Goal: Task Accomplishment & Management: Complete application form

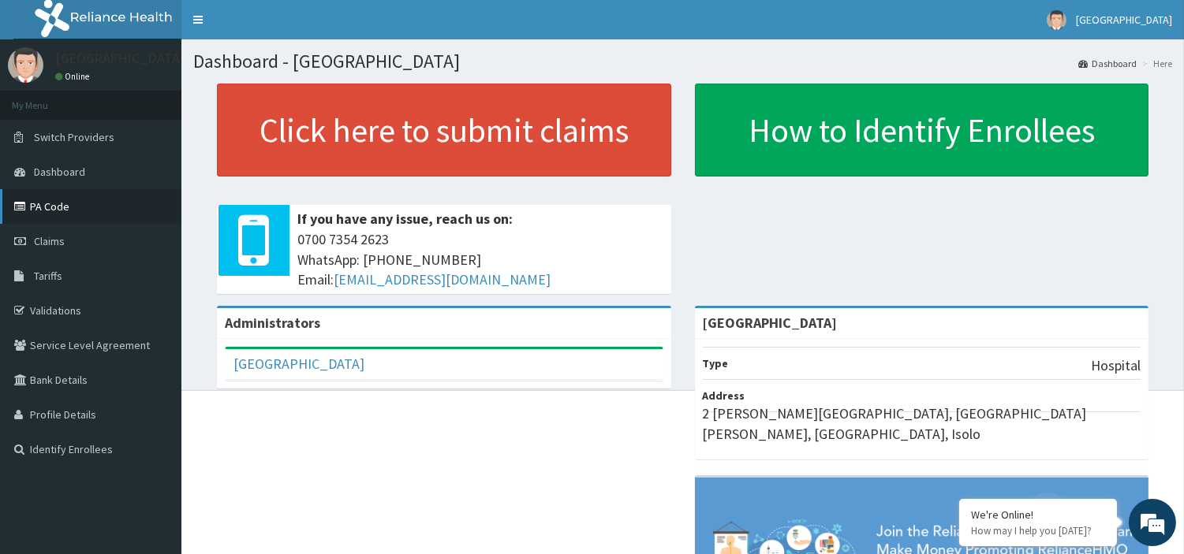
click at [39, 215] on link "PA Code" at bounding box center [90, 206] width 181 height 35
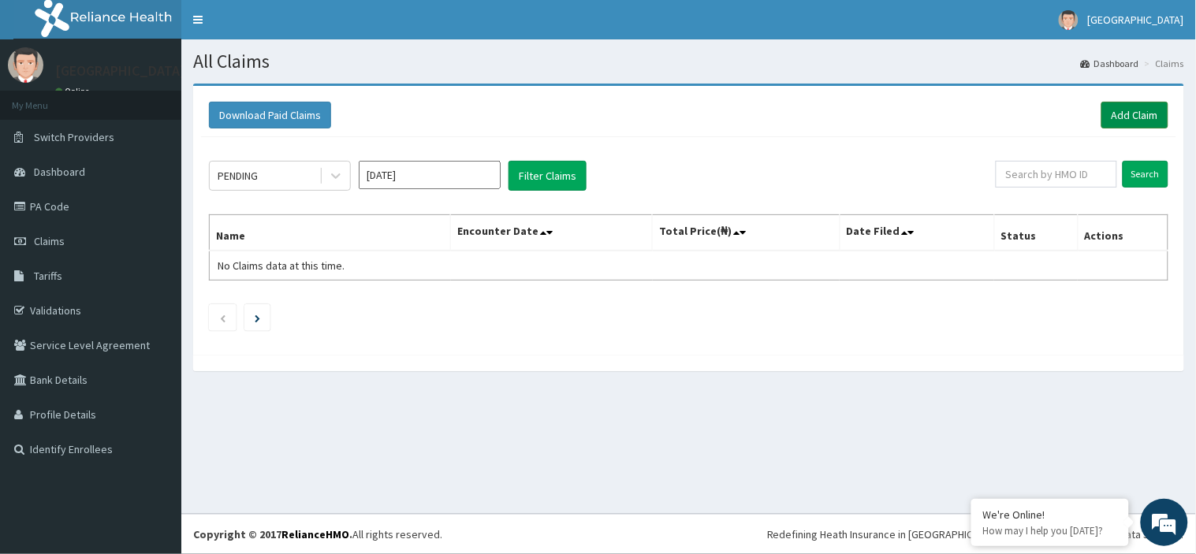
click at [1121, 110] on link "Add Claim" at bounding box center [1135, 115] width 67 height 27
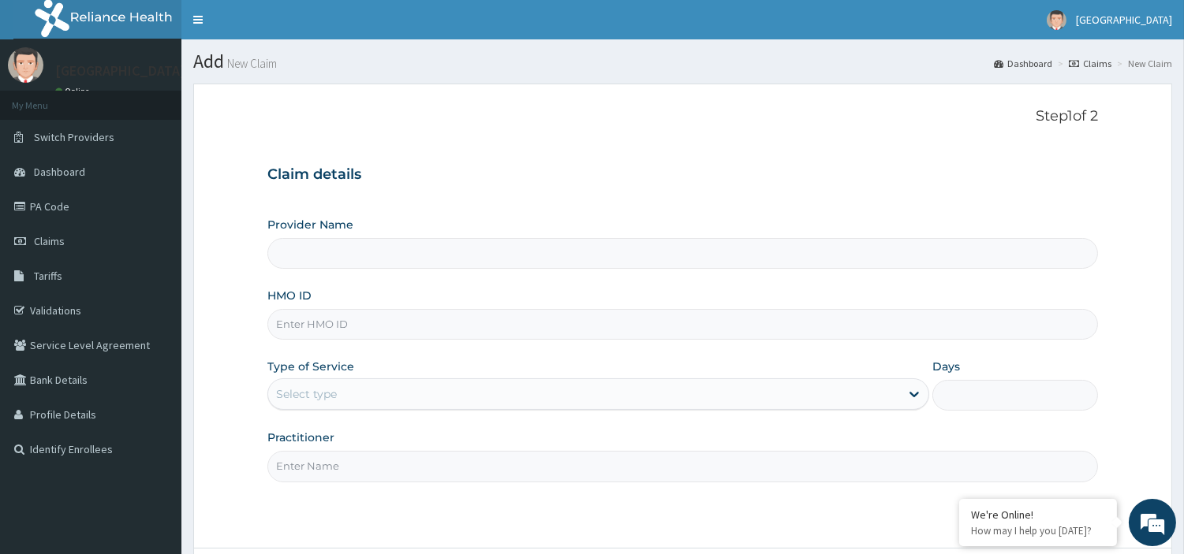
type input "[GEOGRAPHIC_DATA]"
click at [310, 323] on input "HMO ID" at bounding box center [682, 324] width 830 height 31
type input "axy/10001/a"
click at [501, 385] on div "Select type" at bounding box center [584, 394] width 632 height 25
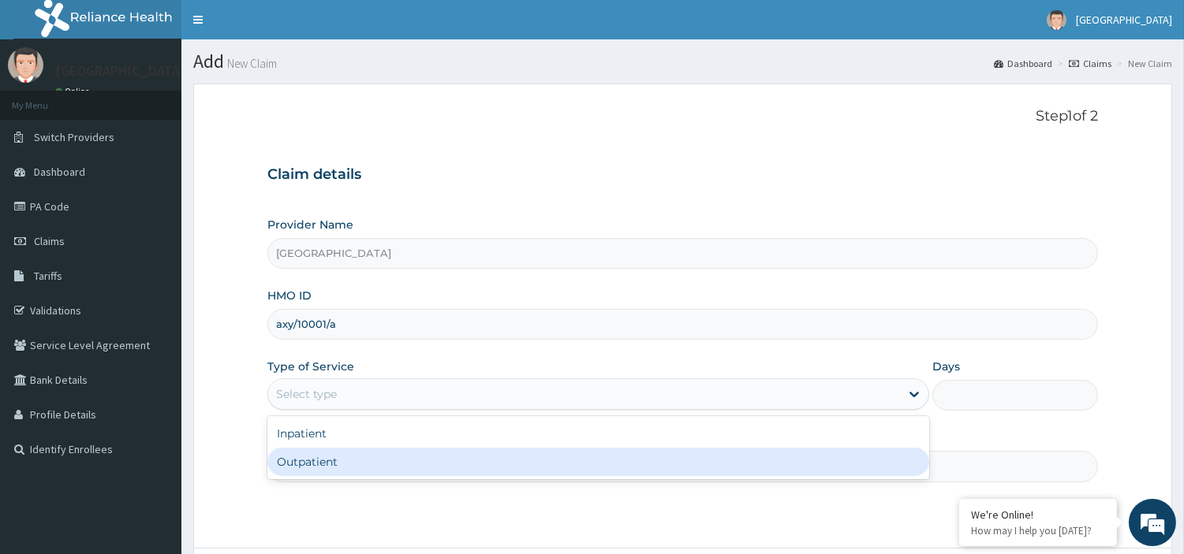
click at [497, 451] on div "Outpatient" at bounding box center [598, 462] width 662 height 28
type input "1"
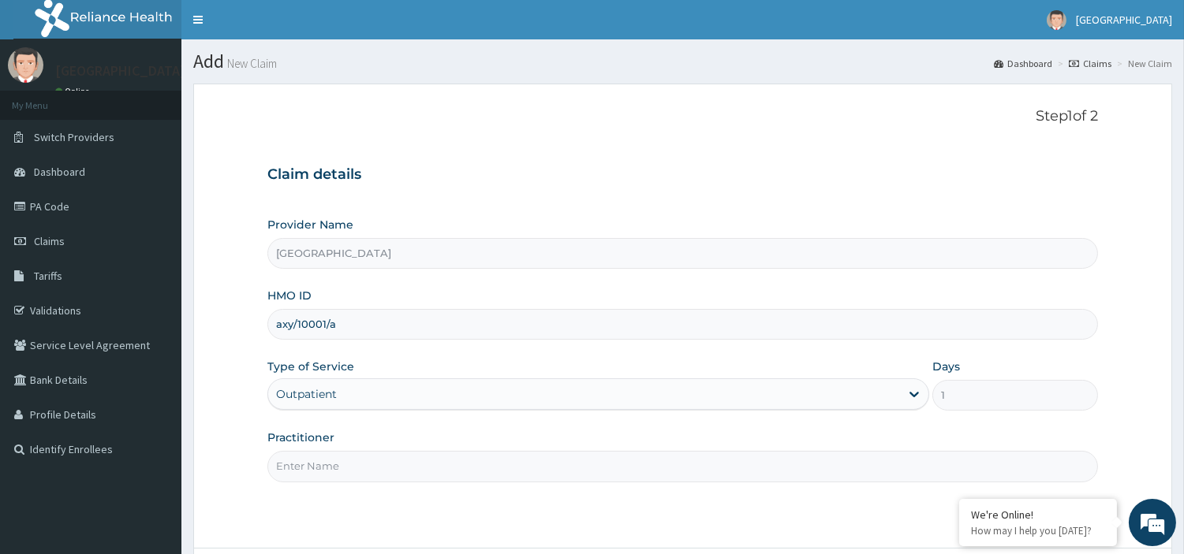
click at [650, 469] on input "Practitioner" at bounding box center [682, 466] width 830 height 31
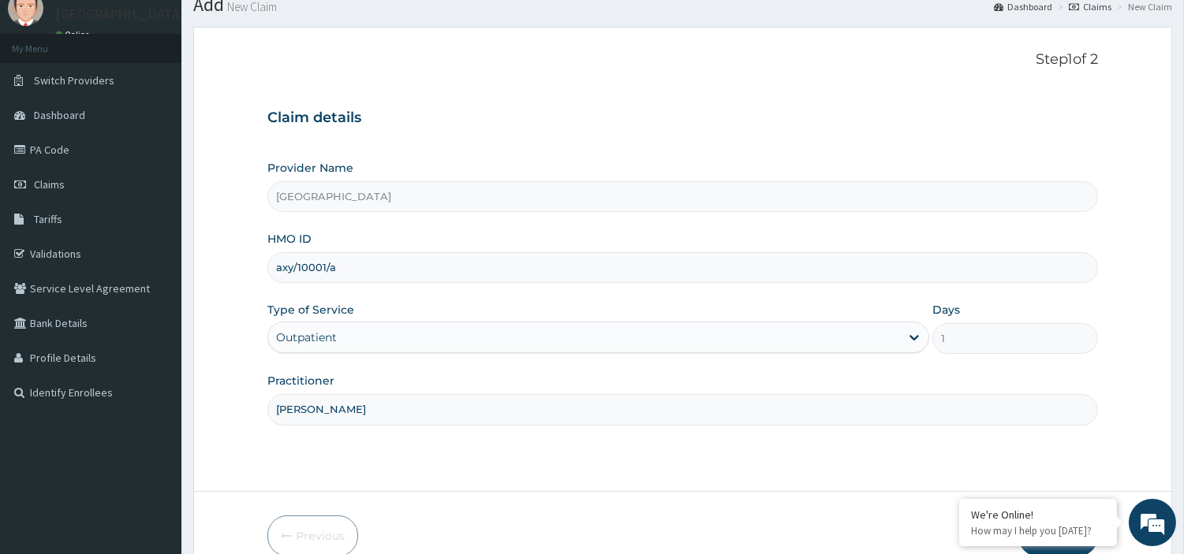
scroll to position [136, 0]
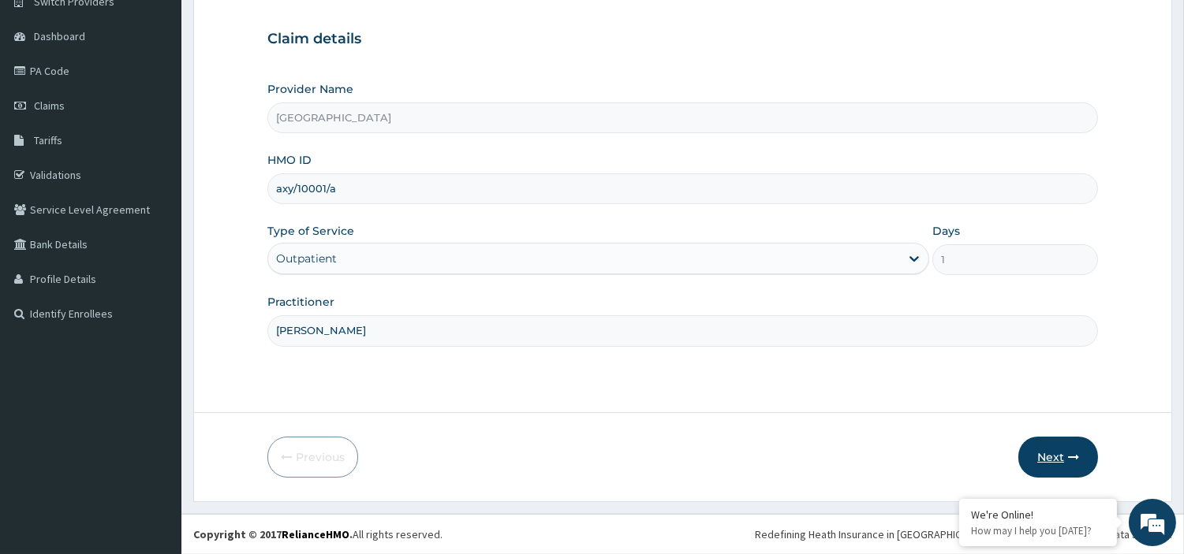
type input "dr ojomo"
click at [1046, 447] on button "Next" at bounding box center [1058, 457] width 80 height 41
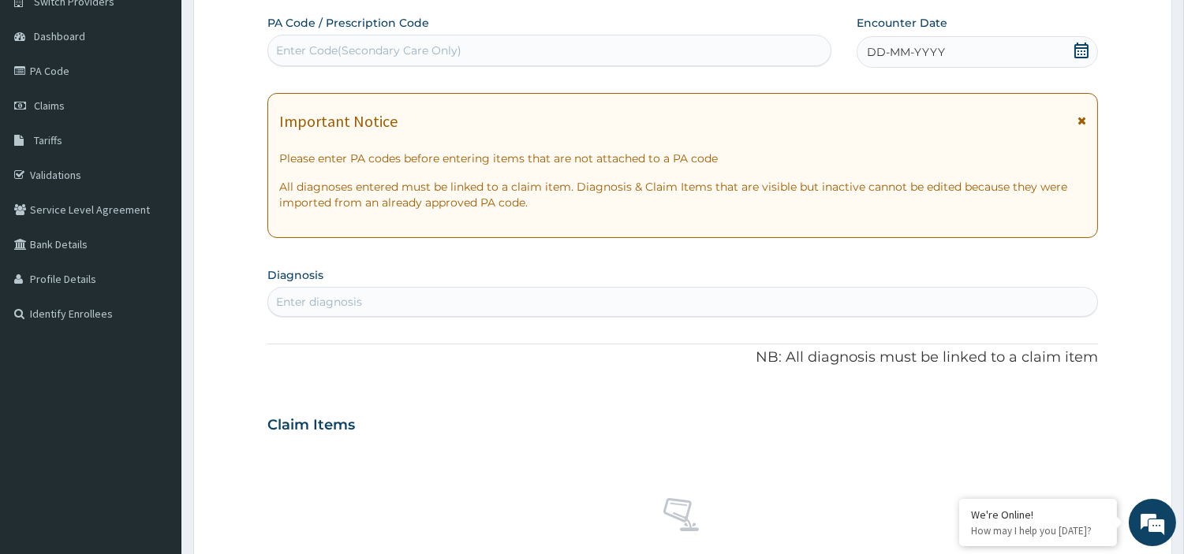
click at [484, 54] on div "Enter Code(Secondary Care Only)" at bounding box center [549, 50] width 562 height 25
paste input "PA/7F6954"
type input "PA/7F6954"
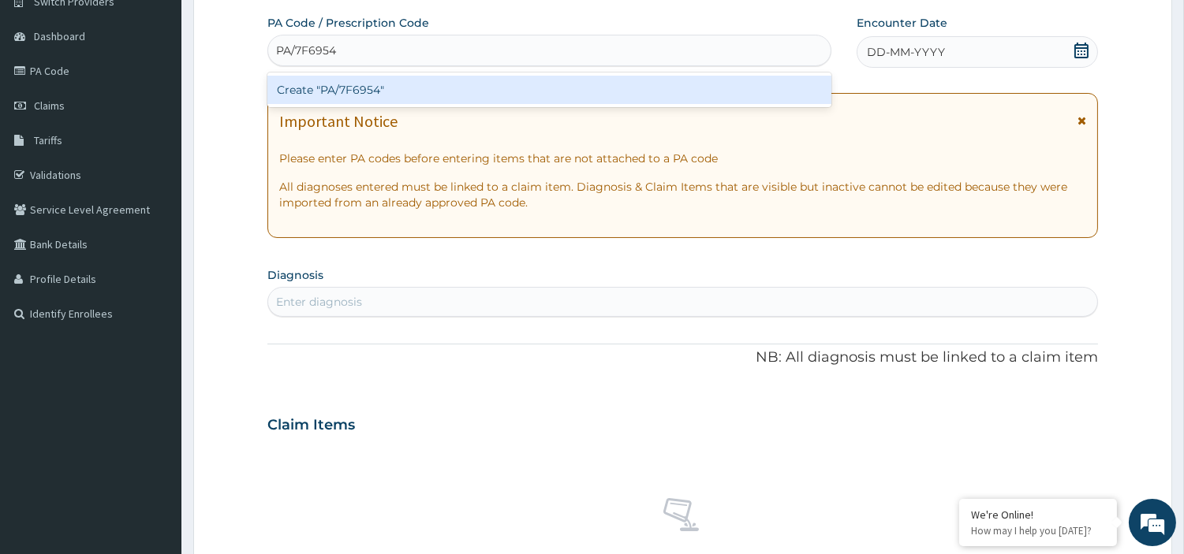
click at [460, 89] on div "Create "PA/7F6954"" at bounding box center [549, 90] width 564 height 28
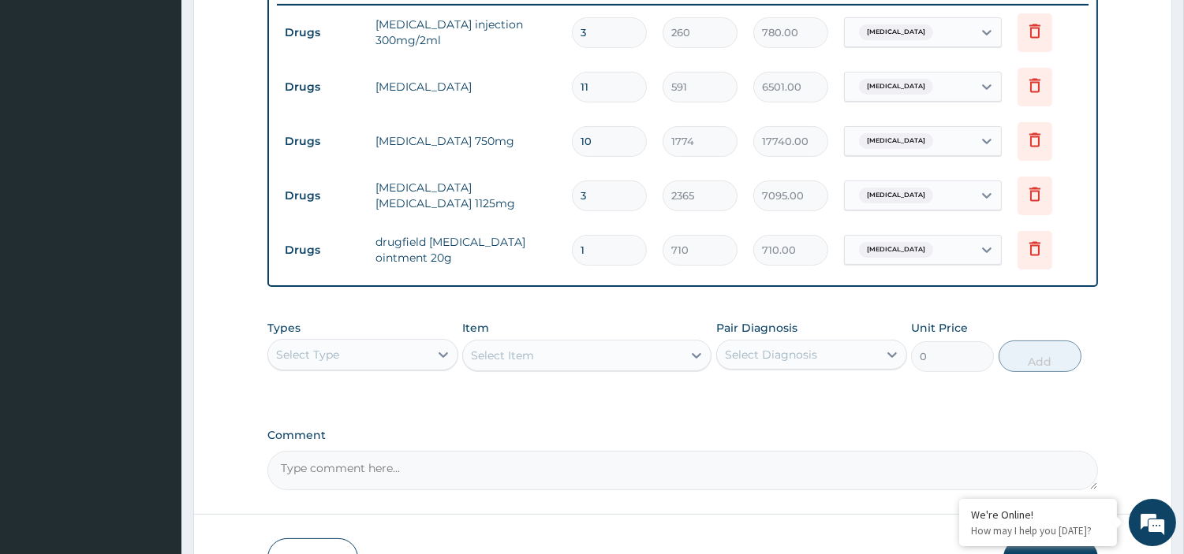
scroll to position [637, 0]
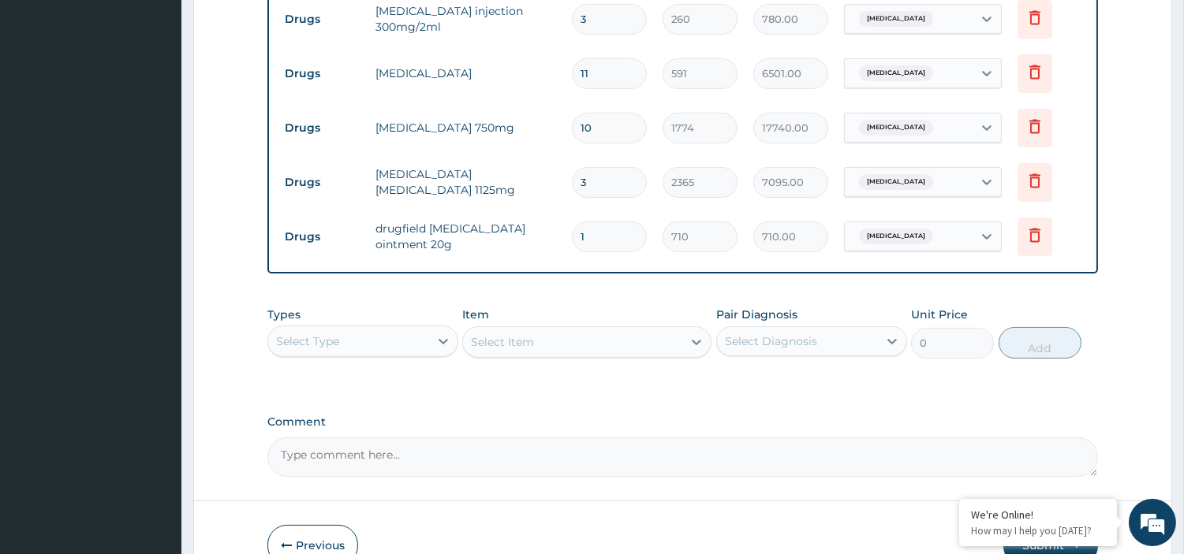
click at [628, 385] on div "Types Select Type Item Select Item Pair Diagnosis Select Diagnosis Unit Price 0…" at bounding box center [682, 344] width 830 height 91
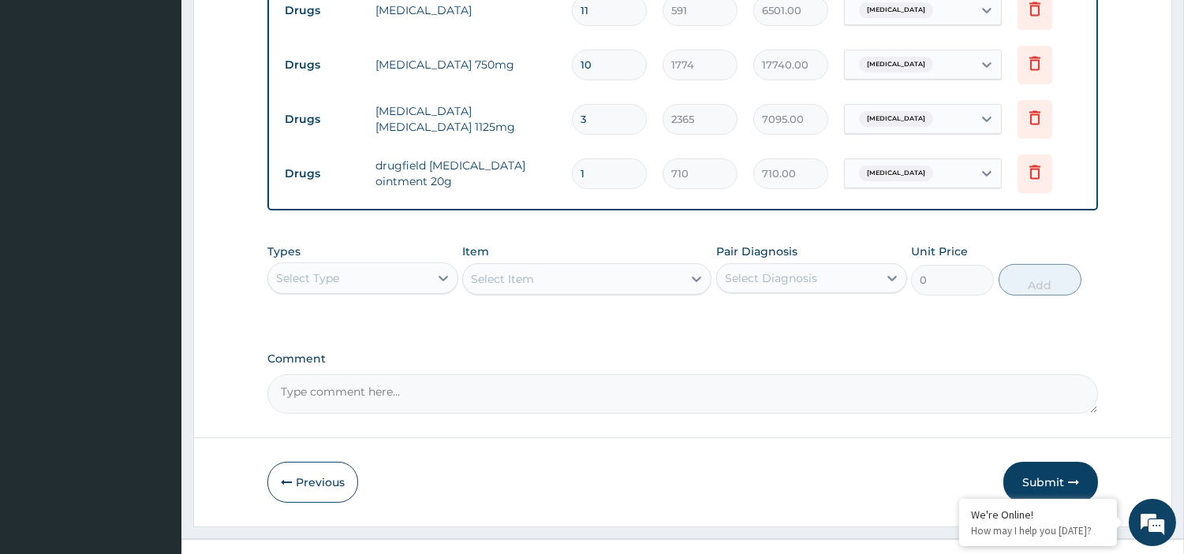
scroll to position [725, 0]
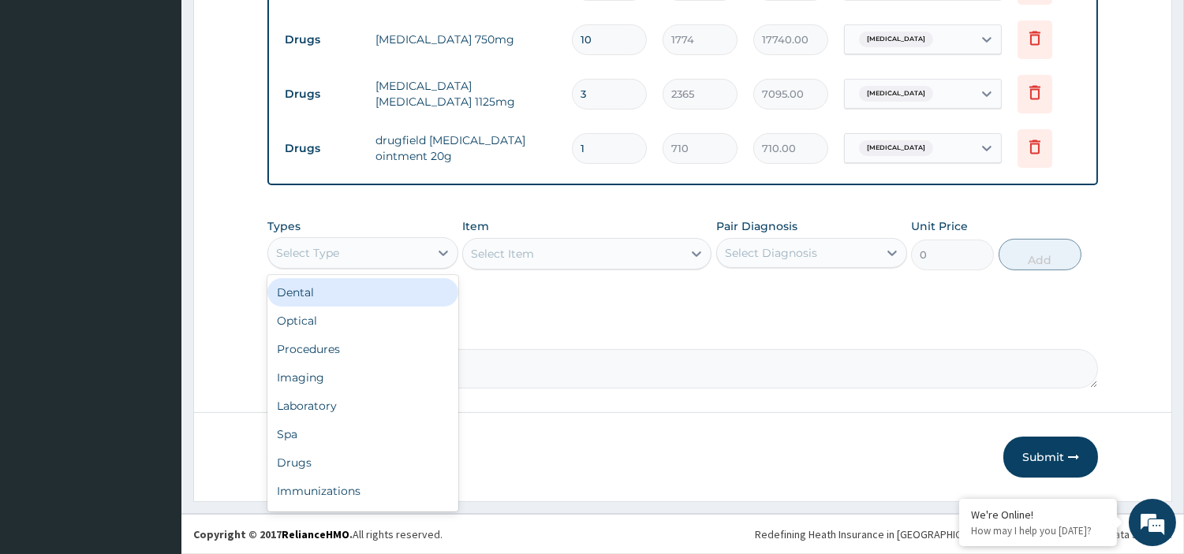
click at [416, 244] on div "Select Type" at bounding box center [348, 252] width 161 height 25
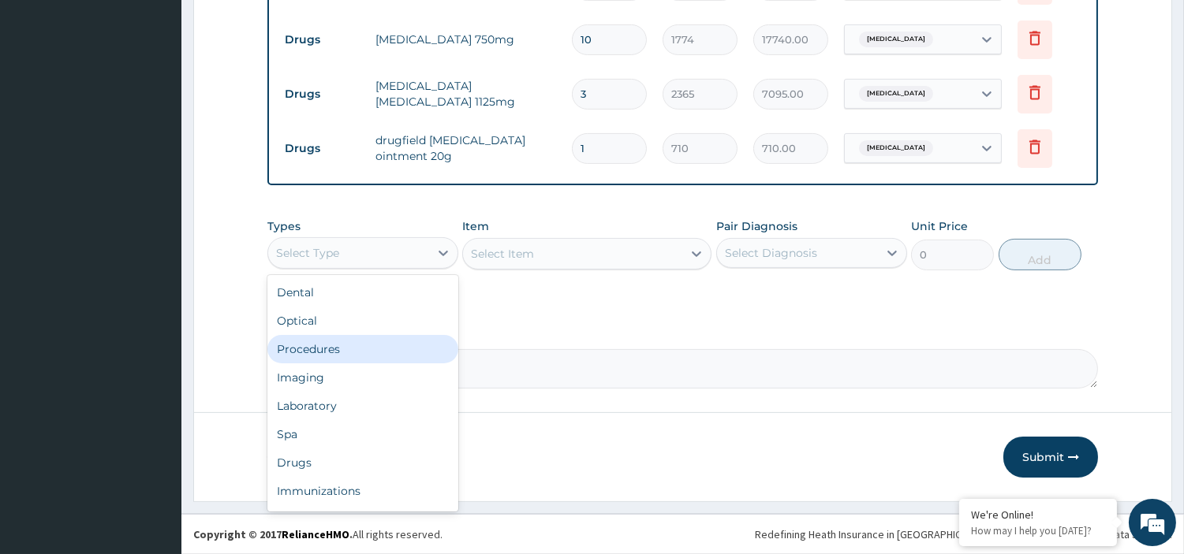
click at [363, 352] on div "Procedures" at bounding box center [362, 349] width 191 height 28
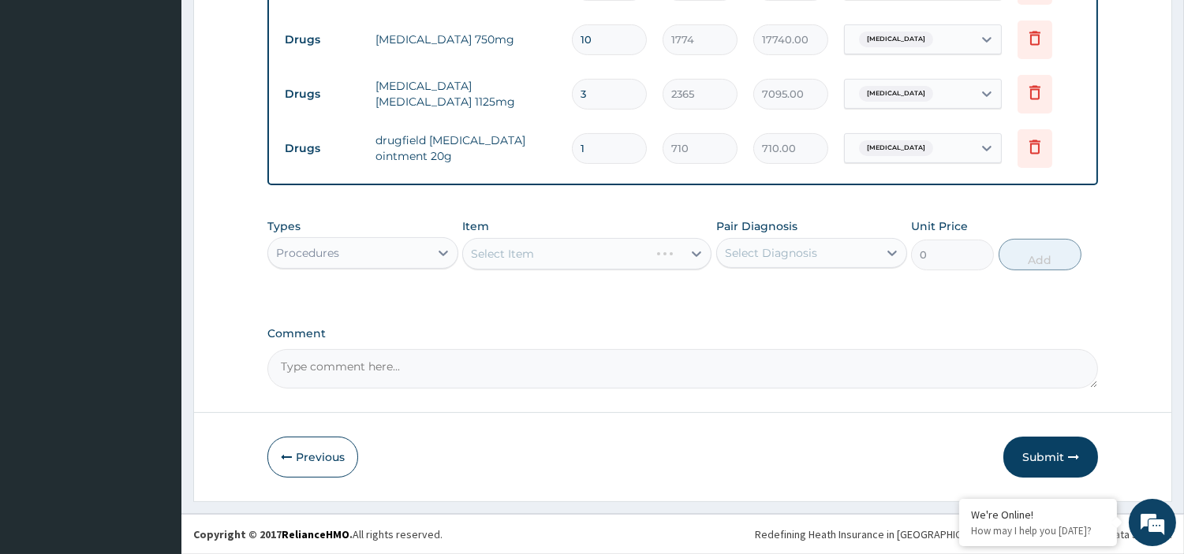
click at [589, 259] on div "Select Item" at bounding box center [586, 254] width 249 height 32
click at [600, 260] on div "Select Item" at bounding box center [572, 253] width 219 height 25
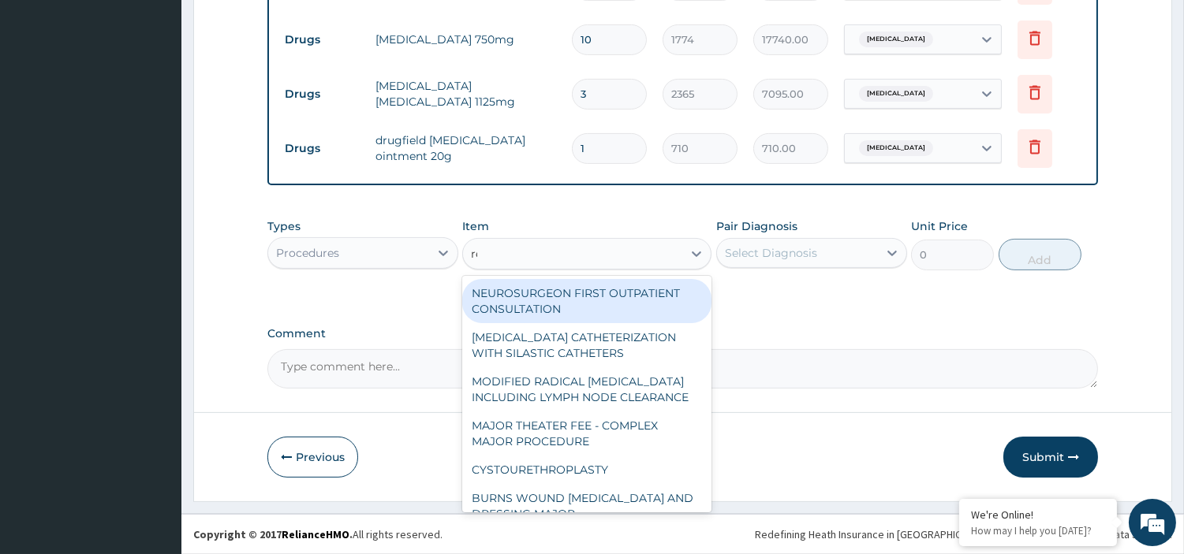
type input "reg"
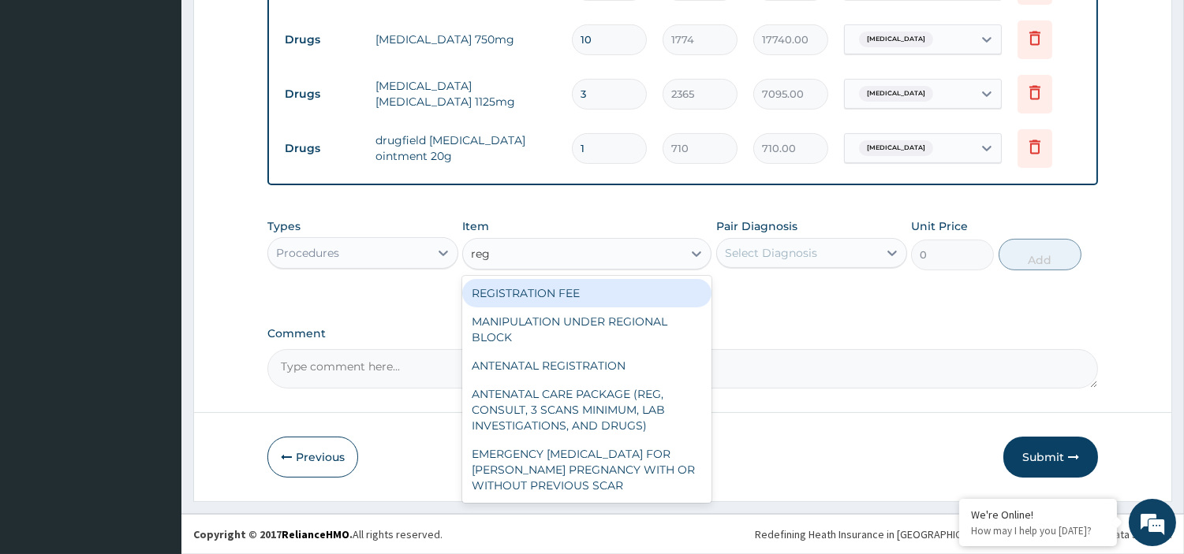
click at [624, 296] on div "REGISTRATION FEE" at bounding box center [586, 293] width 249 height 28
type input "2150"
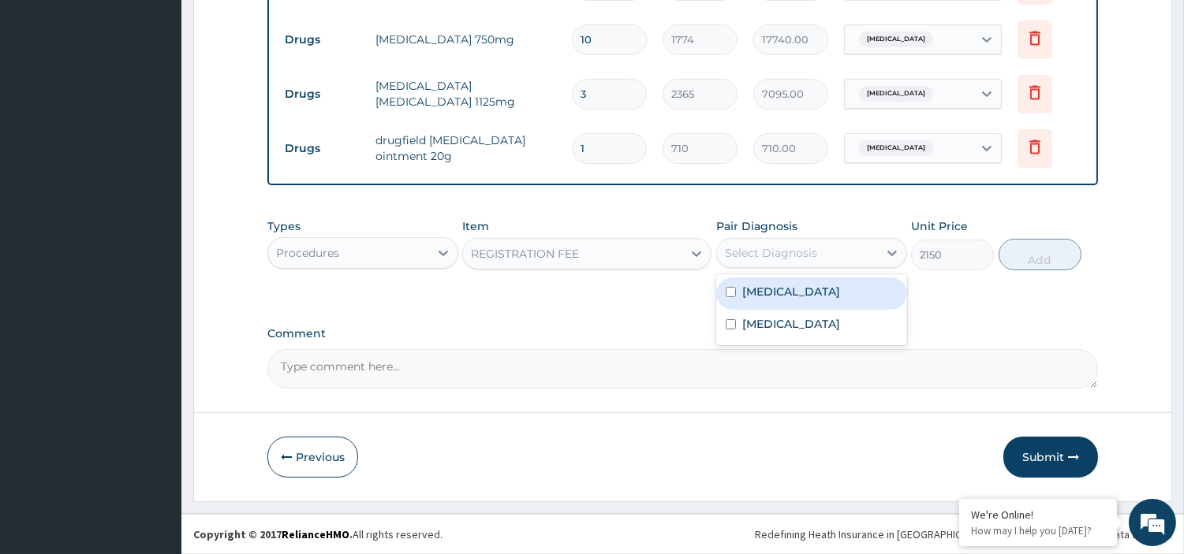
click at [776, 250] on div "Select Diagnosis" at bounding box center [771, 253] width 92 height 16
click at [755, 293] on label "Soft tissue injury" at bounding box center [791, 292] width 98 height 16
checkbox input "true"
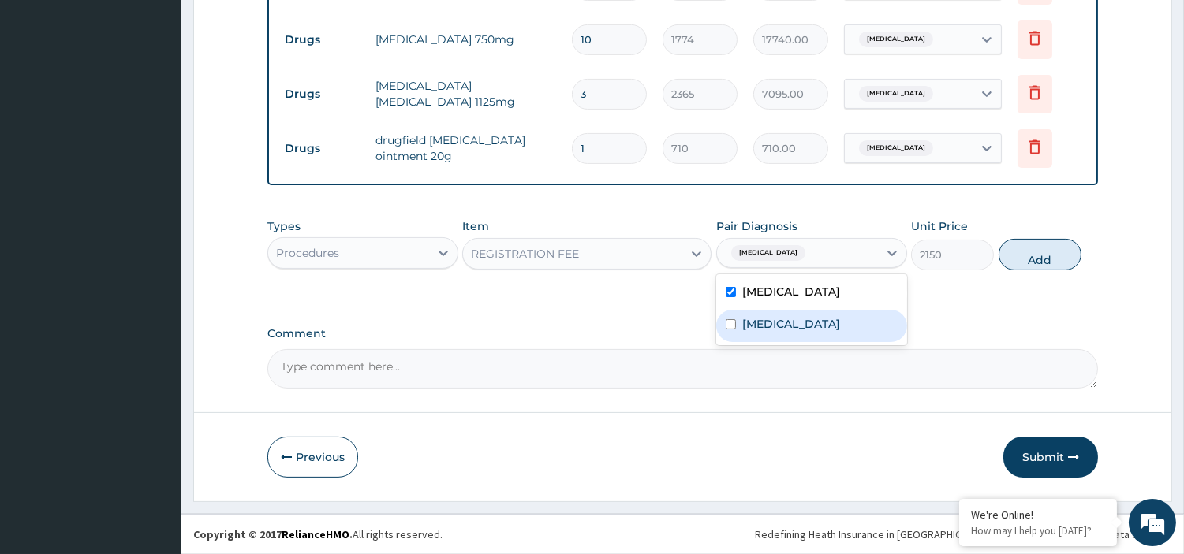
click at [753, 317] on label "Typhoid fever" at bounding box center [791, 324] width 98 height 16
checkbox input "true"
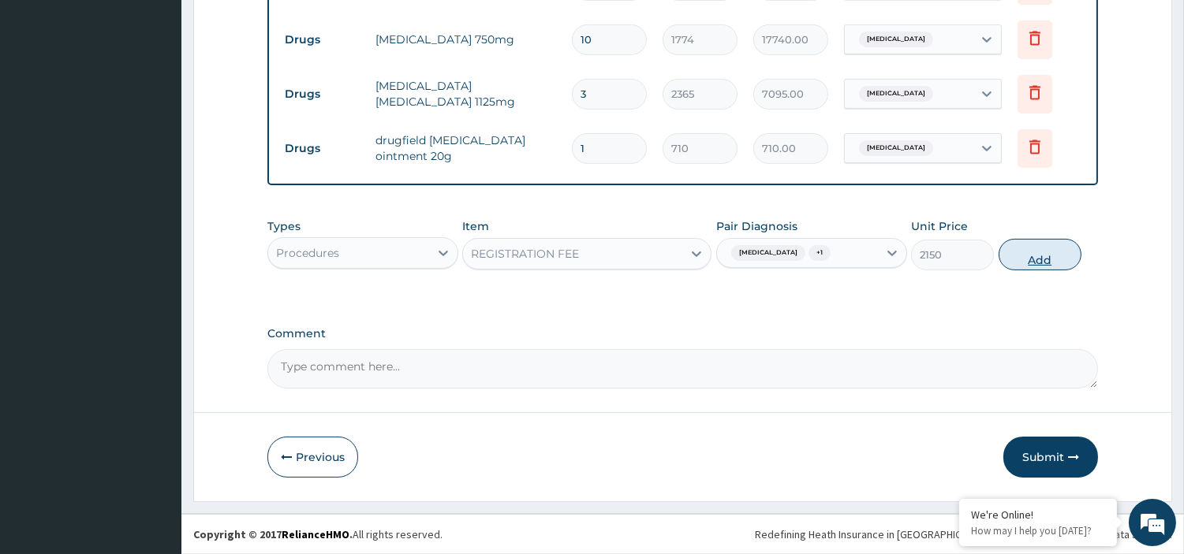
click at [1036, 254] on button "Add" at bounding box center [1039, 255] width 83 height 32
type input "0"
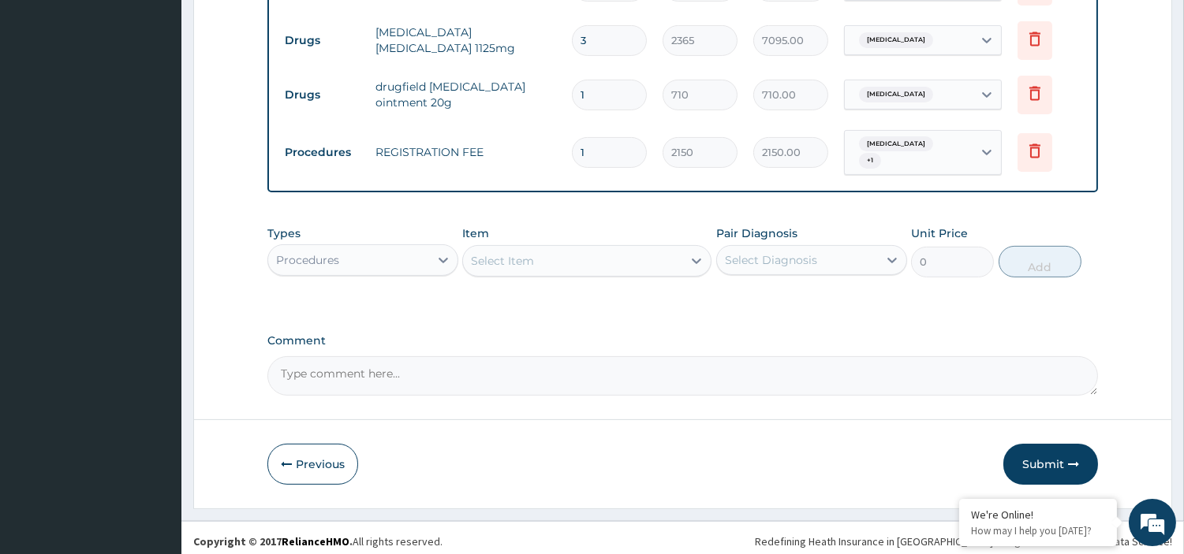
scroll to position [781, 0]
click at [539, 254] on div "Select Item" at bounding box center [572, 259] width 219 height 25
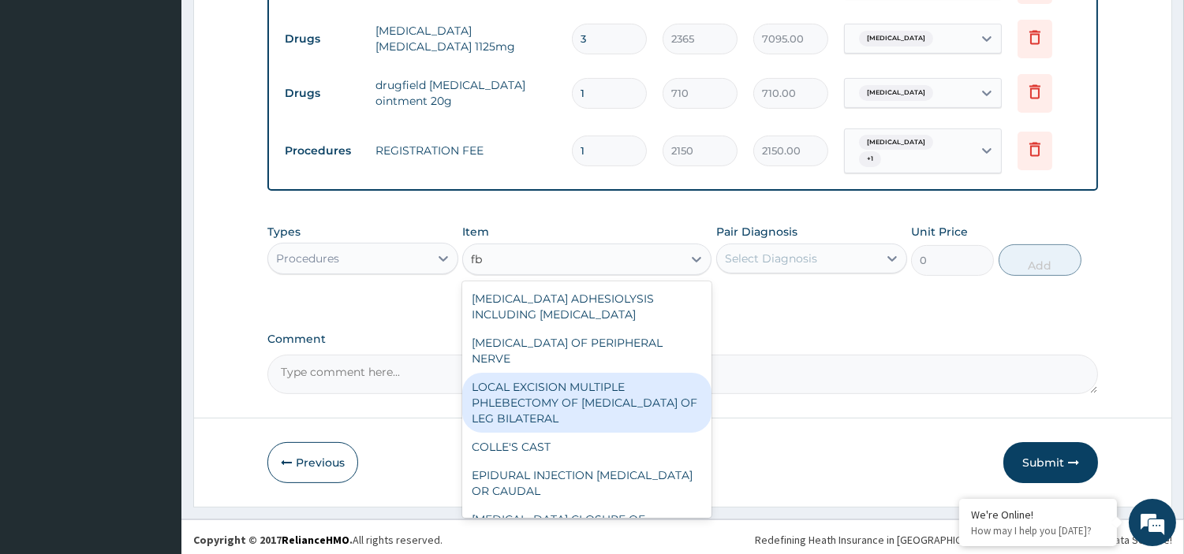
type input "f"
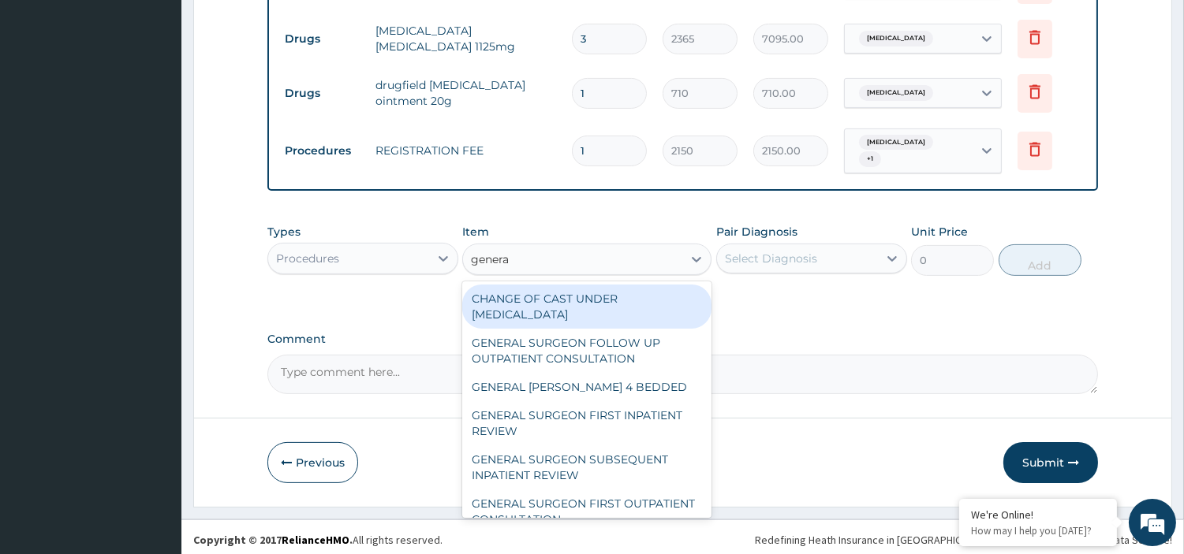
type input "general"
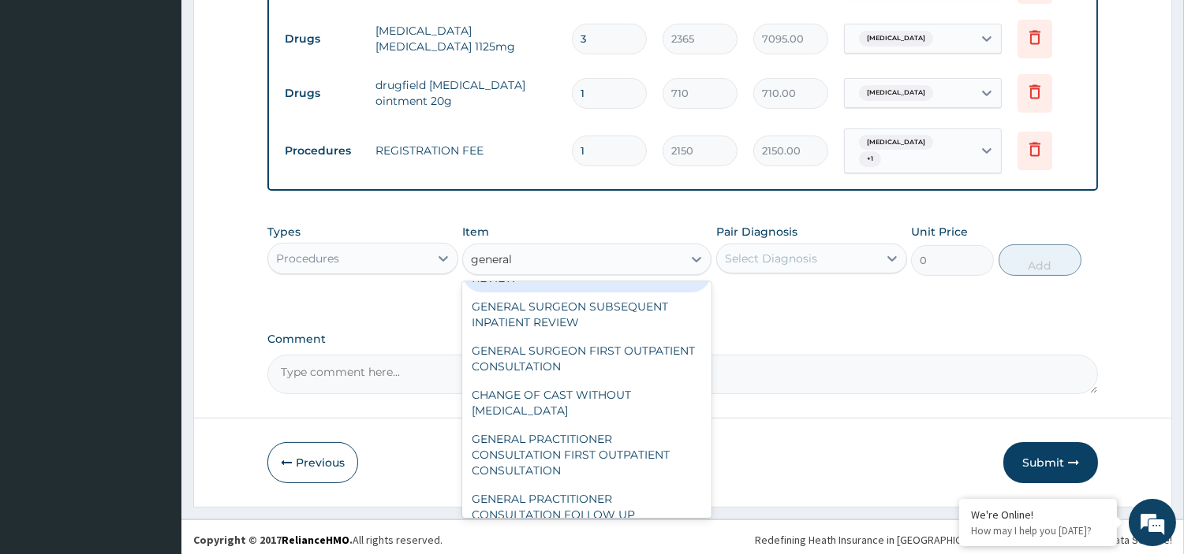
scroll to position [175, 0]
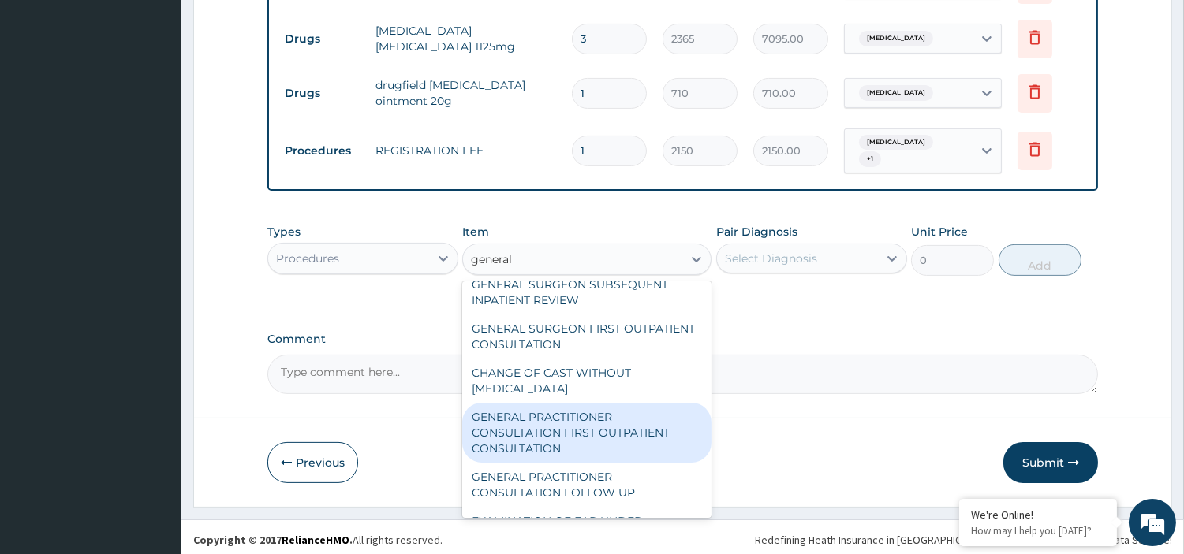
click at [616, 422] on div "GENERAL PRACTITIONER CONSULTATION FIRST OUTPATIENT CONSULTATION" at bounding box center [586, 433] width 249 height 60
type input "3548"
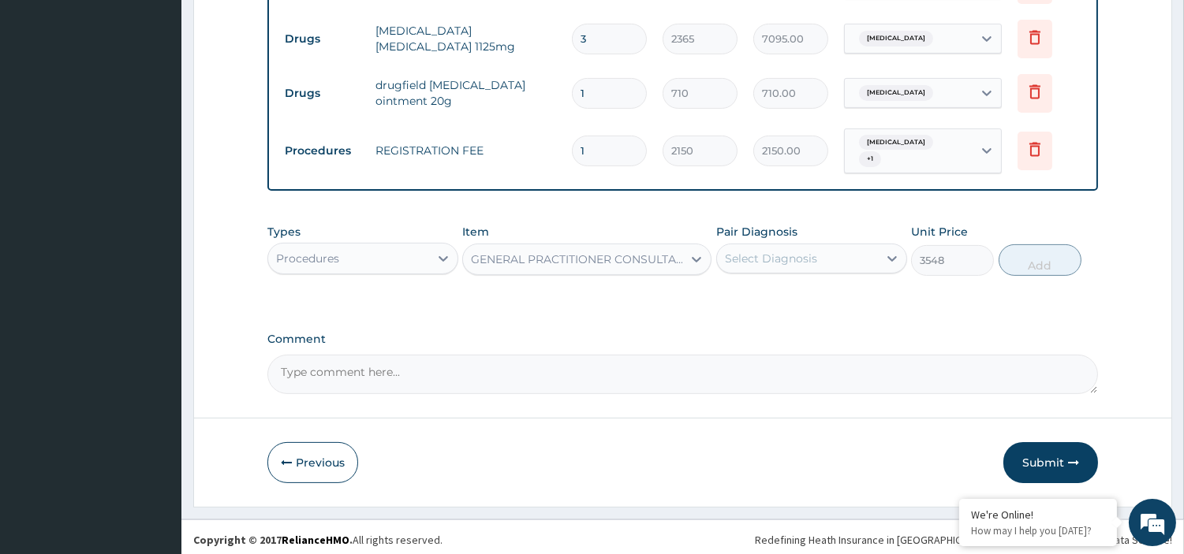
click at [799, 252] on div "Select Diagnosis" at bounding box center [771, 259] width 92 height 16
click at [785, 292] on label "Soft tissue injury" at bounding box center [791, 297] width 98 height 16
checkbox input "true"
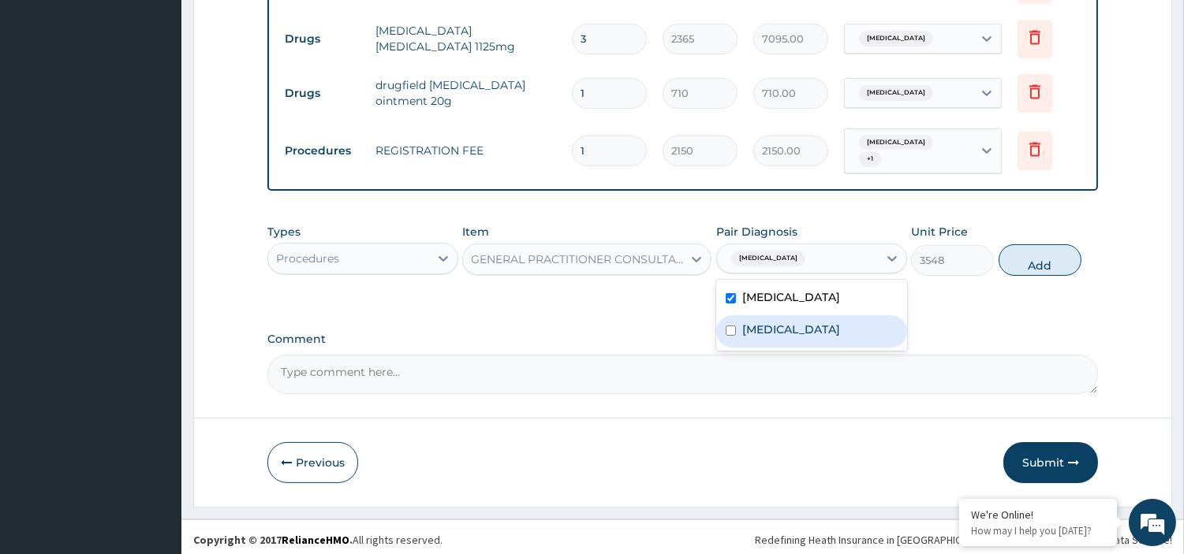
click at [771, 322] on label "Typhoid fever" at bounding box center [791, 330] width 98 height 16
checkbox input "true"
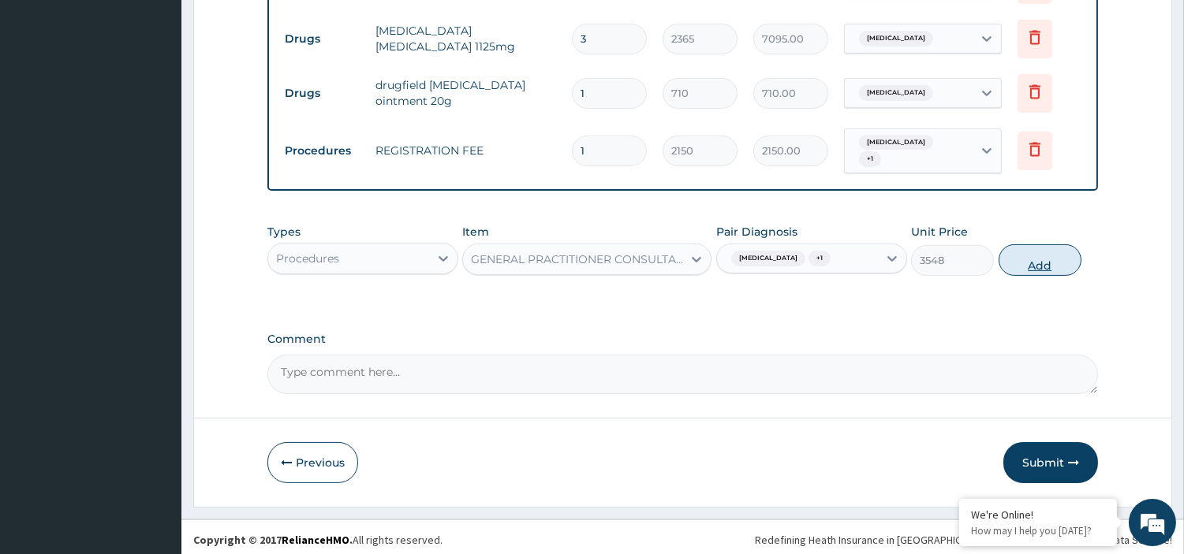
click at [1037, 260] on button "Add" at bounding box center [1039, 260] width 83 height 32
type input "0"
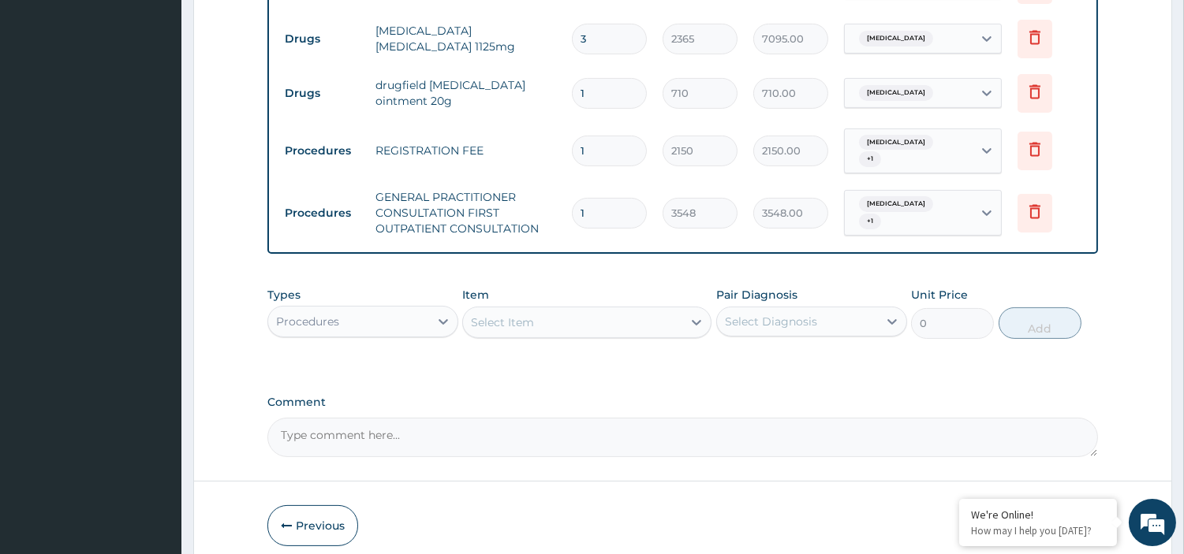
click at [408, 316] on div "Procedures" at bounding box center [348, 321] width 161 height 25
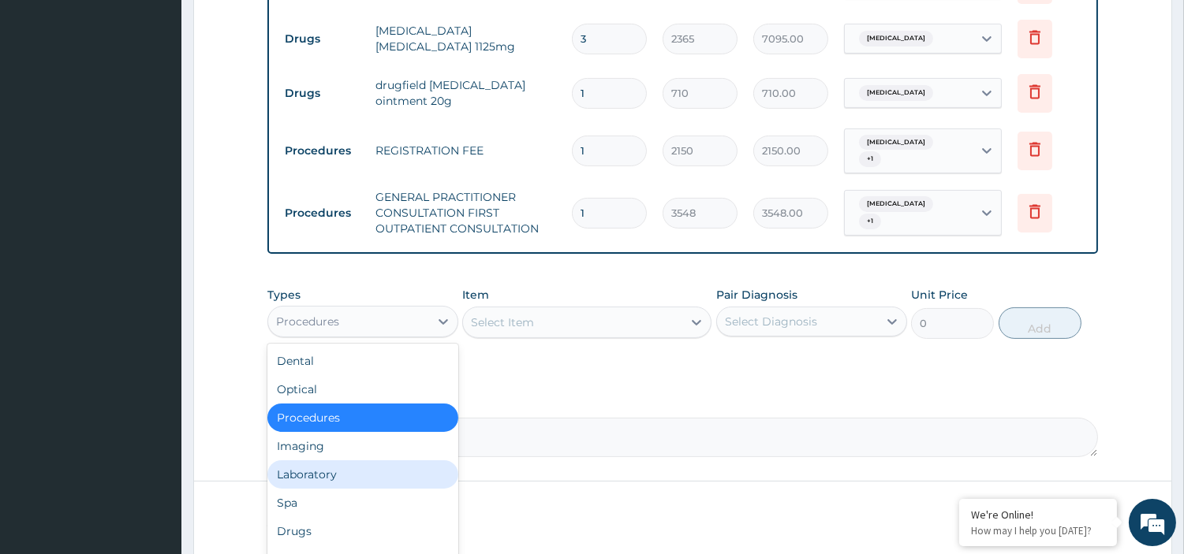
click at [375, 462] on div "Laboratory" at bounding box center [362, 474] width 191 height 28
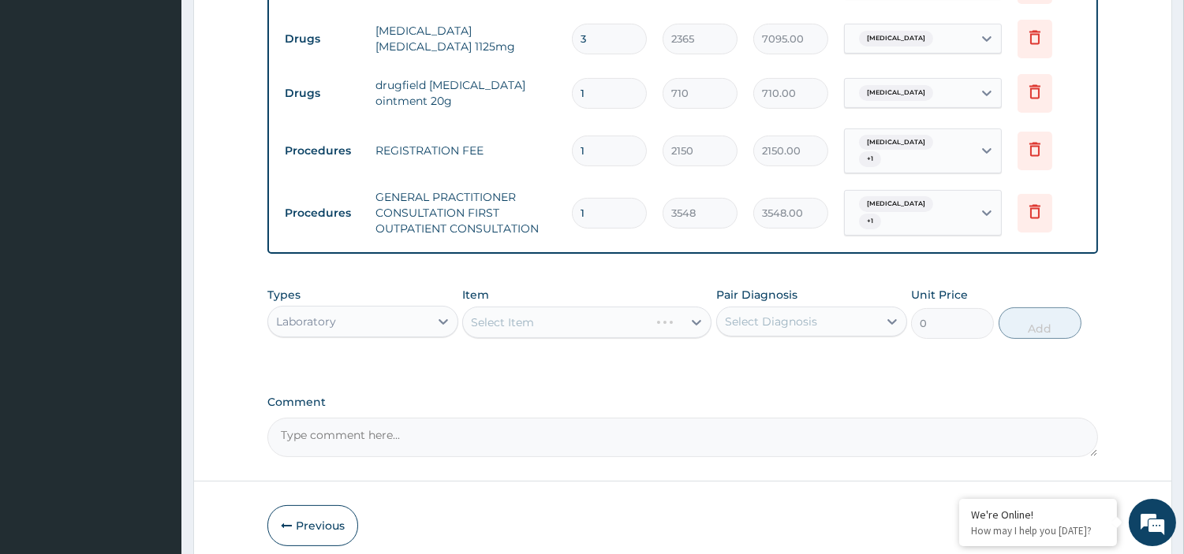
click at [531, 319] on div "Select Item" at bounding box center [586, 323] width 249 height 32
click at [545, 322] on div "Select Item" at bounding box center [572, 322] width 219 height 25
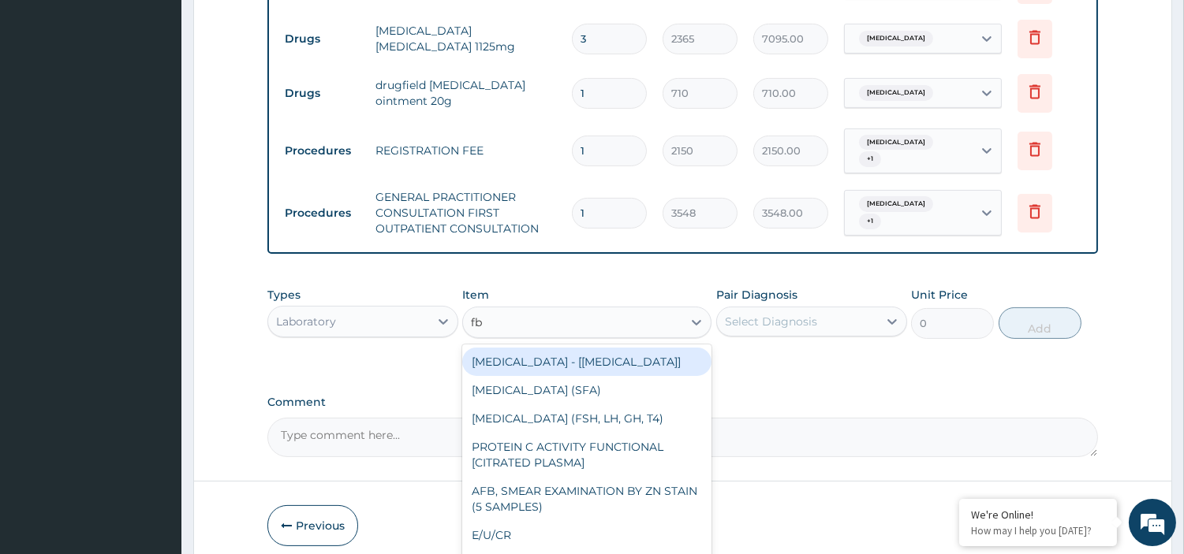
type input "fbc"
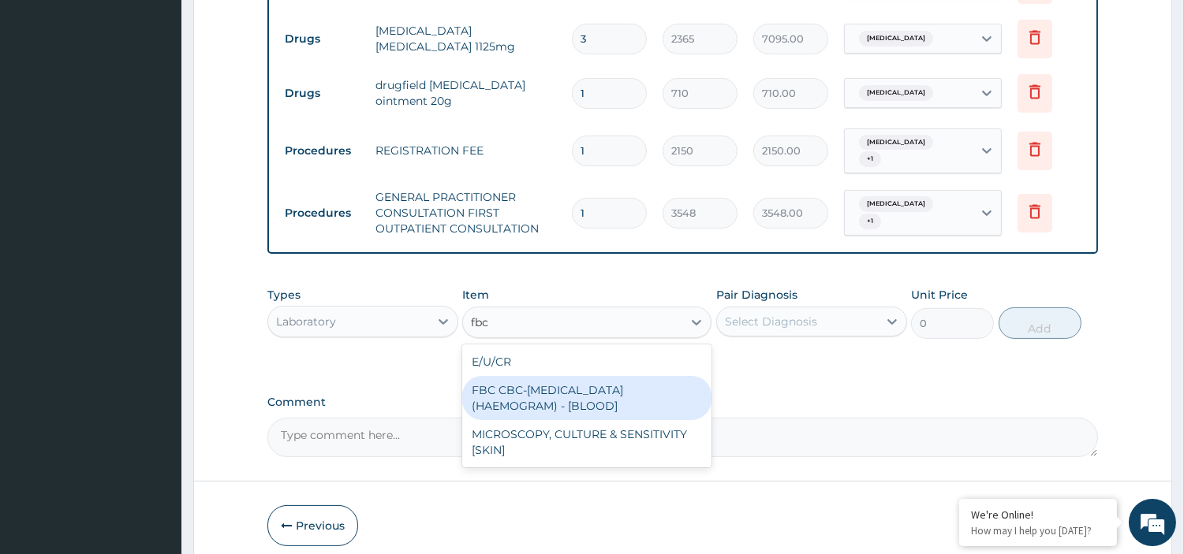
click at [610, 391] on div "FBC CBC-COMPLETE BLOOD COUNT (HAEMOGRAM) - [BLOOD]" at bounding box center [586, 398] width 249 height 44
type input "4300"
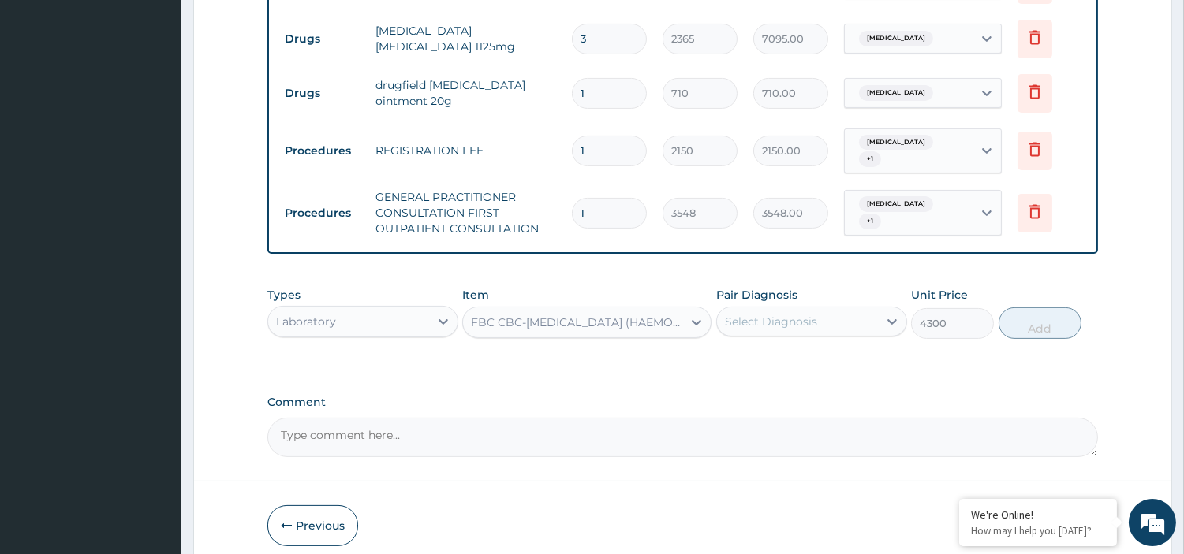
click at [800, 316] on div "Select Diagnosis" at bounding box center [771, 322] width 92 height 16
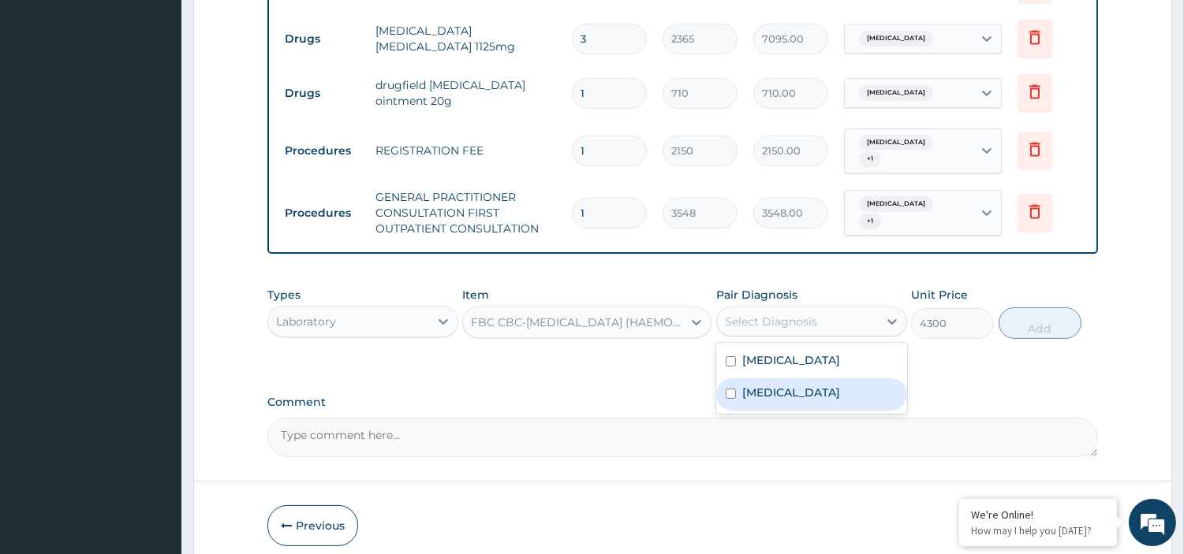
click at [758, 387] on label "Typhoid fever" at bounding box center [791, 393] width 98 height 16
checkbox input "true"
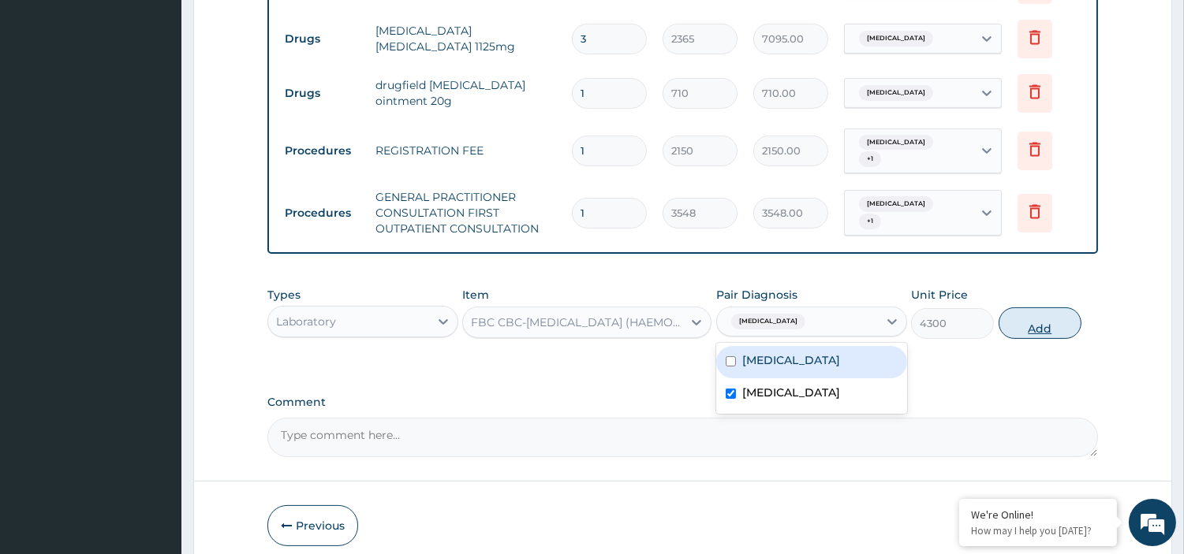
click at [1052, 315] on button "Add" at bounding box center [1039, 324] width 83 height 32
type input "0"
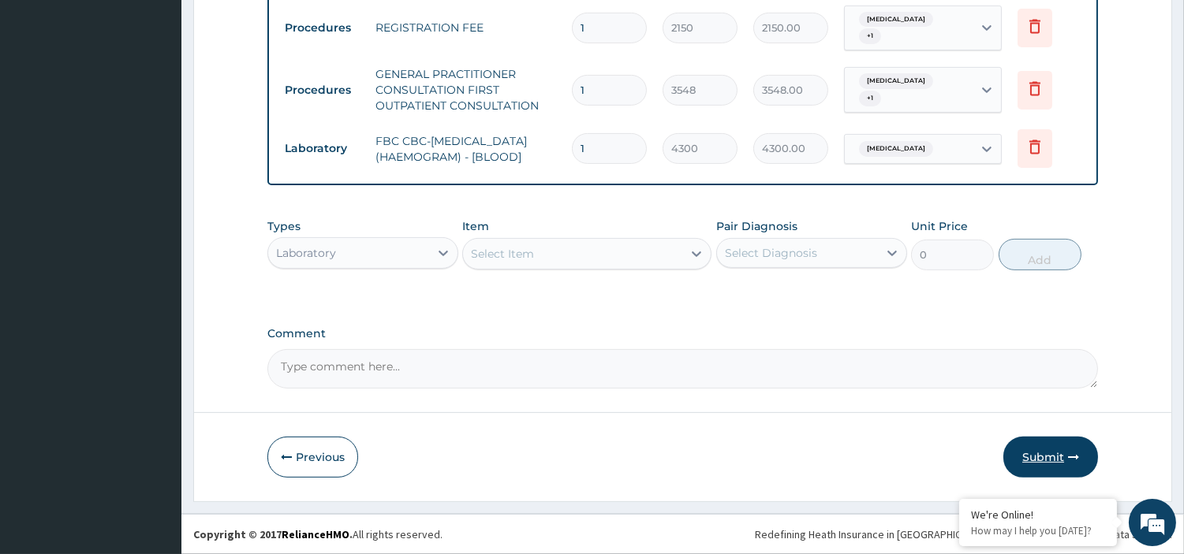
click at [1046, 468] on button "Submit" at bounding box center [1050, 457] width 95 height 41
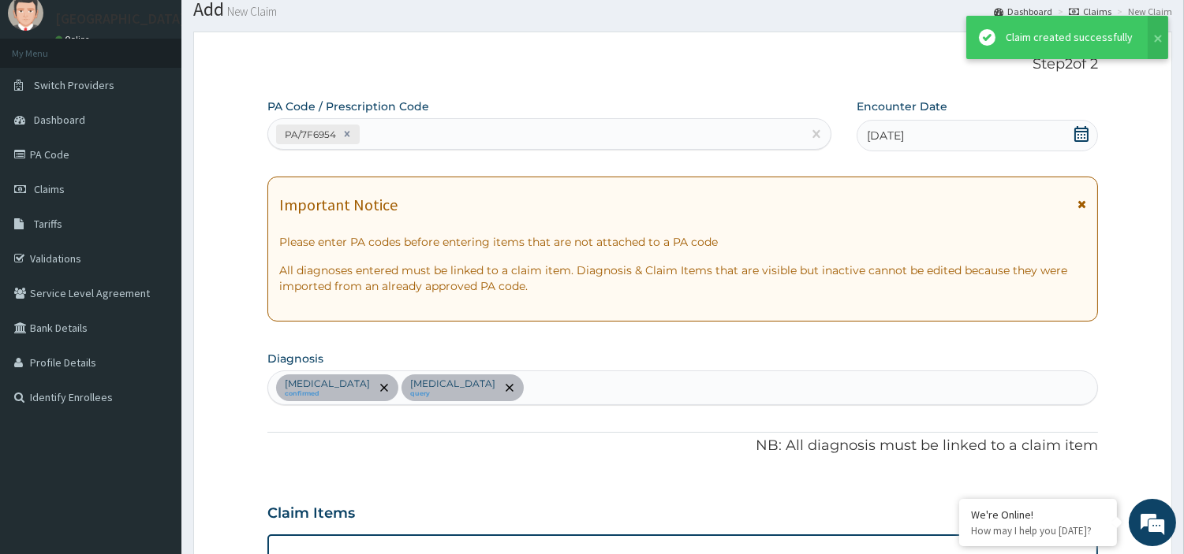
scroll to position [907, 0]
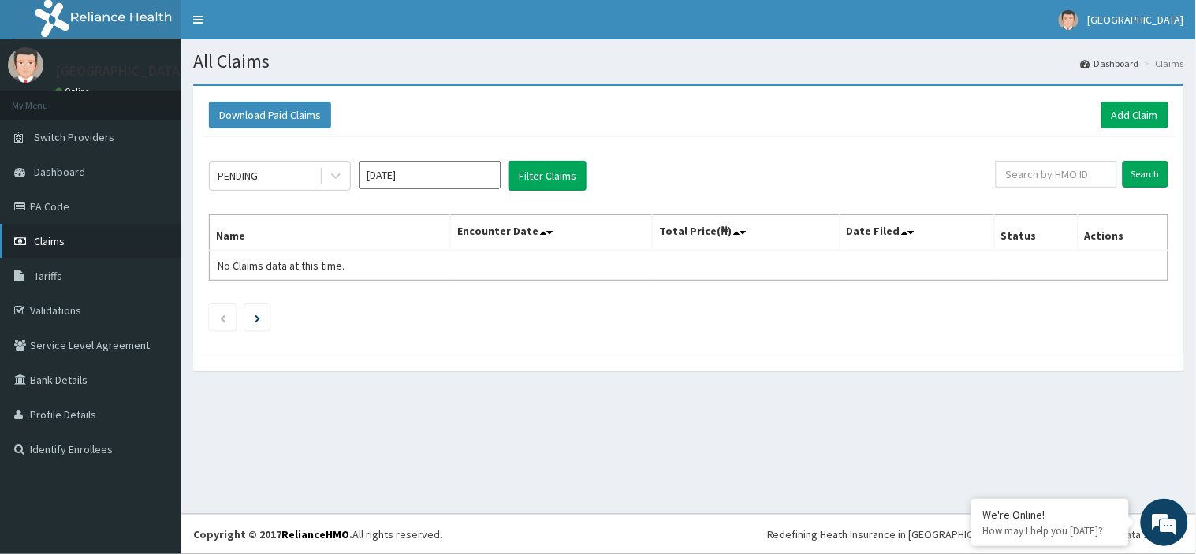
click at [62, 234] on span "Claims" at bounding box center [49, 241] width 31 height 14
click at [71, 207] on link "PA Code" at bounding box center [90, 206] width 181 height 35
click at [1146, 111] on link "Add Claim" at bounding box center [1135, 115] width 67 height 27
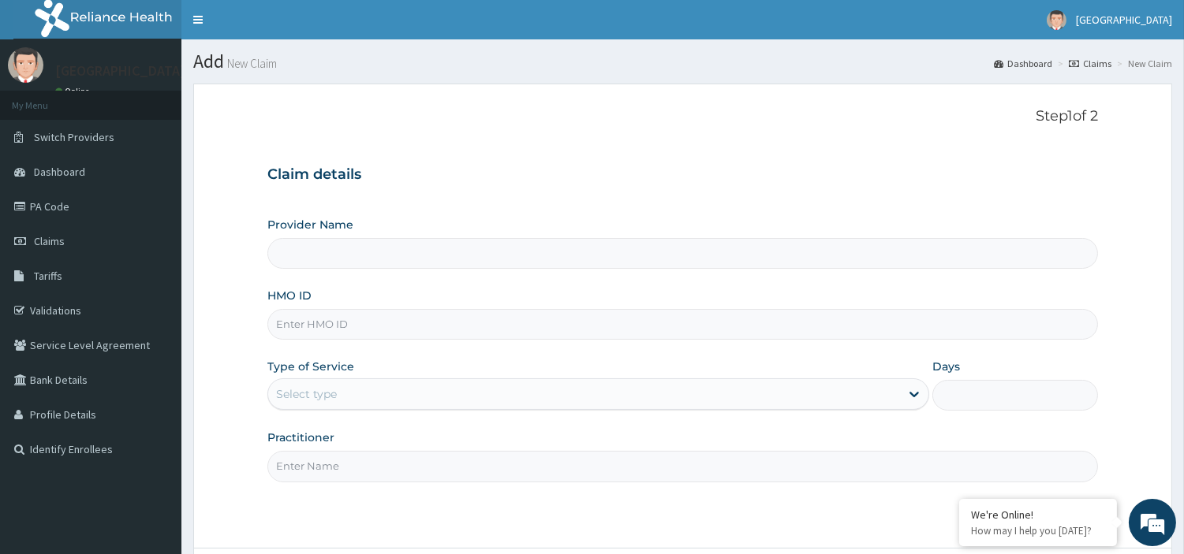
click at [334, 328] on input "HMO ID" at bounding box center [682, 324] width 830 height 31
type input "[GEOGRAPHIC_DATA]"
type input "gsv/11035/a"
click at [526, 384] on div "Select type" at bounding box center [584, 394] width 632 height 25
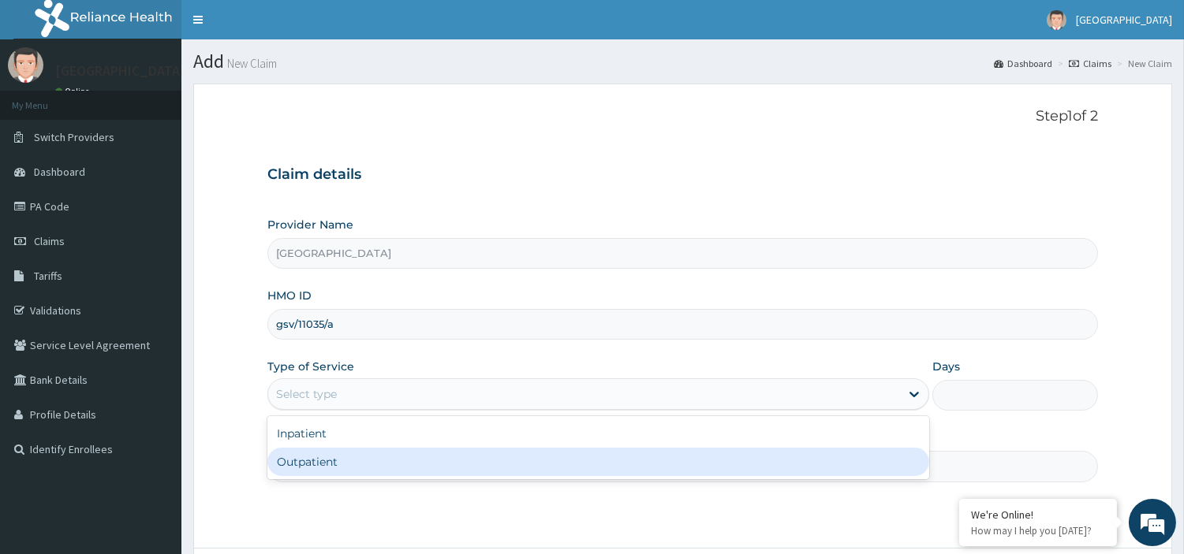
click at [503, 463] on div "Outpatient" at bounding box center [598, 462] width 662 height 28
type input "1"
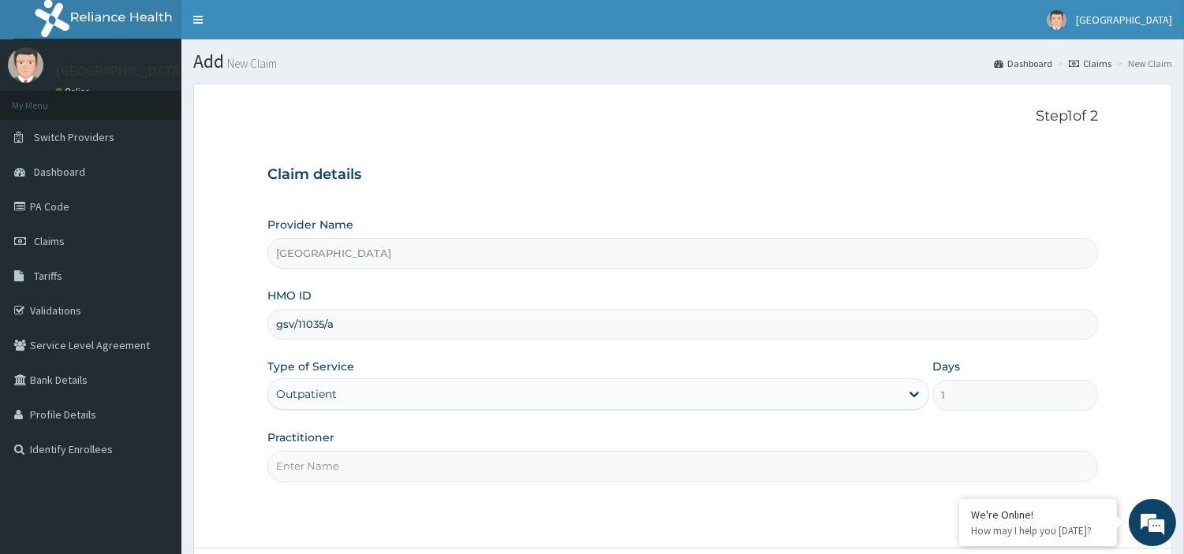
click at [509, 461] on input "Practitioner" at bounding box center [682, 466] width 830 height 31
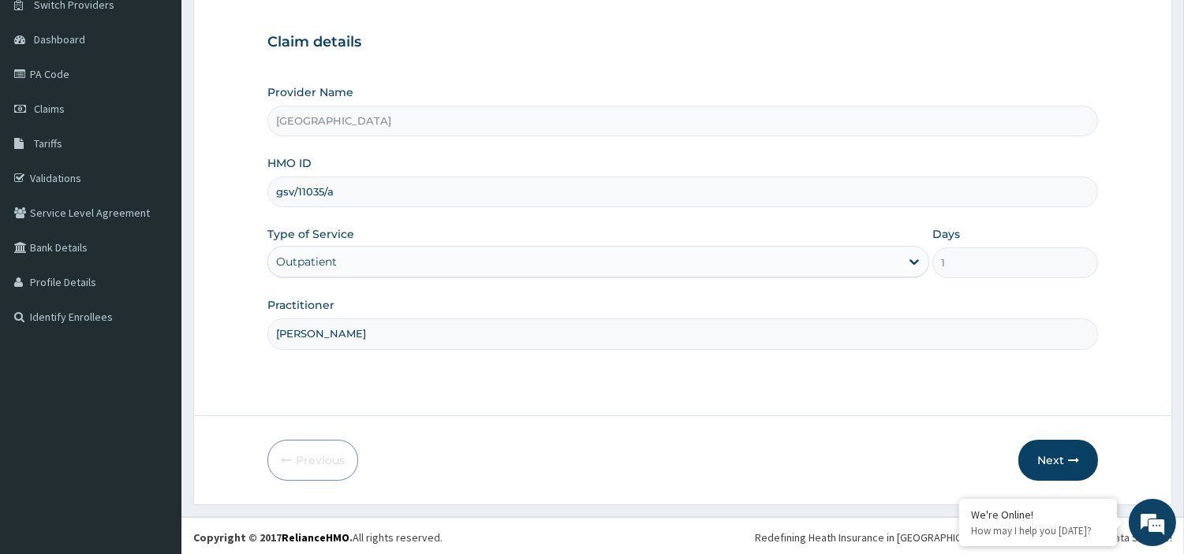
scroll to position [136, 0]
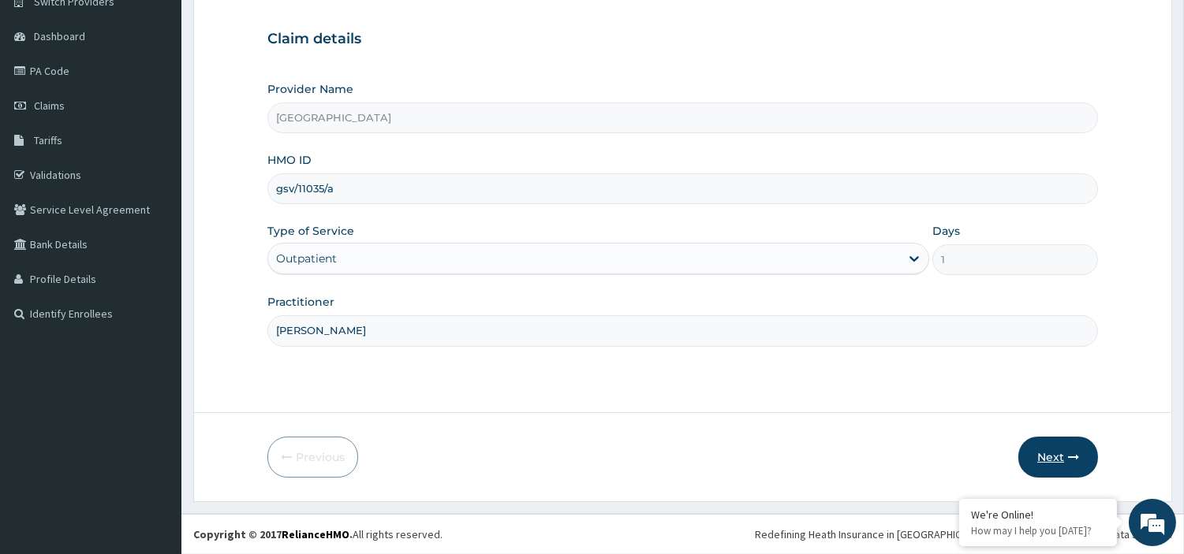
type input "[PERSON_NAME]"
click at [1049, 455] on button "Next" at bounding box center [1058, 457] width 80 height 41
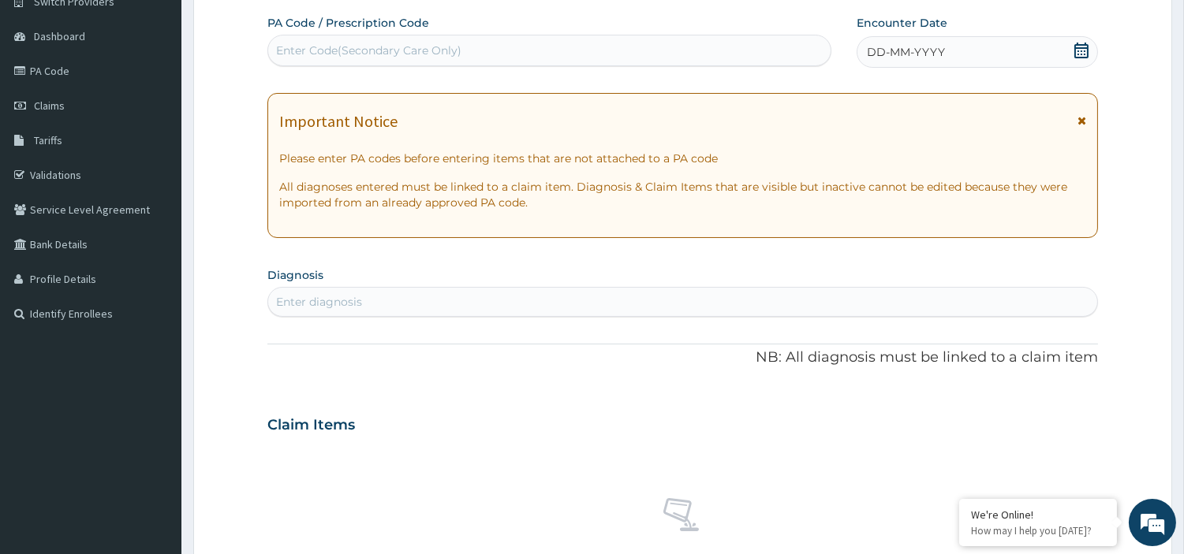
click at [383, 43] on div "Enter Code(Secondary Care Only)" at bounding box center [368, 51] width 185 height 16
paste input "PA/AAF73E"
type input "PA/AAF73E"
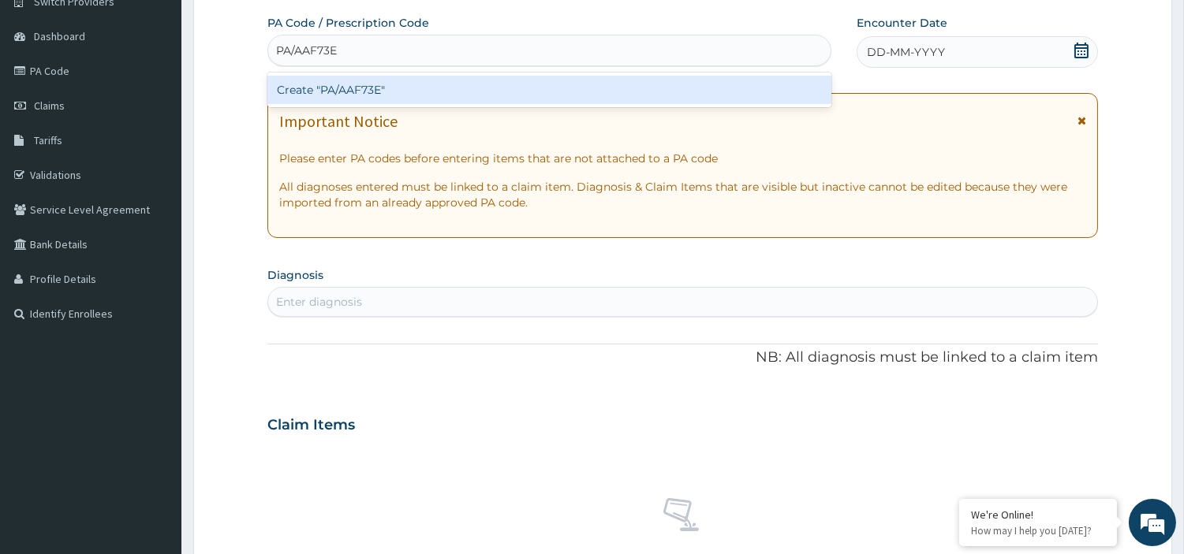
click at [382, 88] on div "Create "PA/AAF73E"" at bounding box center [549, 90] width 564 height 28
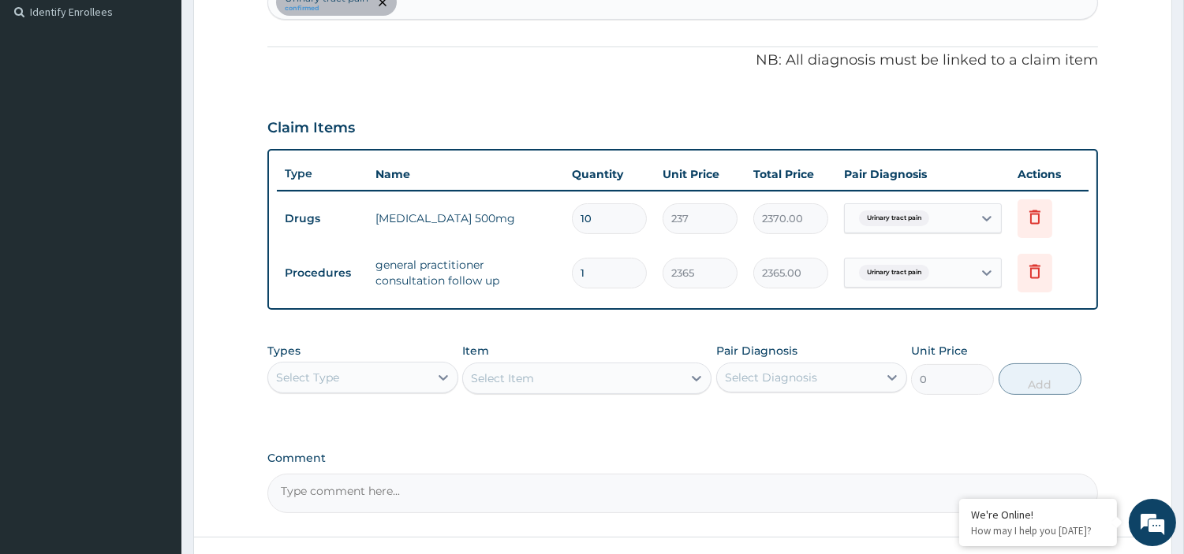
scroll to position [561, 0]
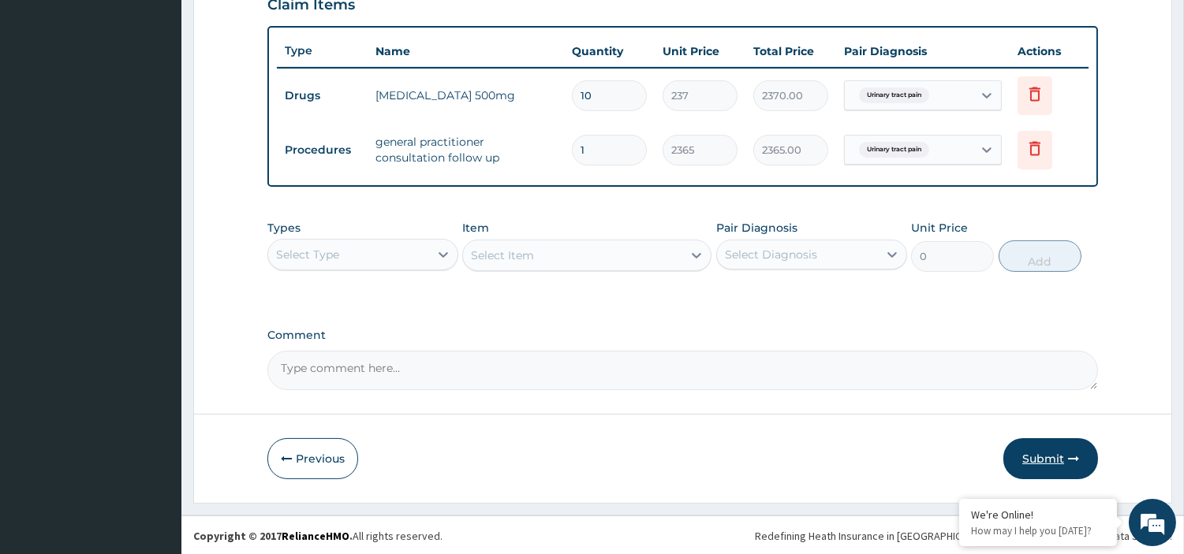
click at [1050, 460] on button "Submit" at bounding box center [1050, 458] width 95 height 41
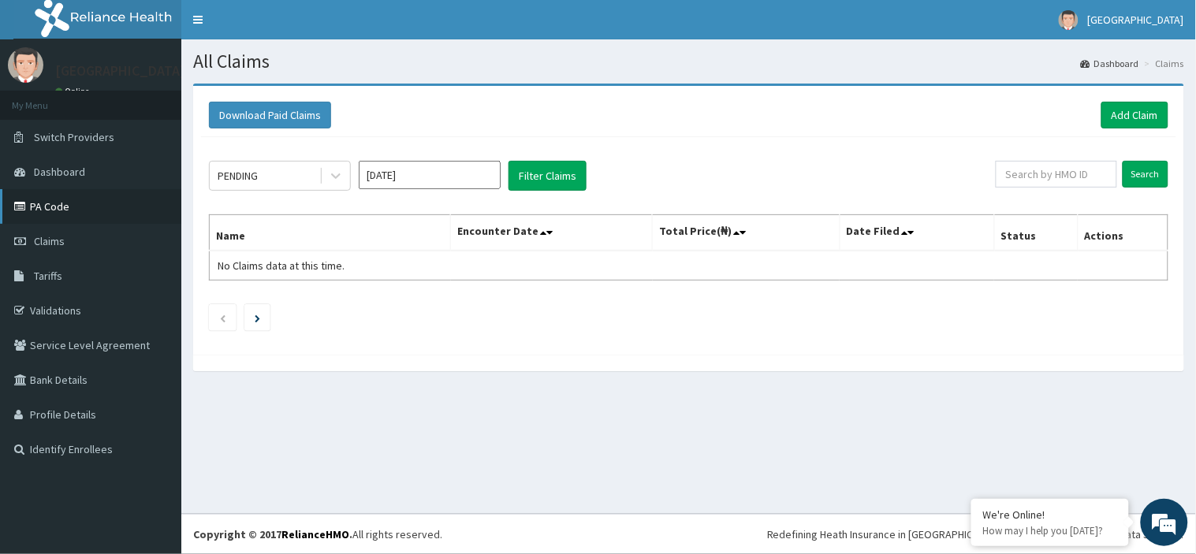
click at [64, 206] on link "PA Code" at bounding box center [90, 206] width 181 height 35
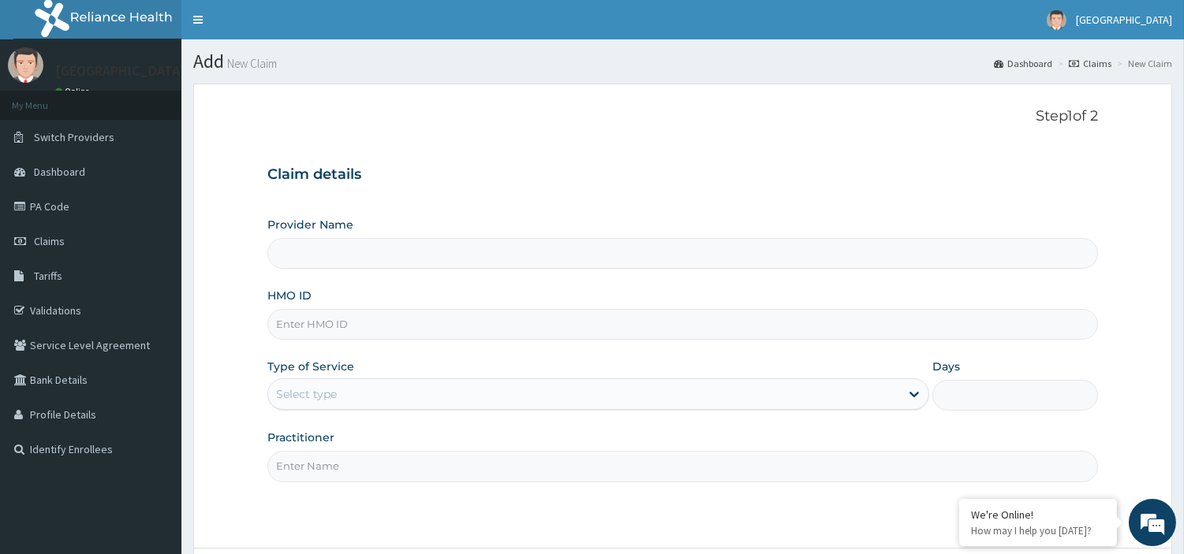
click at [334, 319] on input "HMO ID" at bounding box center [682, 324] width 830 height 31
type input "[GEOGRAPHIC_DATA]"
click at [325, 319] on input "GSV/11022/A" at bounding box center [682, 324] width 830 height 31
type input "GSV/11884/A"
click at [438, 393] on div "Select type" at bounding box center [584, 394] width 632 height 25
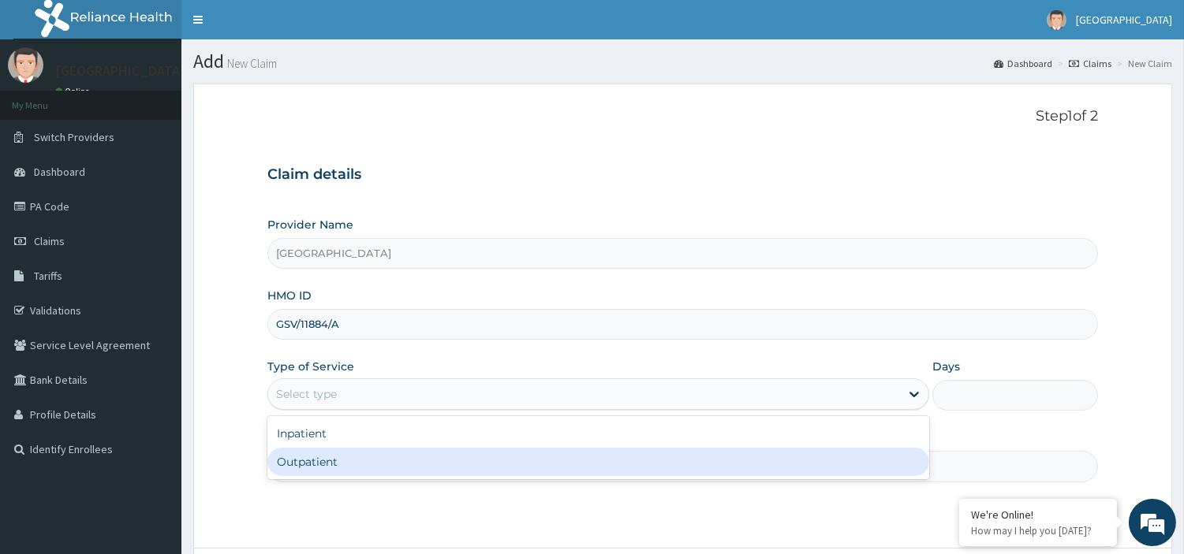
click at [430, 461] on div "Outpatient" at bounding box center [598, 462] width 662 height 28
type input "1"
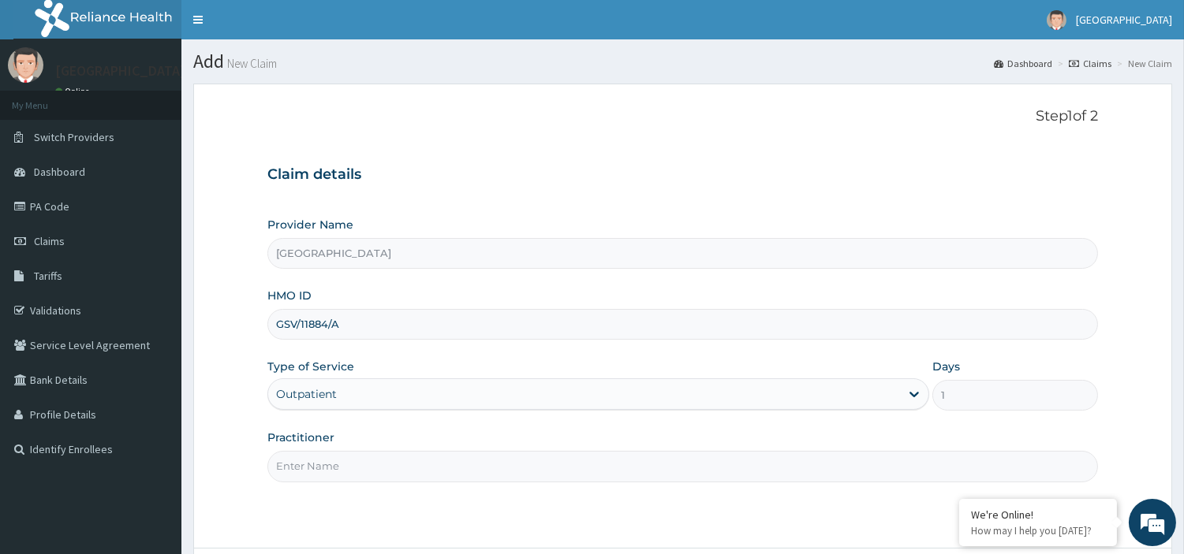
click at [511, 467] on input "Practitioner" at bounding box center [682, 466] width 830 height 31
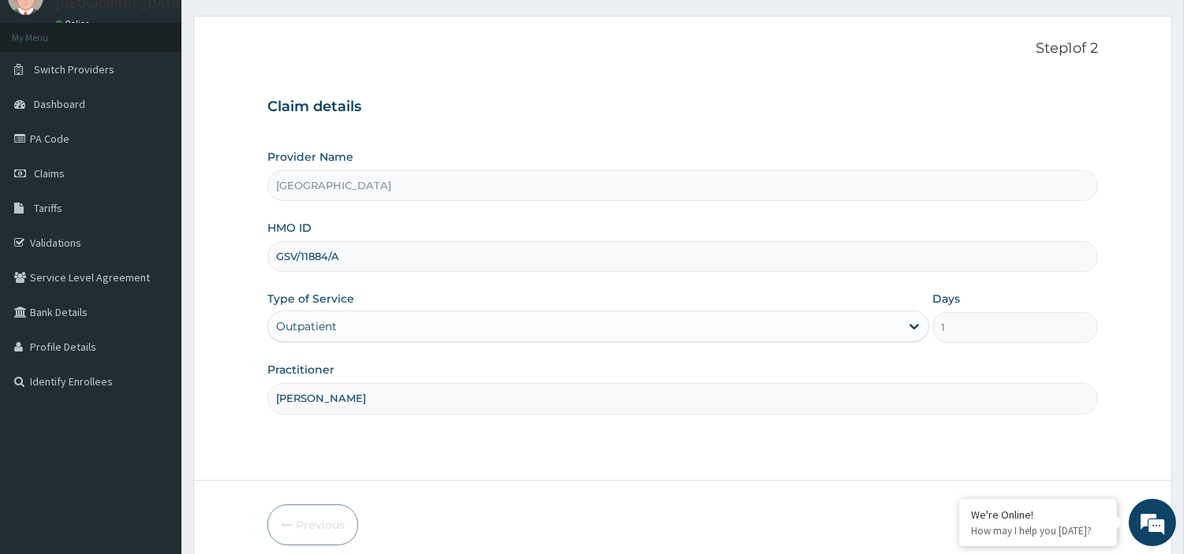
scroll to position [136, 0]
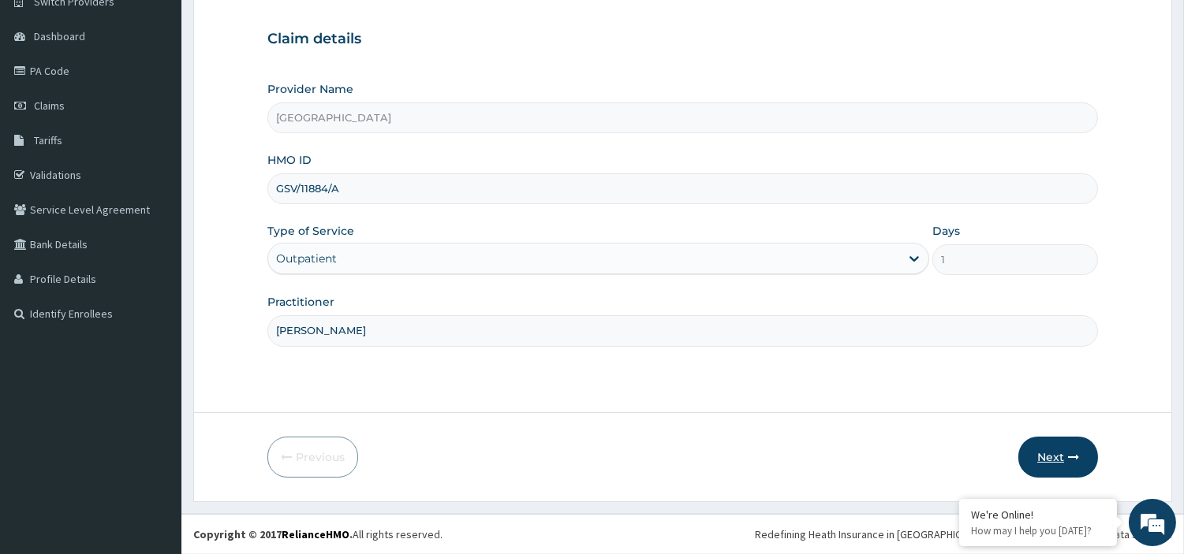
type input "dr magnus"
click at [1033, 456] on button "Next" at bounding box center [1058, 457] width 80 height 41
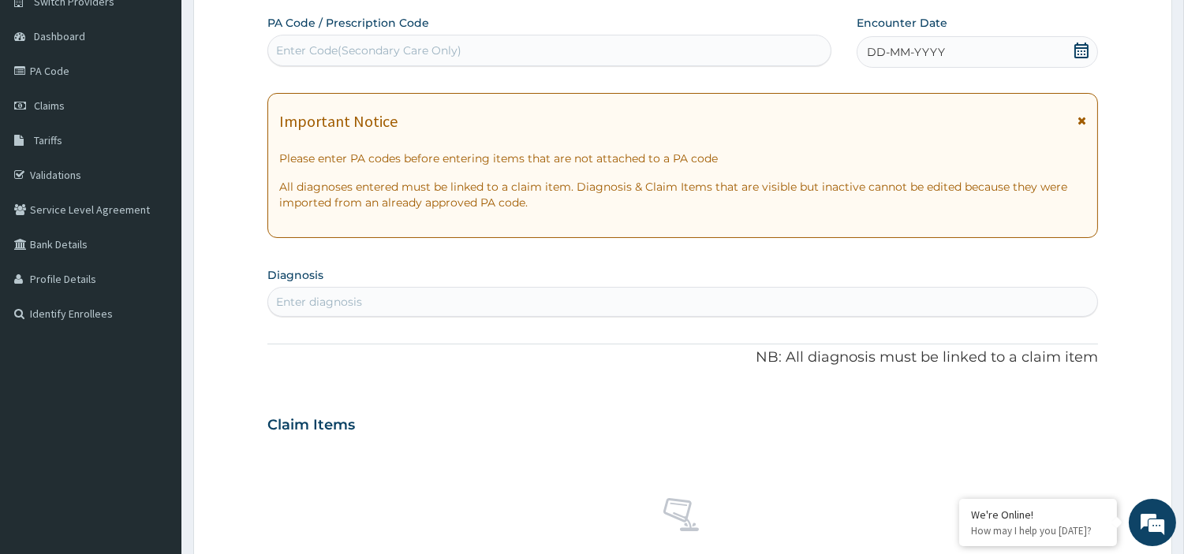
click at [381, 43] on div "Enter Code(Secondary Care Only)" at bounding box center [368, 51] width 185 height 16
drag, startPoint x: 379, startPoint y: 41, endPoint x: 679, endPoint y: 51, distance: 299.8
click at [679, 51] on div "Enter Code(Secondary Care Only)" at bounding box center [549, 50] width 562 height 25
paste input "PA/5FE1CB"
type input "PA/5FE1CB"
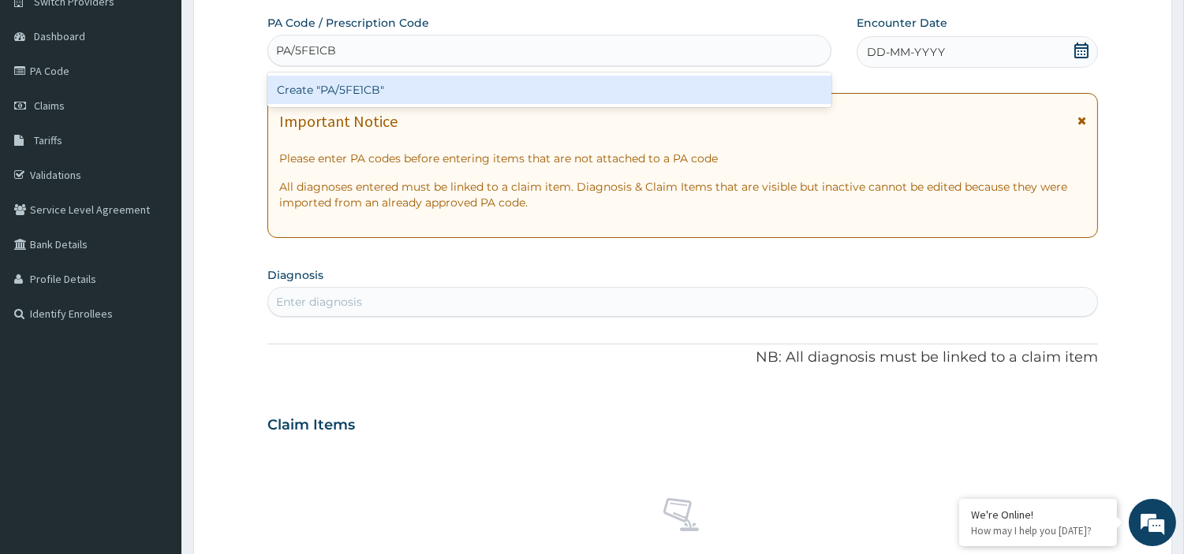
click at [477, 91] on div "Create "PA/5FE1CB"" at bounding box center [549, 90] width 564 height 28
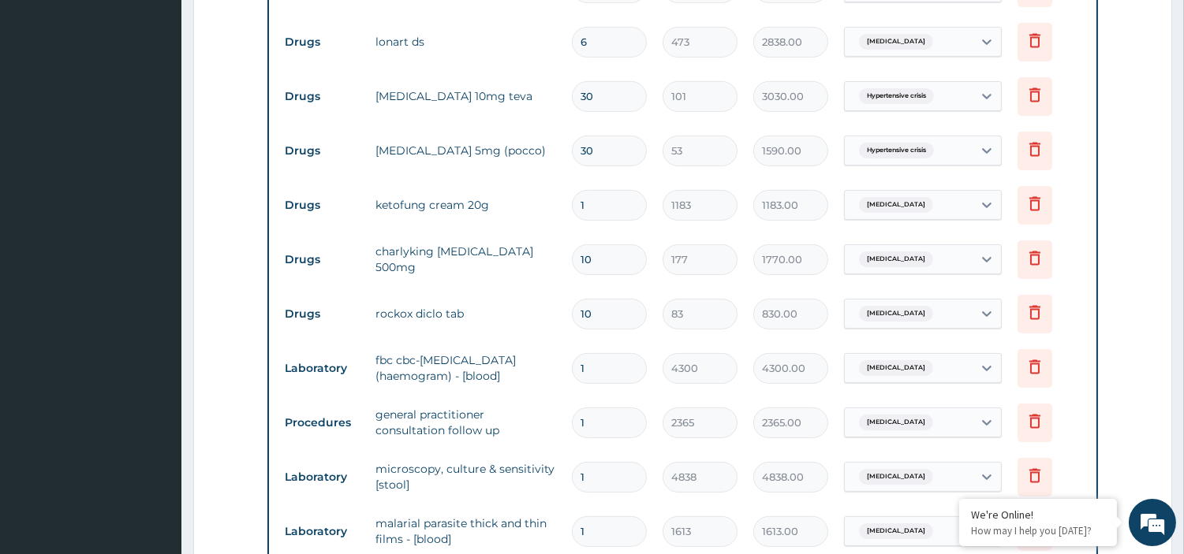
scroll to position [704, 0]
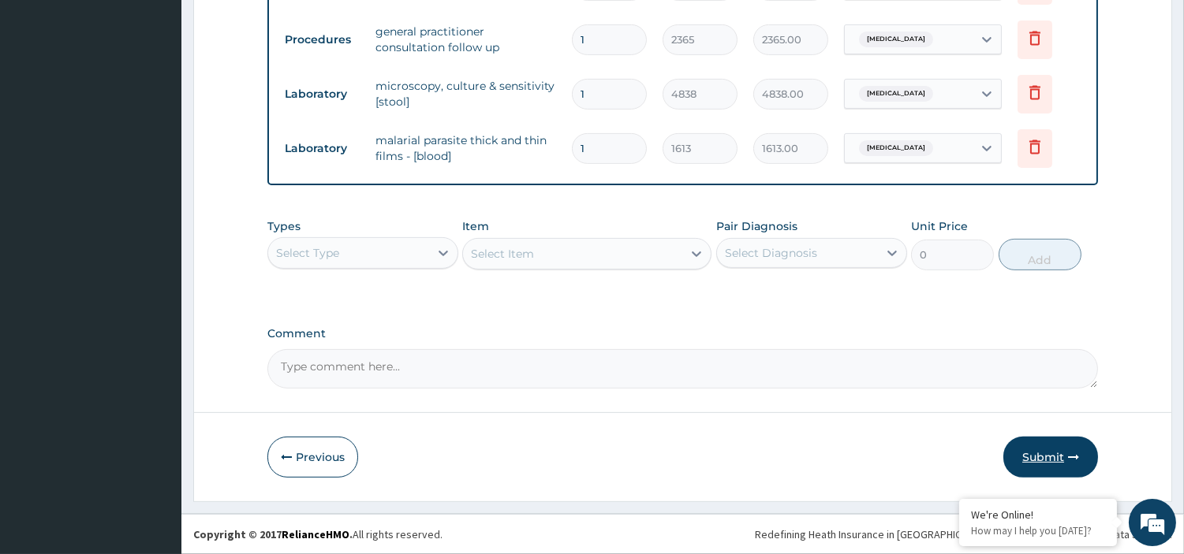
click at [1038, 461] on button "Submit" at bounding box center [1050, 457] width 95 height 41
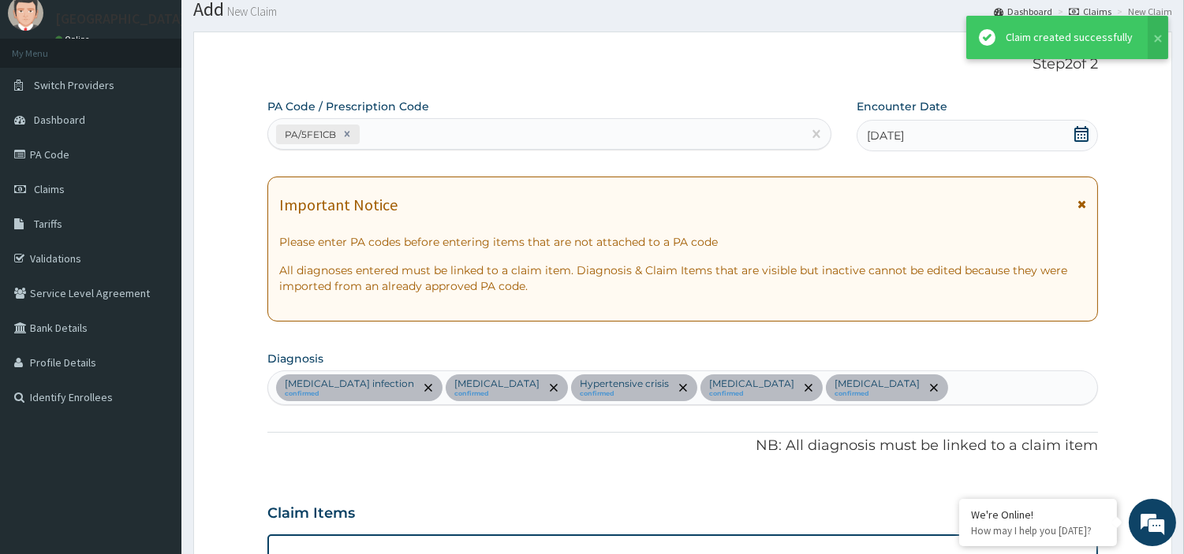
scroll to position [1054, 0]
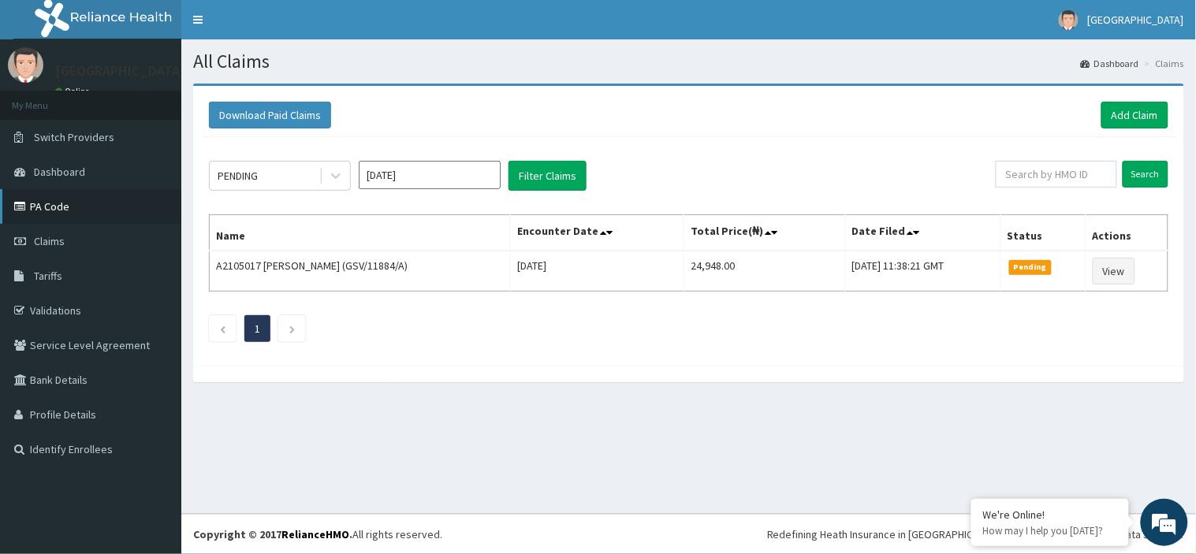
click at [63, 207] on link "PA Code" at bounding box center [90, 206] width 181 height 35
click at [1130, 116] on link "Add Claim" at bounding box center [1135, 115] width 67 height 27
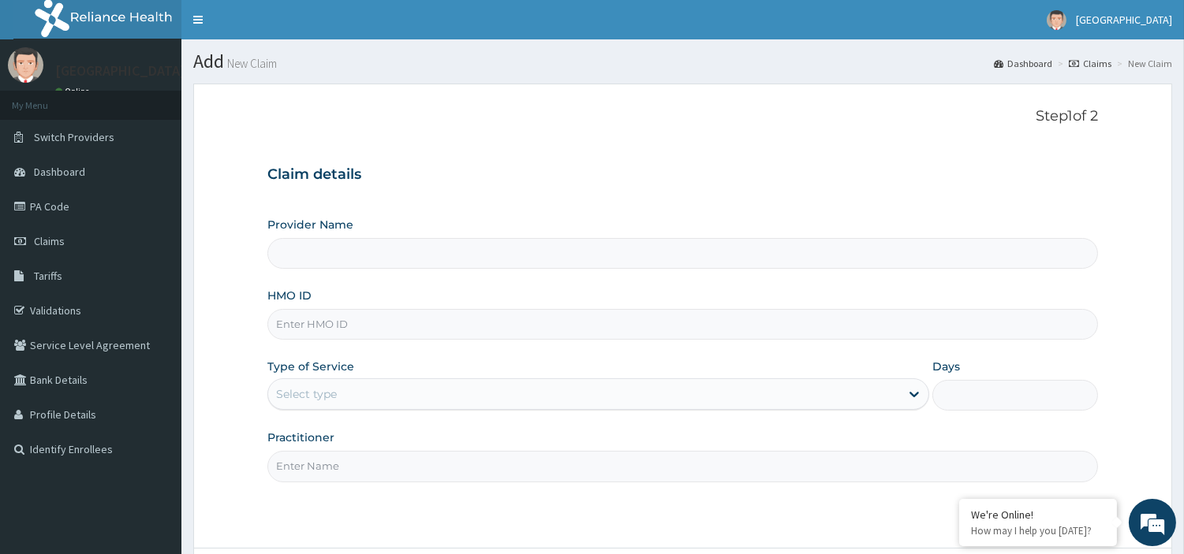
click at [349, 318] on input "HMO ID" at bounding box center [682, 324] width 830 height 31
type input "[GEOGRAPHIC_DATA]"
click at [327, 319] on input "GSV/11022/A" at bounding box center [682, 324] width 830 height 31
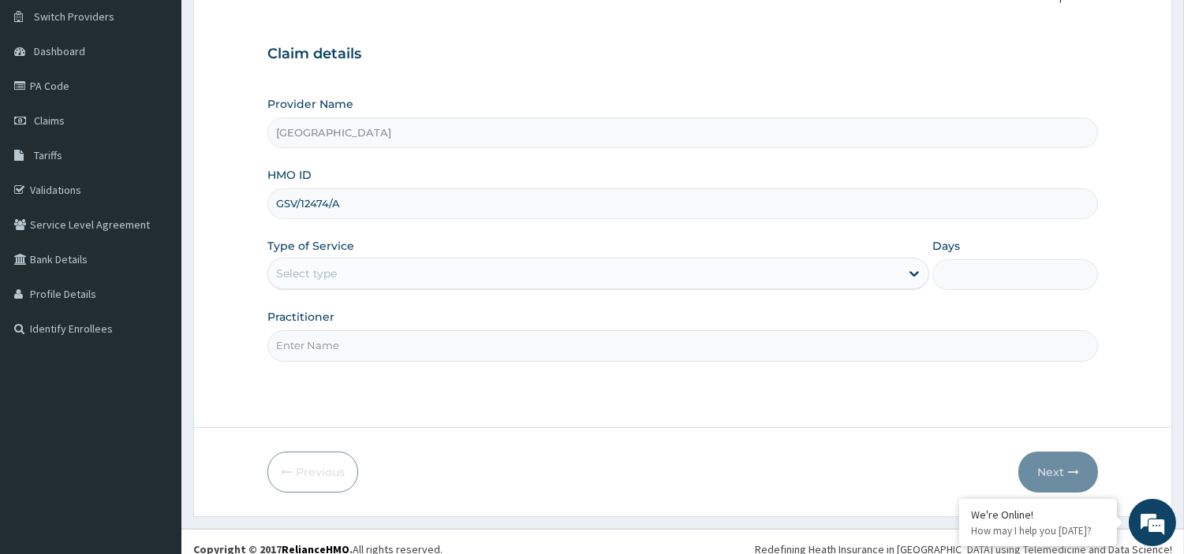
scroll to position [136, 0]
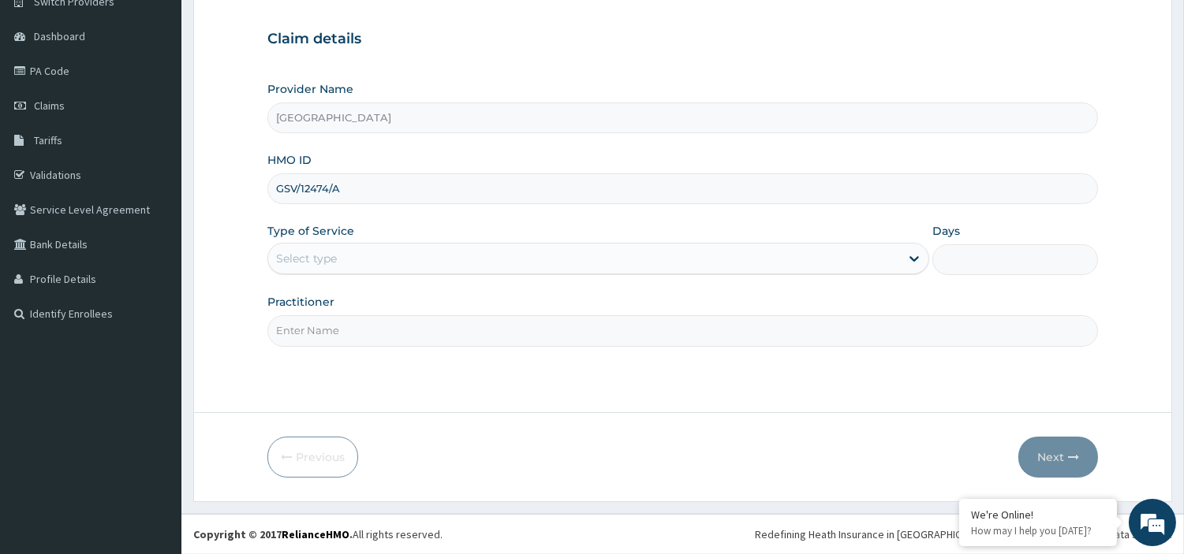
type input "GSV/12474/A"
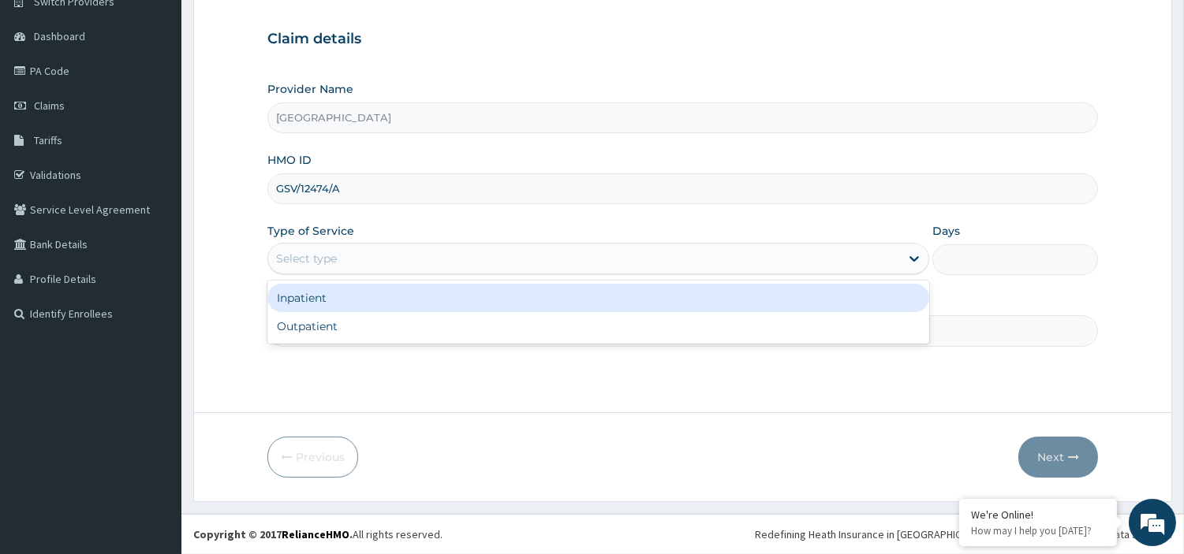
click at [468, 259] on div "Select type" at bounding box center [584, 258] width 632 height 25
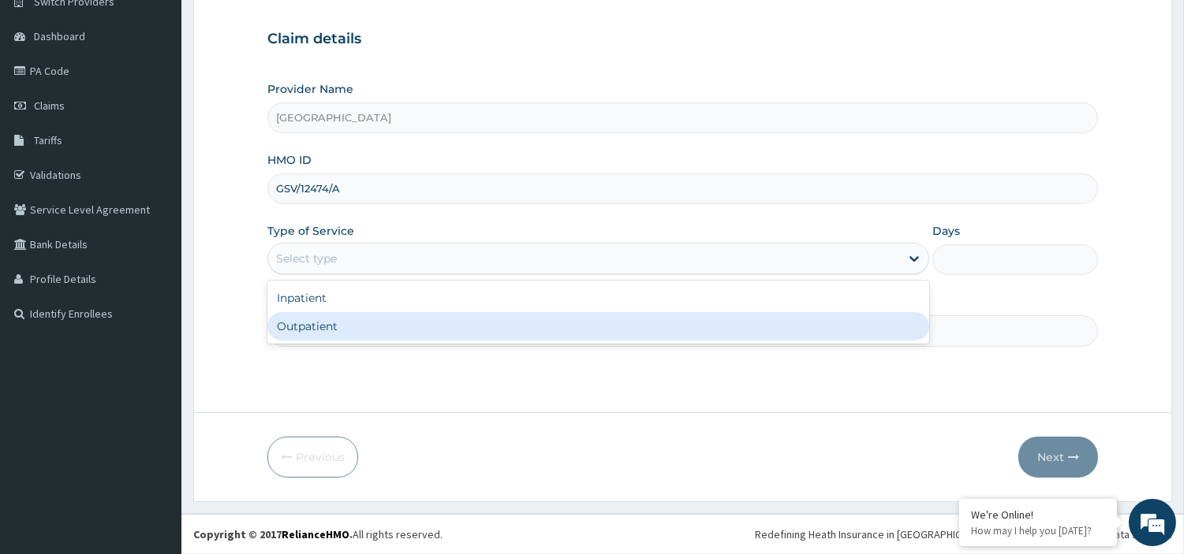
click at [463, 326] on div "Outpatient" at bounding box center [598, 326] width 662 height 28
type input "1"
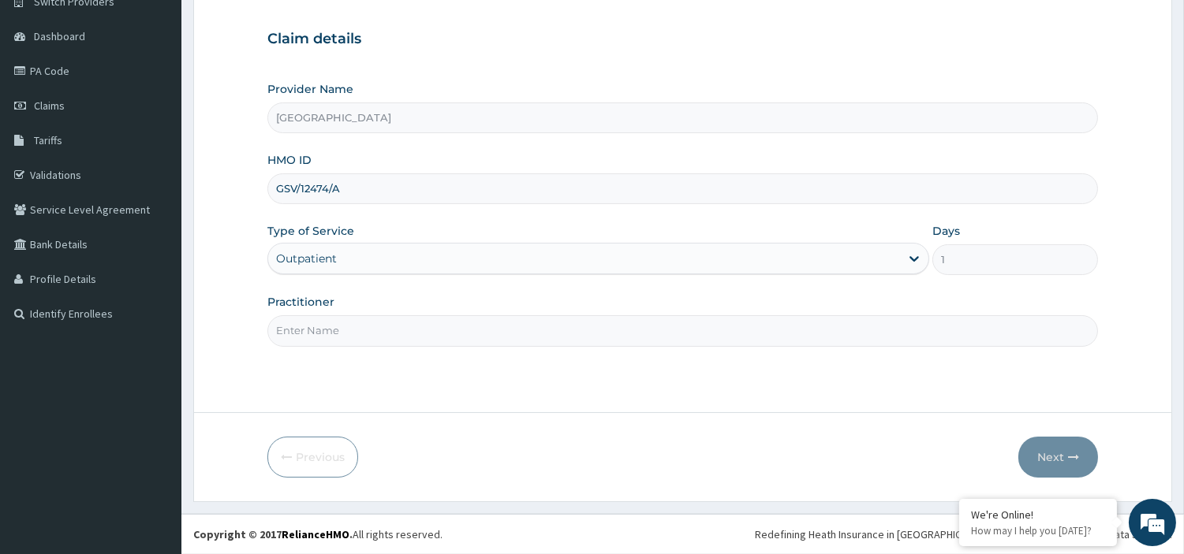
click at [452, 331] on input "Practitioner" at bounding box center [682, 330] width 830 height 31
type input "[PERSON_NAME]"
click at [1028, 442] on button "Next" at bounding box center [1058, 457] width 80 height 41
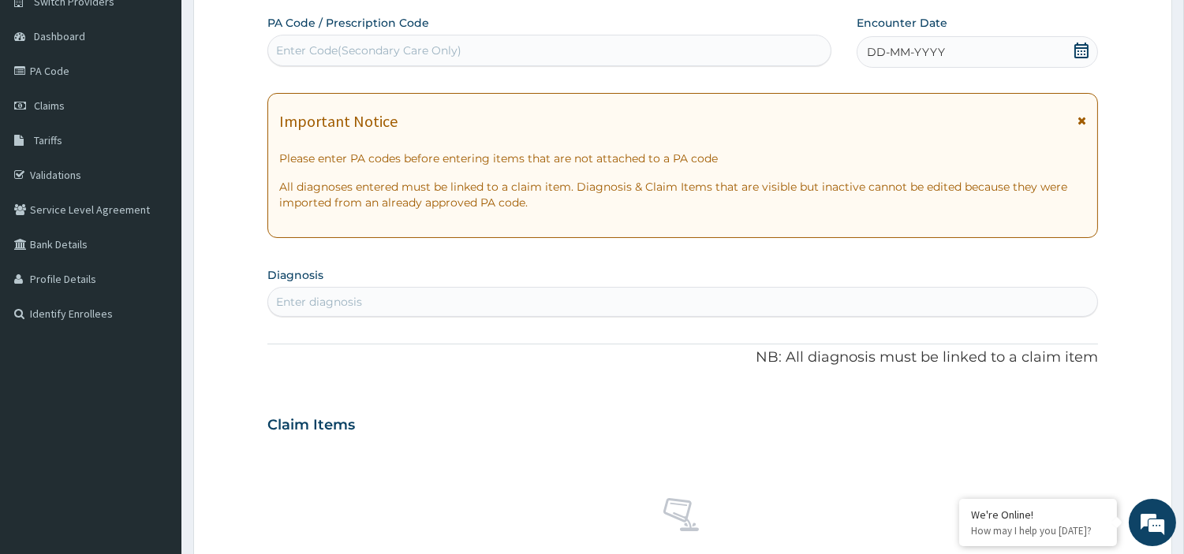
click at [381, 60] on div "Enter Code(Secondary Care Only)" at bounding box center [549, 50] width 562 height 25
paste input "PA/9A2948"
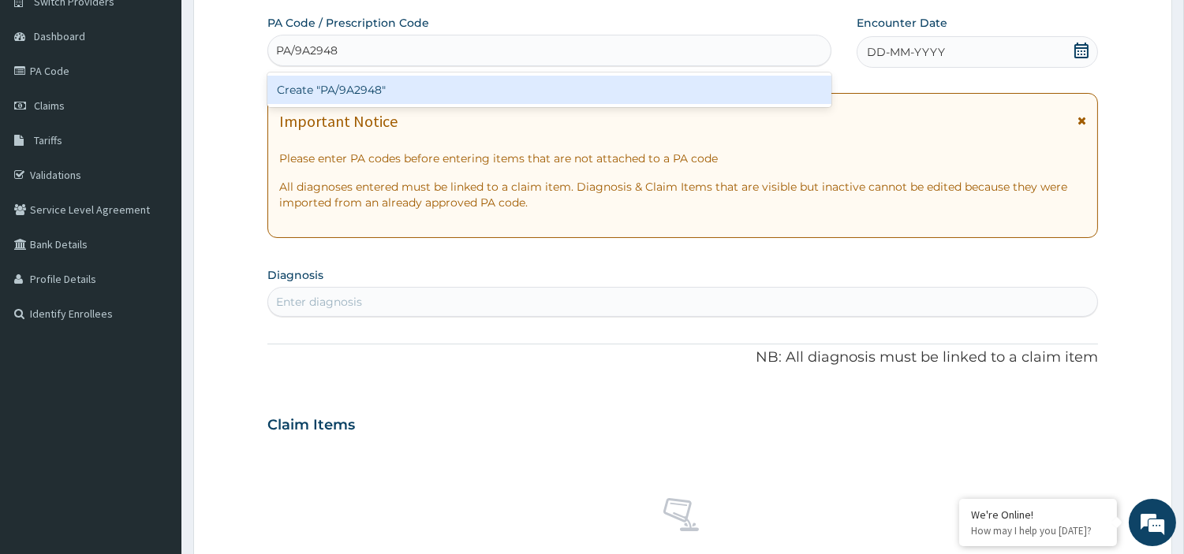
type input "PA/9A2948"
click at [381, 84] on div "Create "PA/9A2948"" at bounding box center [549, 90] width 564 height 28
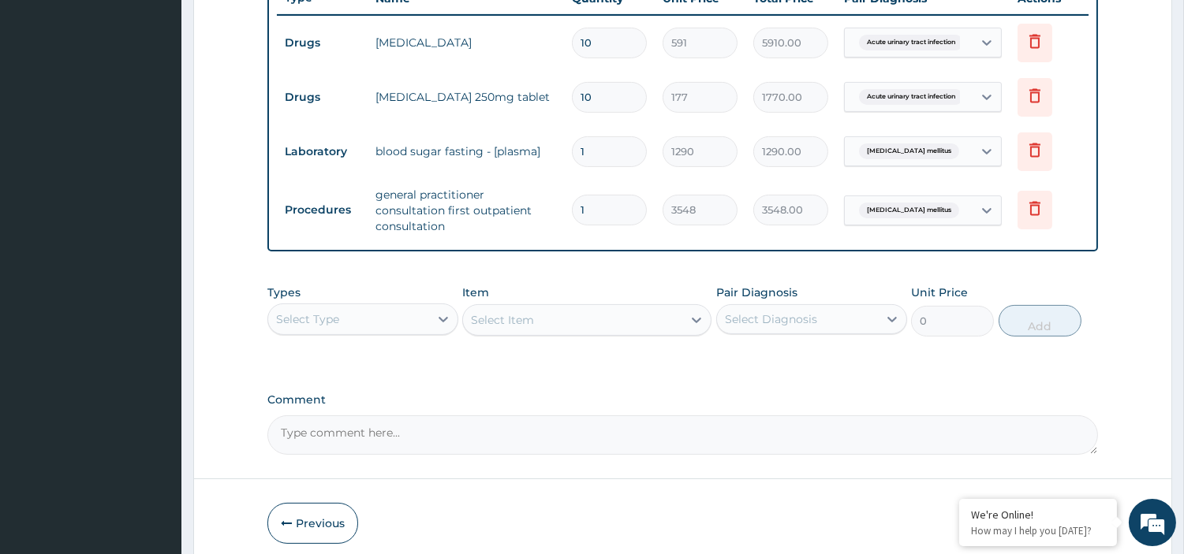
scroll to position [671, 0]
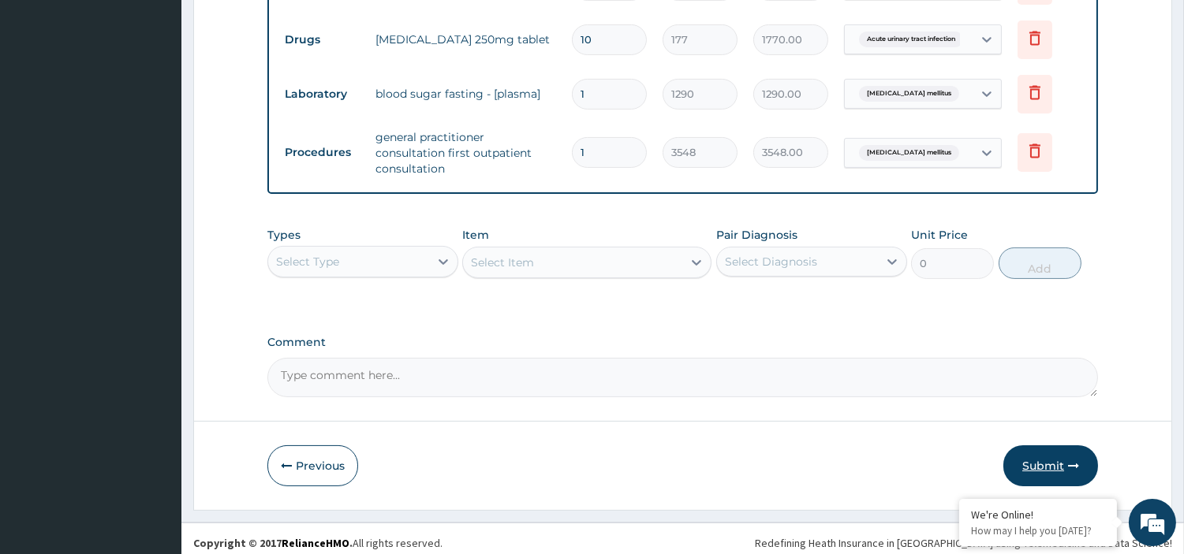
click at [1050, 459] on button "Submit" at bounding box center [1050, 465] width 95 height 41
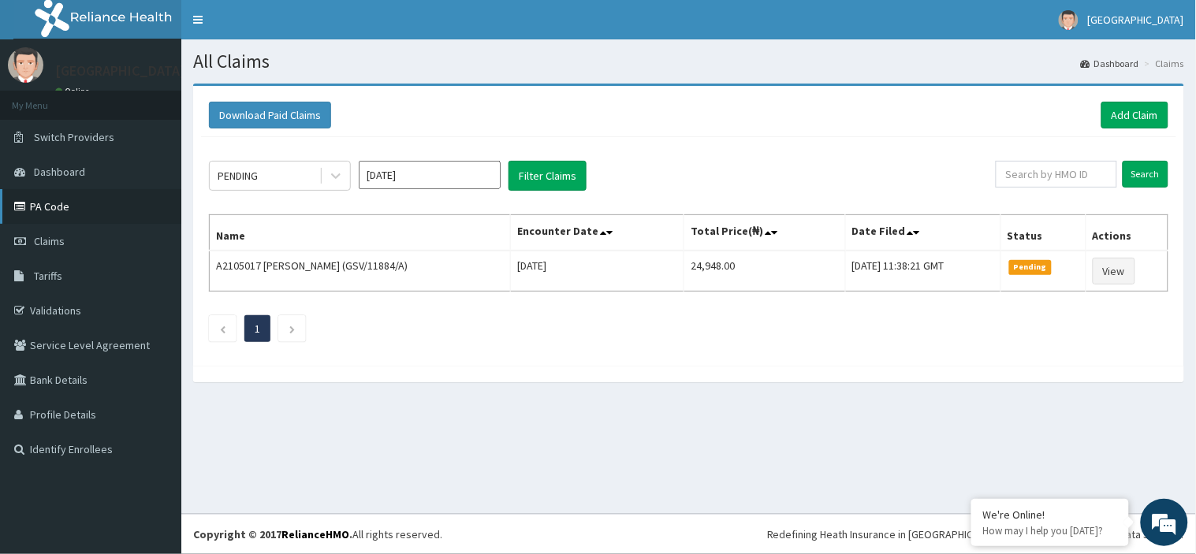
click at [45, 214] on link "PA Code" at bounding box center [90, 206] width 181 height 35
click at [1123, 106] on link "Add Claim" at bounding box center [1135, 115] width 67 height 27
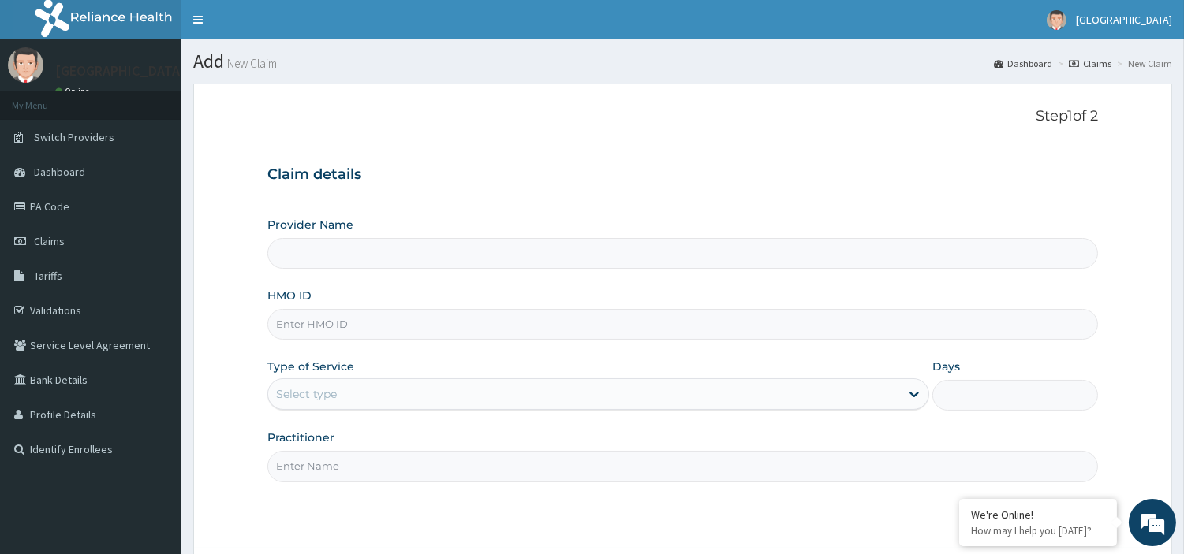
click at [331, 313] on input "HMO ID" at bounding box center [682, 324] width 830 height 31
type input "[GEOGRAPHIC_DATA]"
click at [327, 326] on input "GSV/11022/A" at bounding box center [682, 324] width 830 height 31
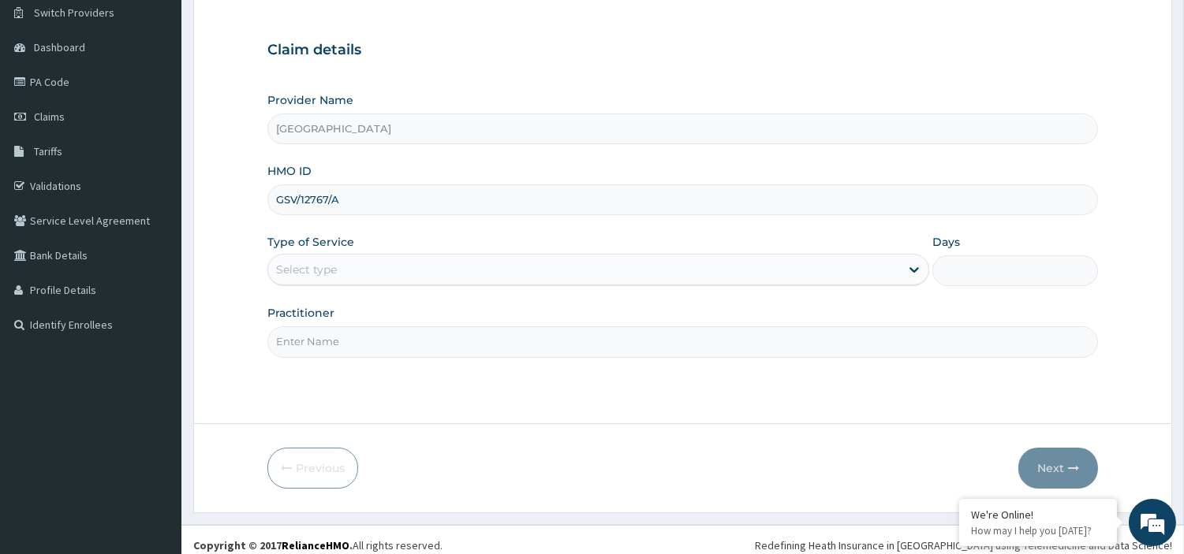
scroll to position [136, 0]
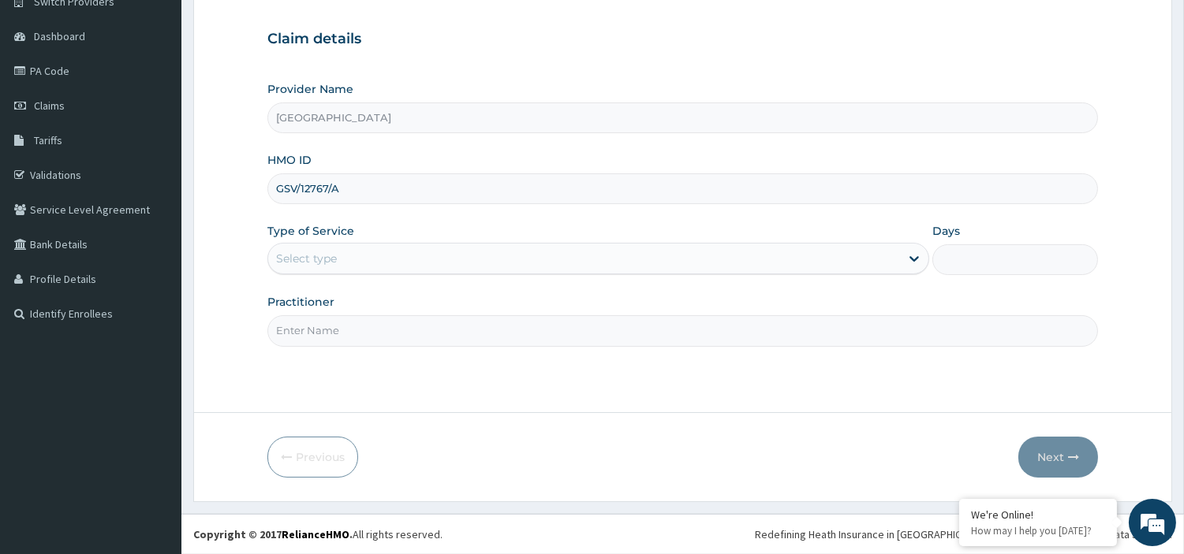
type input "GSV/12767/A"
click at [532, 272] on div "Select type" at bounding box center [598, 259] width 662 height 32
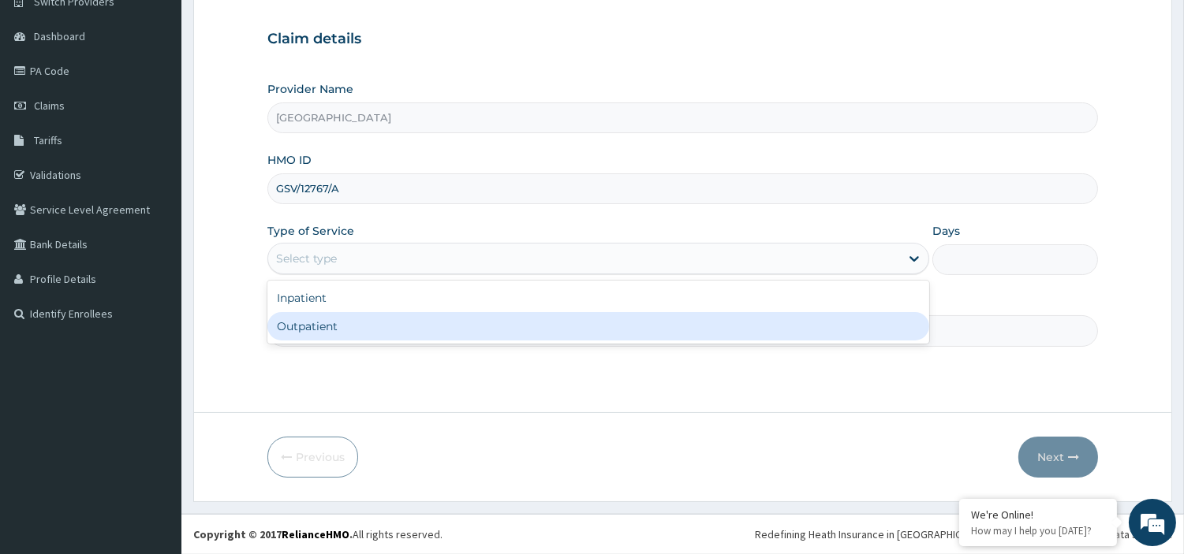
click at [522, 319] on div "Outpatient" at bounding box center [598, 326] width 662 height 28
type input "1"
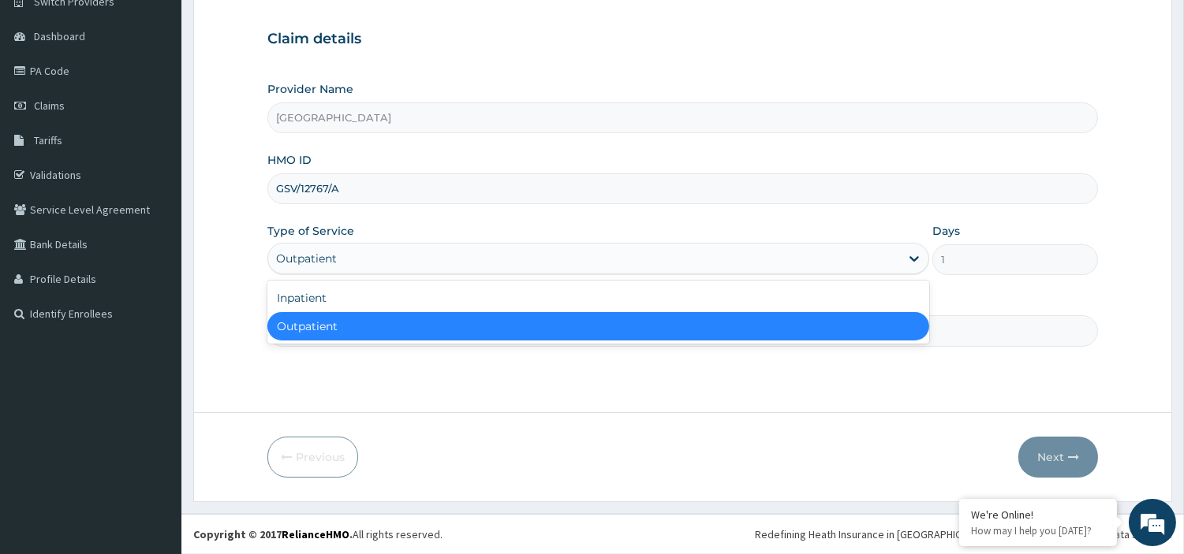
click at [507, 264] on div "Outpatient" at bounding box center [584, 258] width 632 height 25
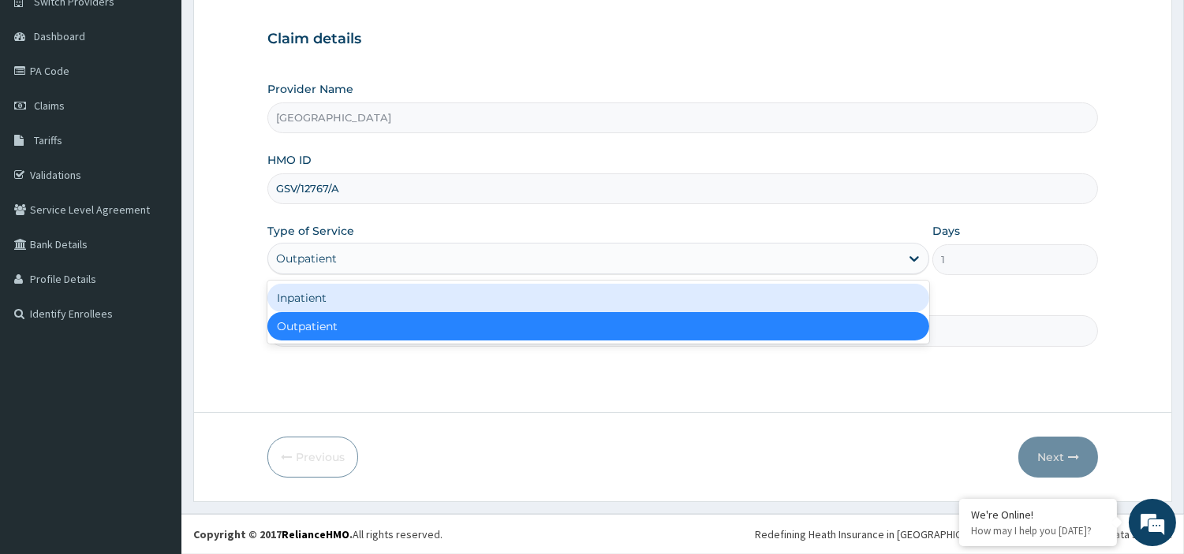
click at [437, 304] on div "Inpatient" at bounding box center [598, 298] width 662 height 28
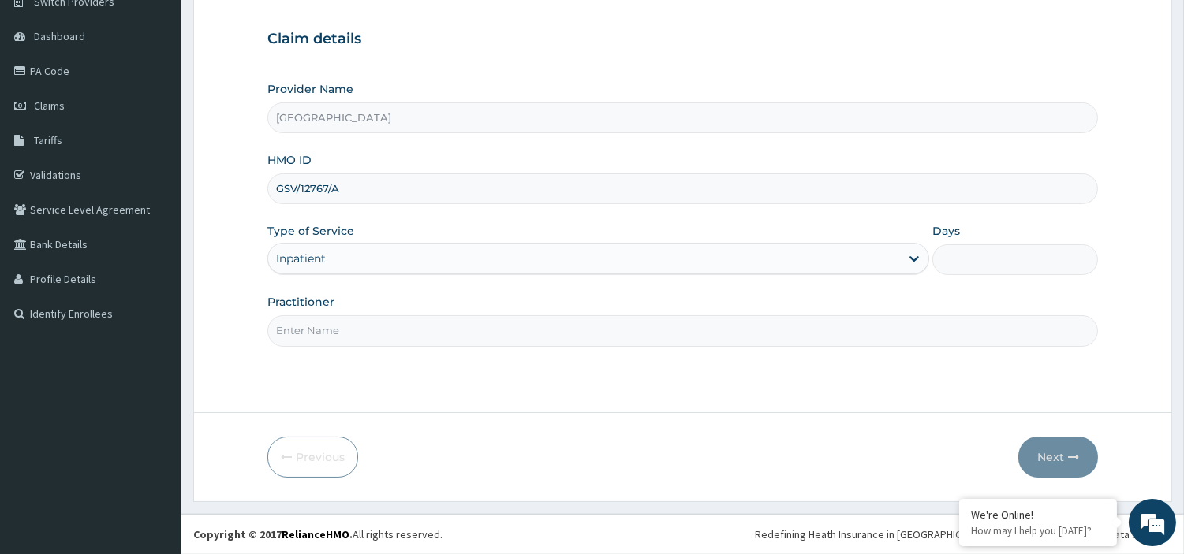
click at [432, 334] on input "Practitioner" at bounding box center [682, 330] width 830 height 31
type input "[PERSON_NAME]"
click at [971, 262] on input "Days" at bounding box center [1015, 259] width 166 height 31
type input "3"
click at [1061, 453] on button "Next" at bounding box center [1058, 457] width 80 height 41
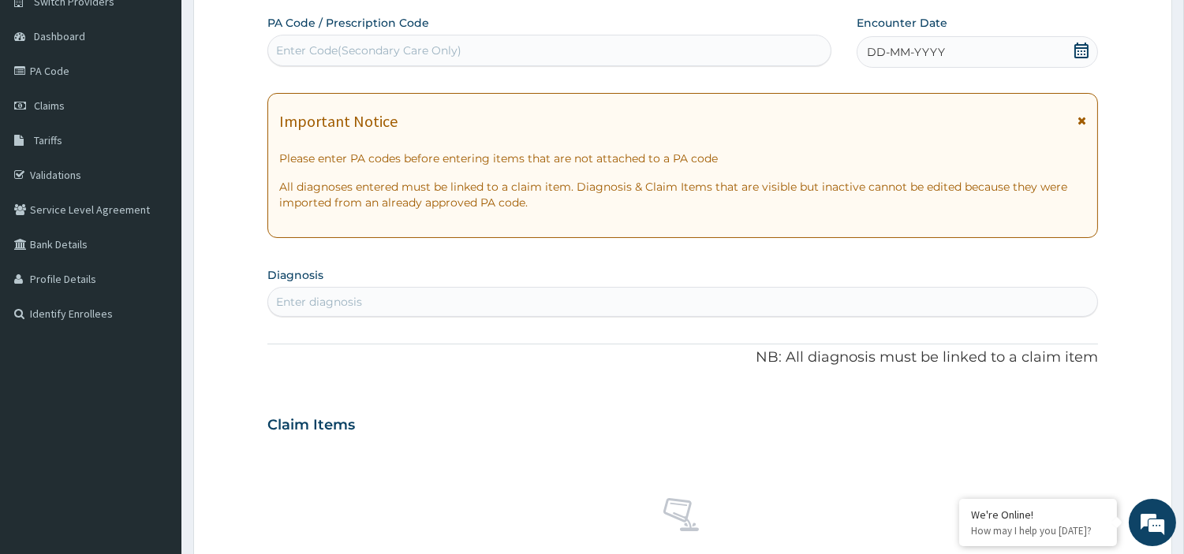
click at [352, 50] on div "Enter Code(Secondary Care Only)" at bounding box center [368, 51] width 185 height 16
paste input "PA/C16D75"
type input "PA/C16D75"
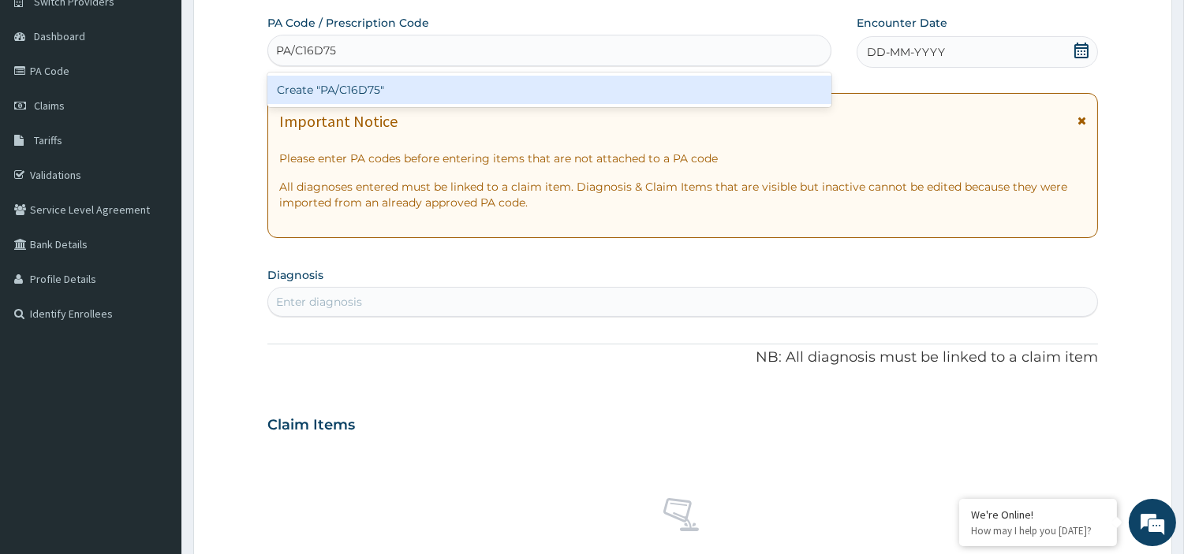
click at [584, 87] on div "Create "PA/C16D75"" at bounding box center [549, 90] width 564 height 28
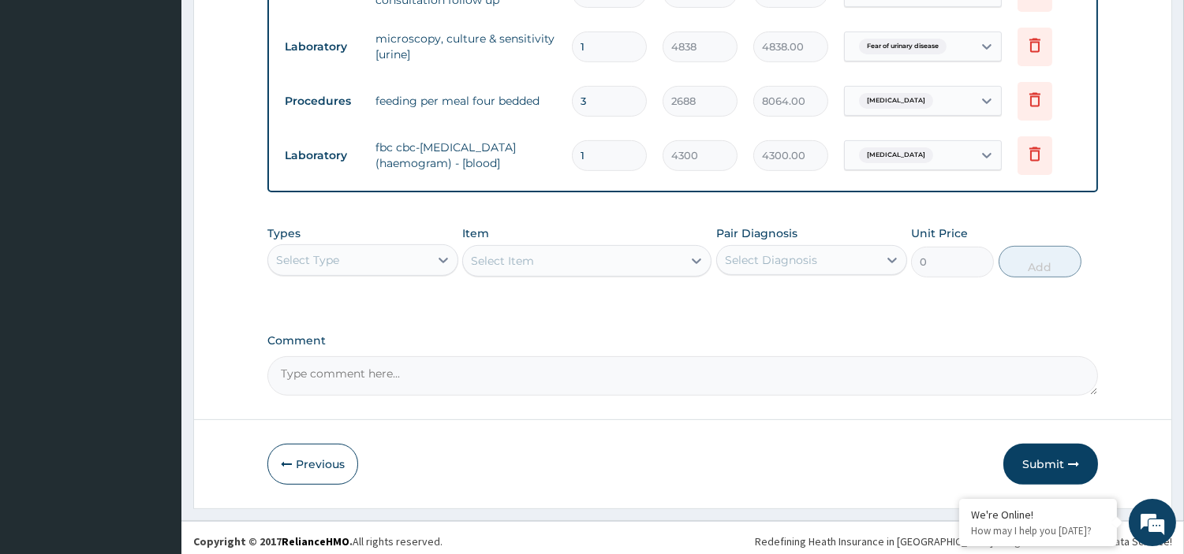
scroll to position [1109, 0]
click at [1058, 449] on button "Submit" at bounding box center [1050, 463] width 95 height 41
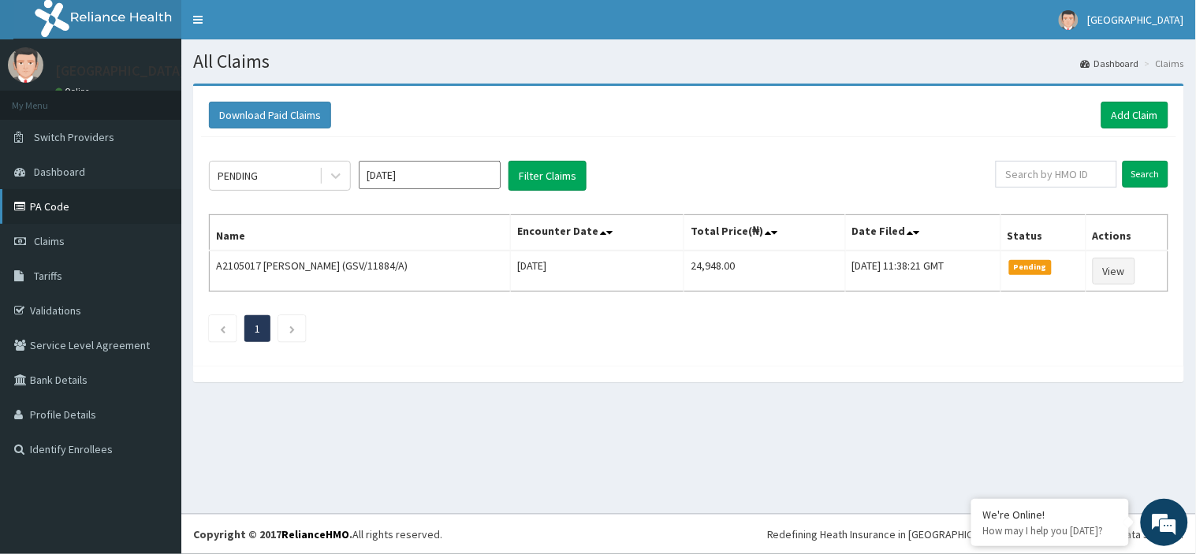
click at [48, 205] on link "PA Code" at bounding box center [90, 206] width 181 height 35
click at [1129, 103] on link "Add Claim" at bounding box center [1135, 115] width 67 height 27
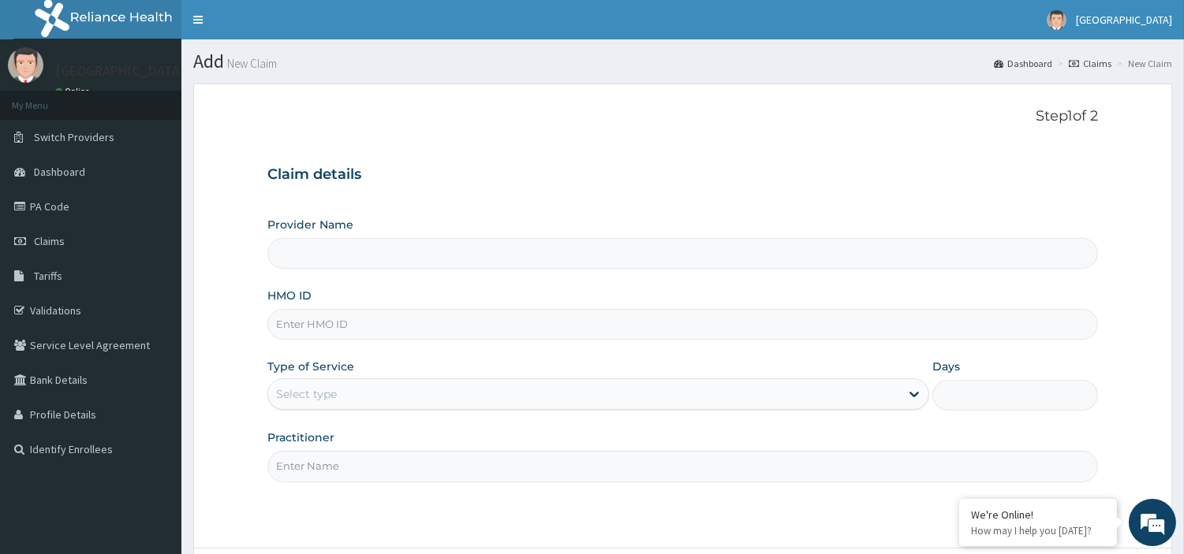
click at [416, 326] on input "HMO ID" at bounding box center [682, 324] width 830 height 31
type input "[GEOGRAPHIC_DATA]"
click at [328, 324] on input "GSV/11022/A" at bounding box center [682, 324] width 830 height 31
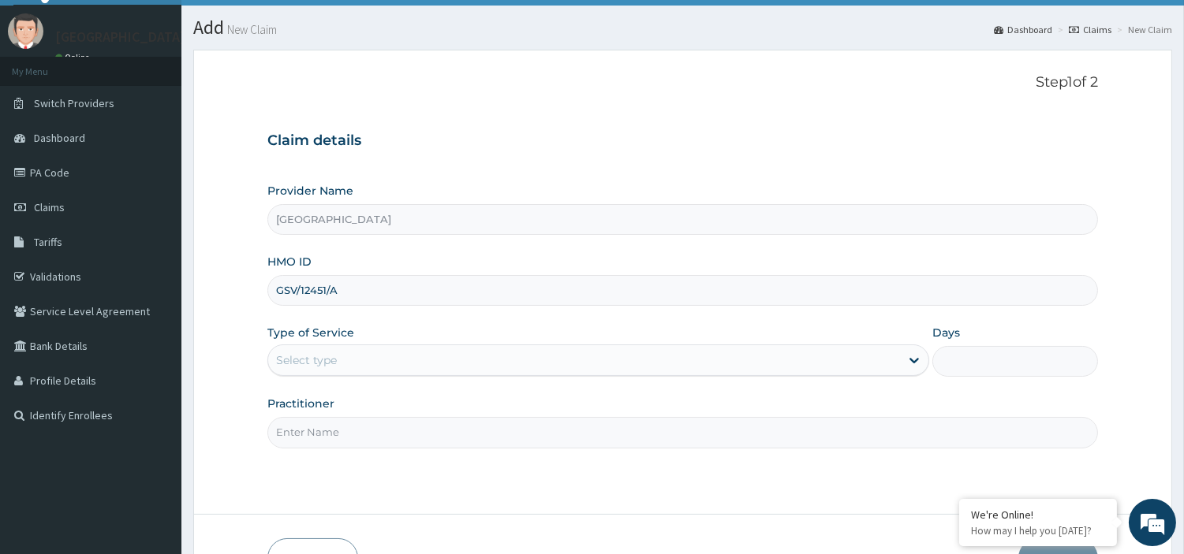
scroll to position [88, 0]
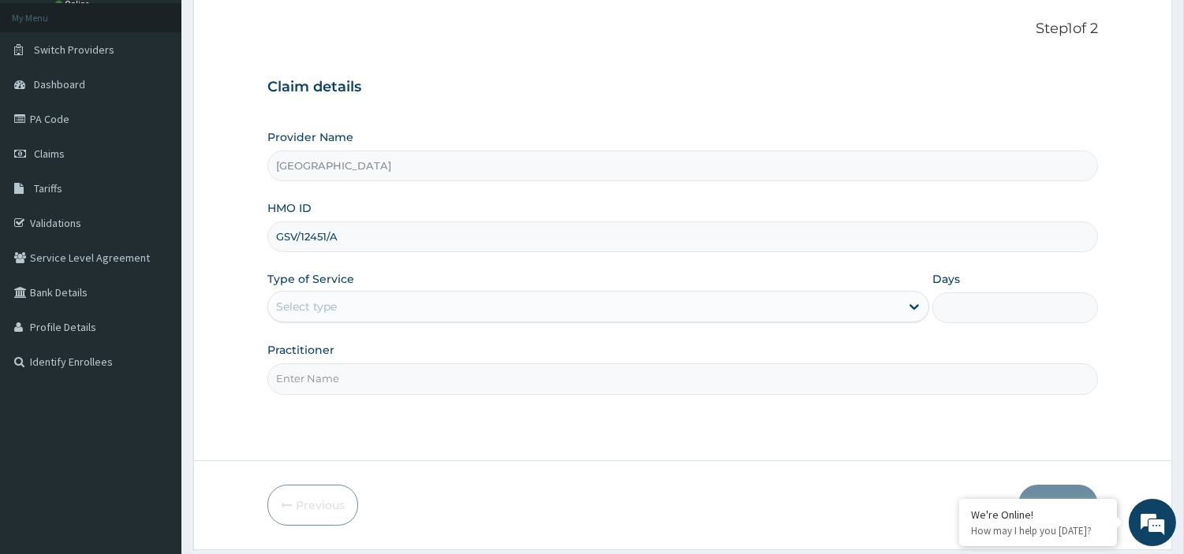
type input "GSV/12451/A"
click at [460, 289] on div "Type of Service Select type" at bounding box center [598, 297] width 662 height 52
click at [458, 300] on div "Select type" at bounding box center [584, 306] width 632 height 25
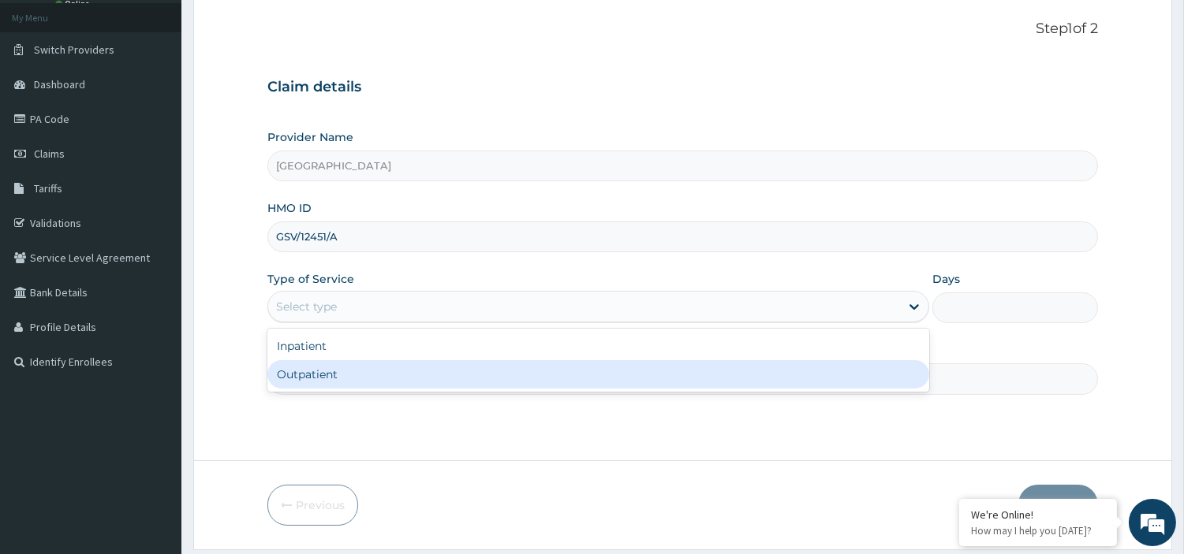
click at [439, 374] on div "Outpatient" at bounding box center [598, 374] width 662 height 28
type input "1"
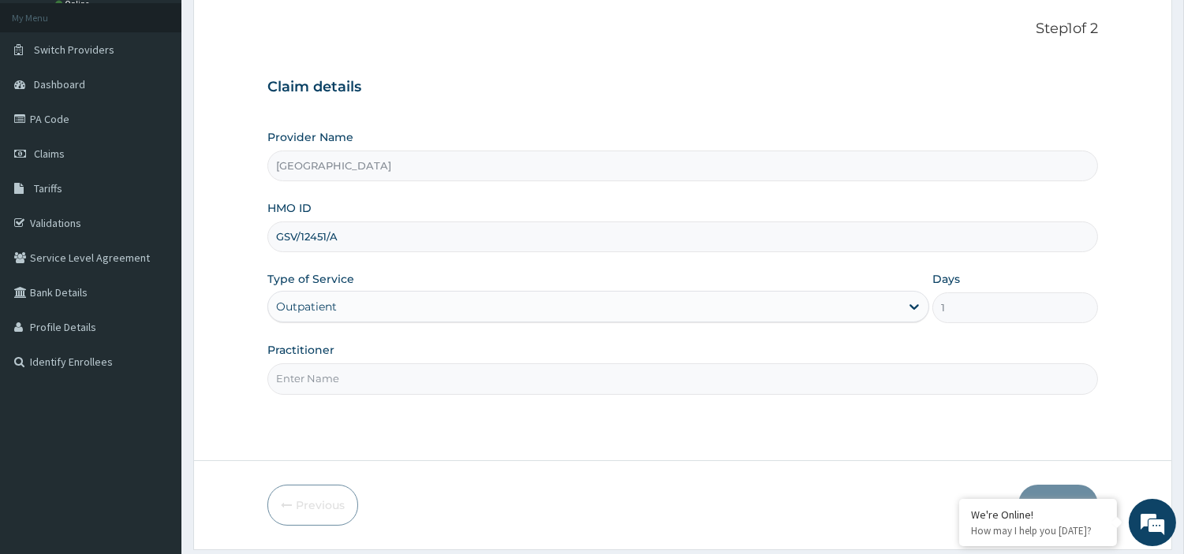
click at [464, 319] on div "Outpatient" at bounding box center [584, 306] width 632 height 25
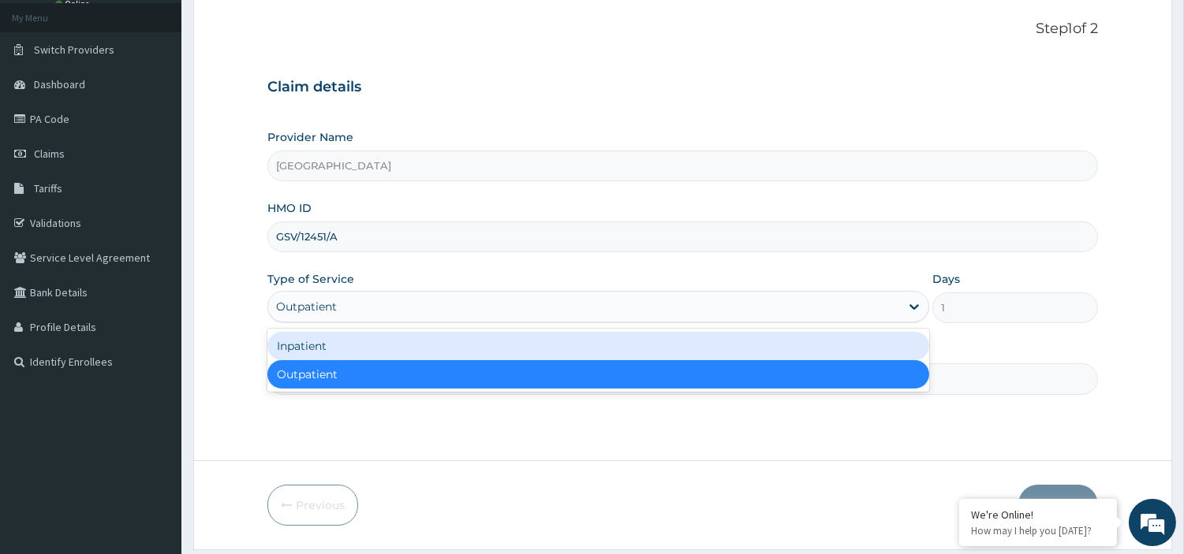
click at [453, 348] on div "Inpatient" at bounding box center [598, 346] width 662 height 28
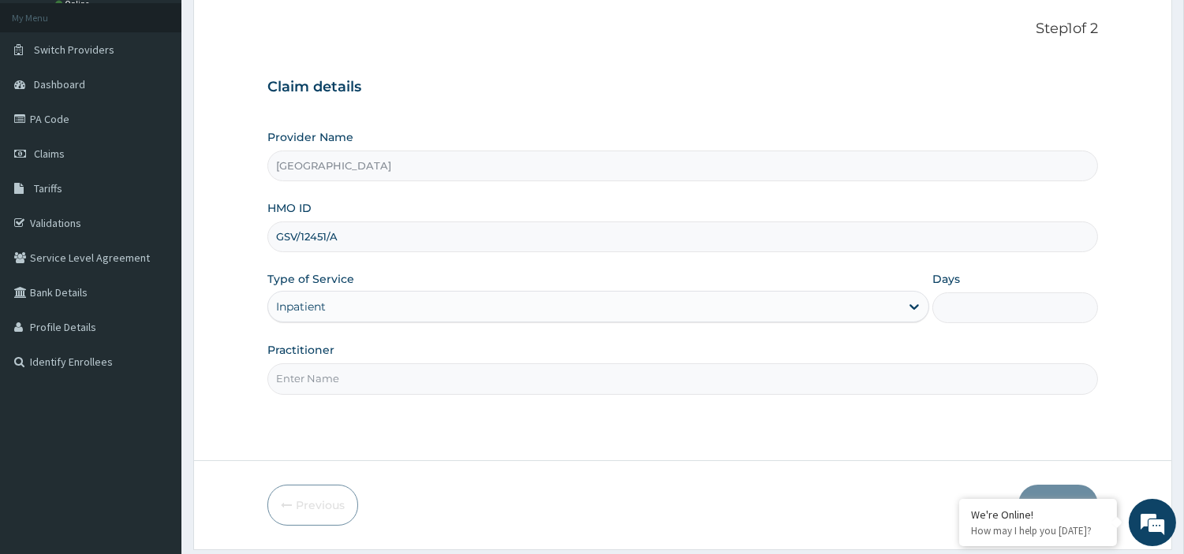
click at [665, 371] on input "Practitioner" at bounding box center [682, 378] width 830 height 31
type input "m"
type input "[PERSON_NAME]"
click at [1007, 296] on input "Days" at bounding box center [1015, 308] width 166 height 31
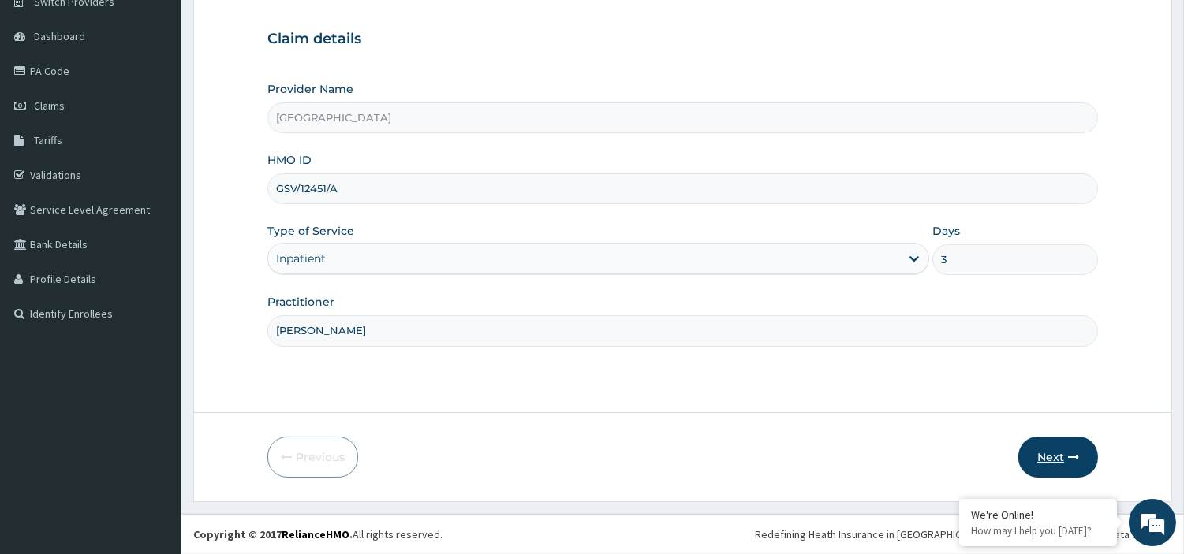
type input "3"
click at [1051, 458] on button "Next" at bounding box center [1058, 457] width 80 height 41
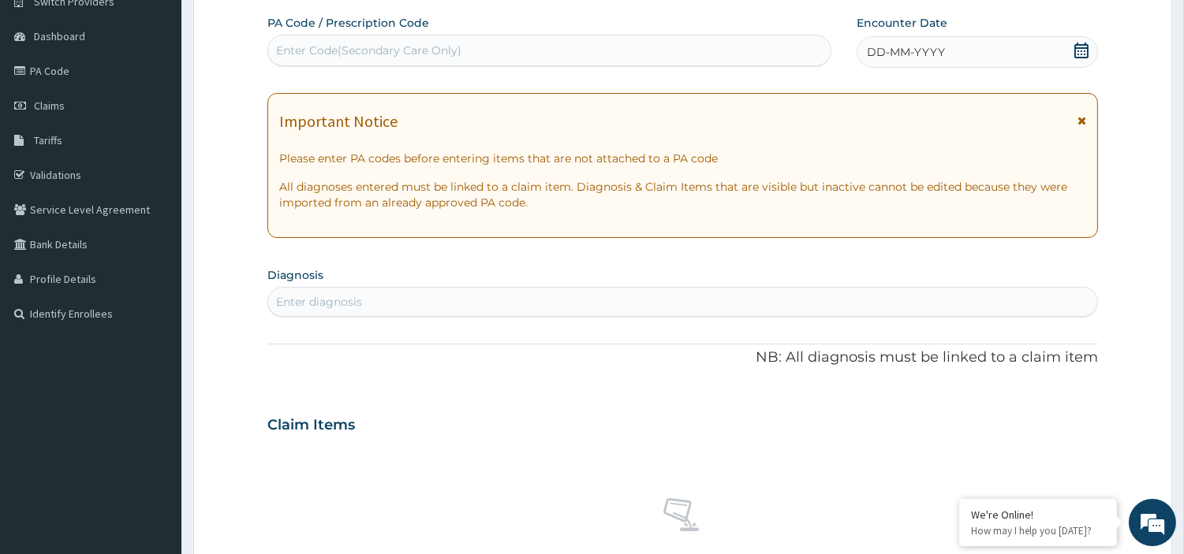
click at [454, 40] on div "Enter Code(Secondary Care Only)" at bounding box center [549, 50] width 562 height 25
paste input "PA/F8B303"
type input "PA/F8B303"
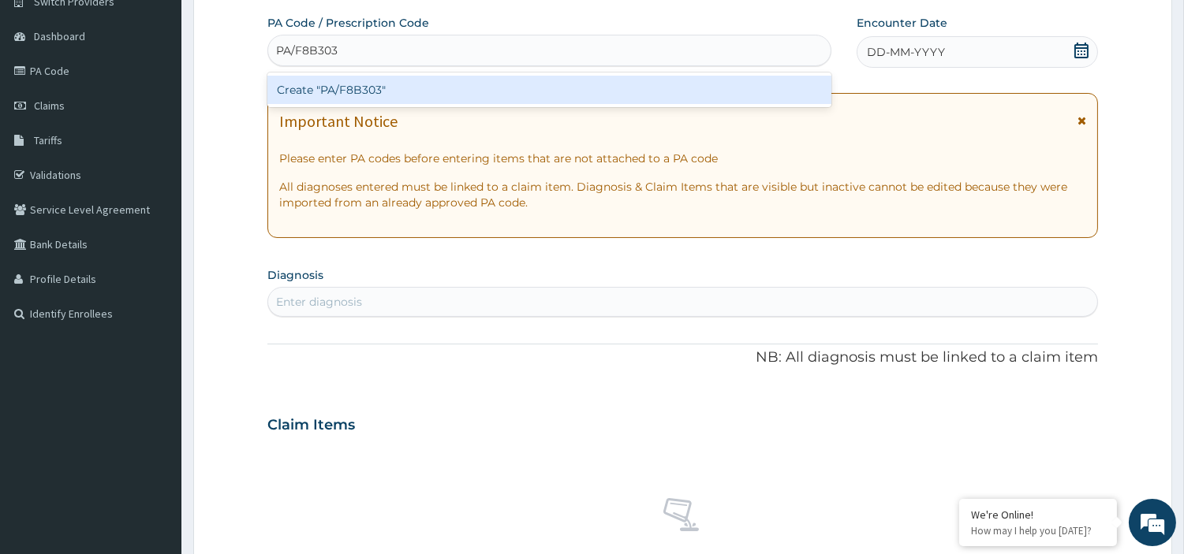
click at [483, 77] on div "Create "PA/F8B303"" at bounding box center [549, 90] width 564 height 28
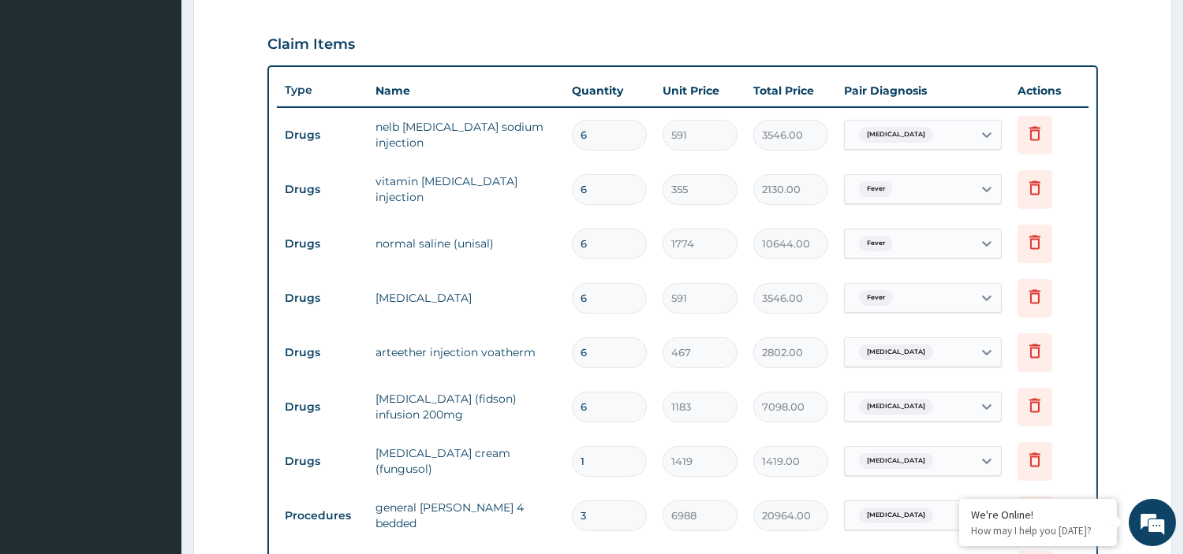
scroll to position [696, 0]
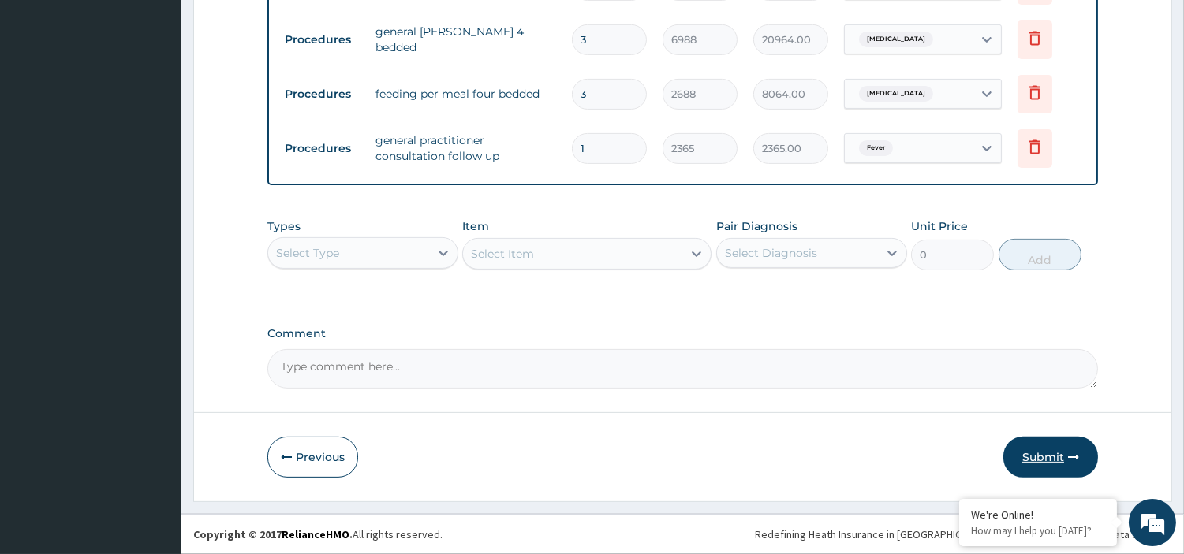
click at [1034, 460] on button "Submit" at bounding box center [1050, 457] width 95 height 41
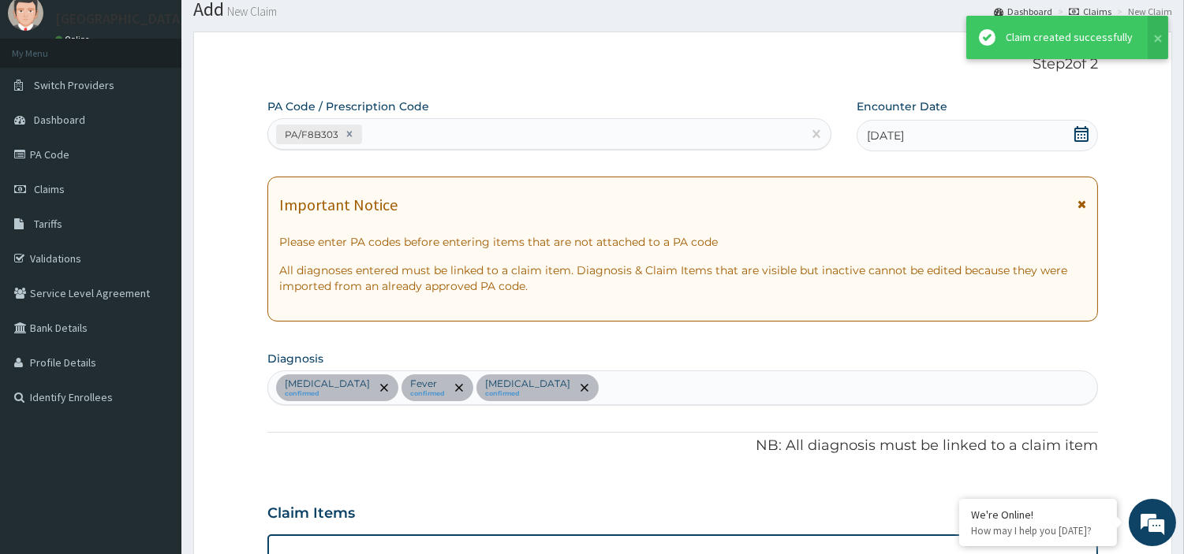
scroll to position [999, 0]
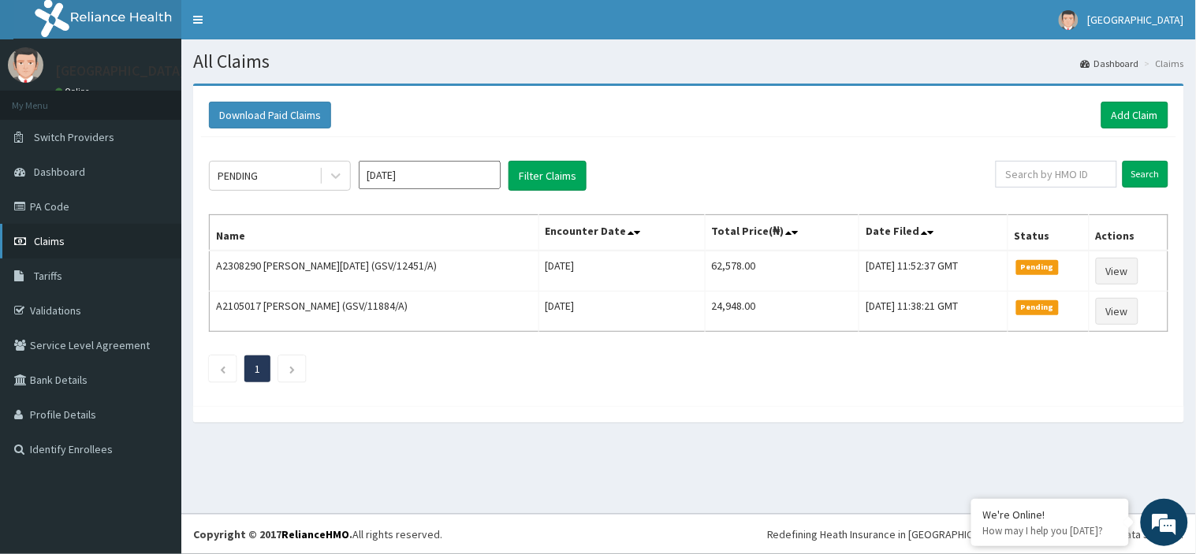
click at [64, 241] on link "Claims" at bounding box center [90, 241] width 181 height 35
click at [77, 207] on link "PA Code" at bounding box center [90, 206] width 181 height 35
click at [1146, 114] on link "Add Claim" at bounding box center [1135, 115] width 67 height 27
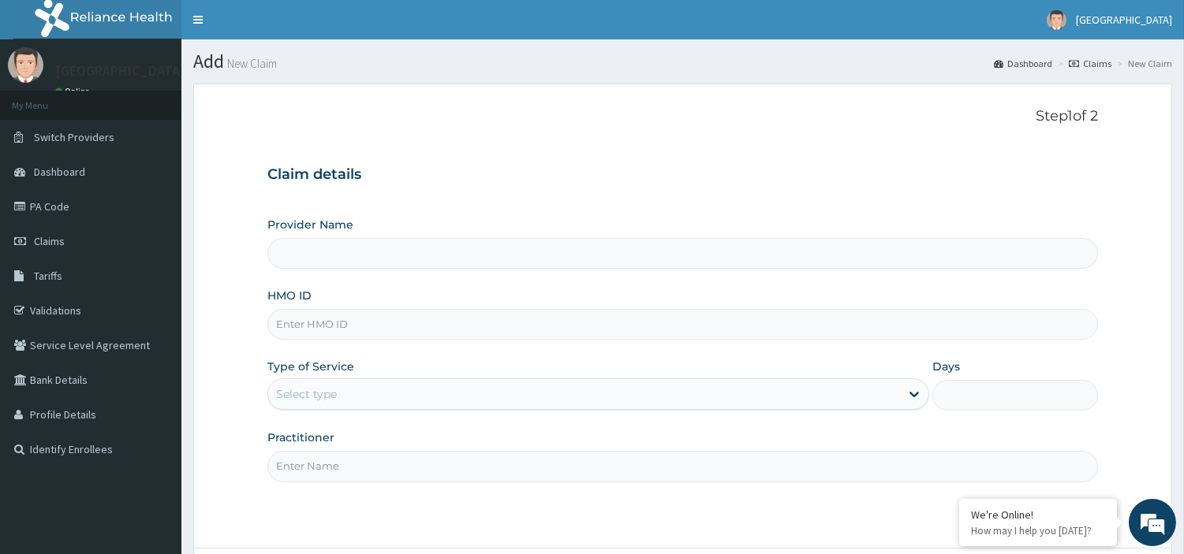
click at [389, 319] on input "HMO ID" at bounding box center [682, 324] width 830 height 31
type input "[GEOGRAPHIC_DATA]"
click at [326, 321] on input "GSV/11022/A" at bounding box center [682, 324] width 830 height 31
type input "GSV/11969/A"
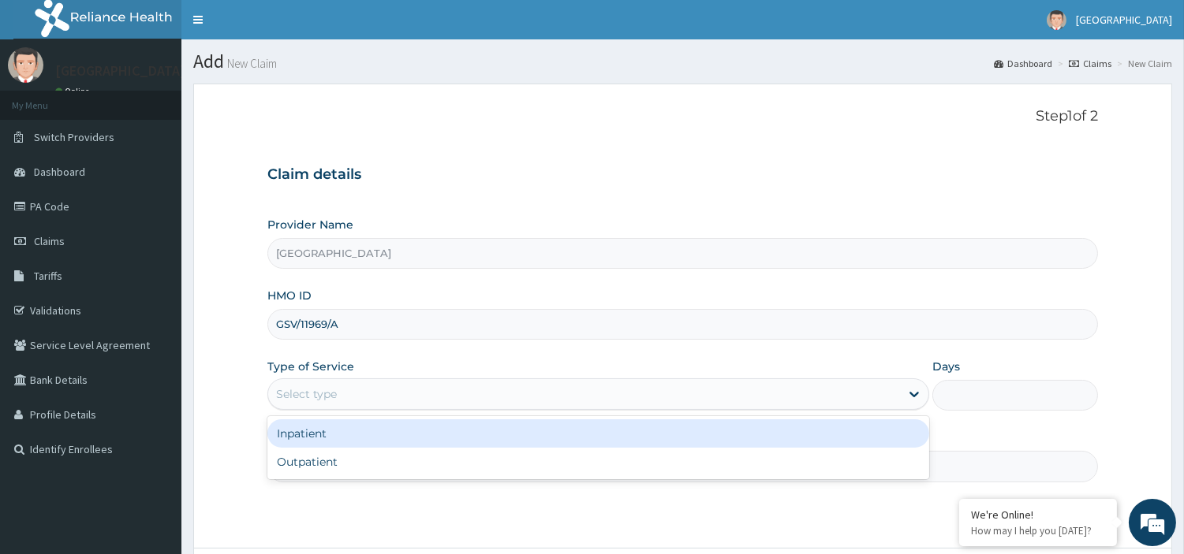
click at [381, 392] on div "Select type" at bounding box center [584, 394] width 632 height 25
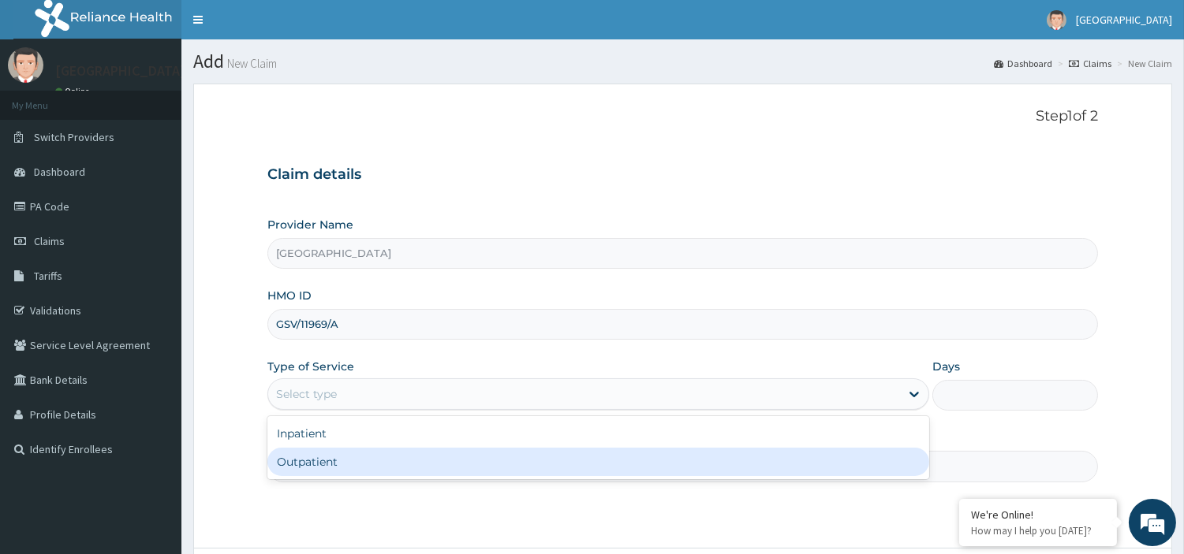
click at [385, 462] on div "Outpatient" at bounding box center [598, 462] width 662 height 28
type input "1"
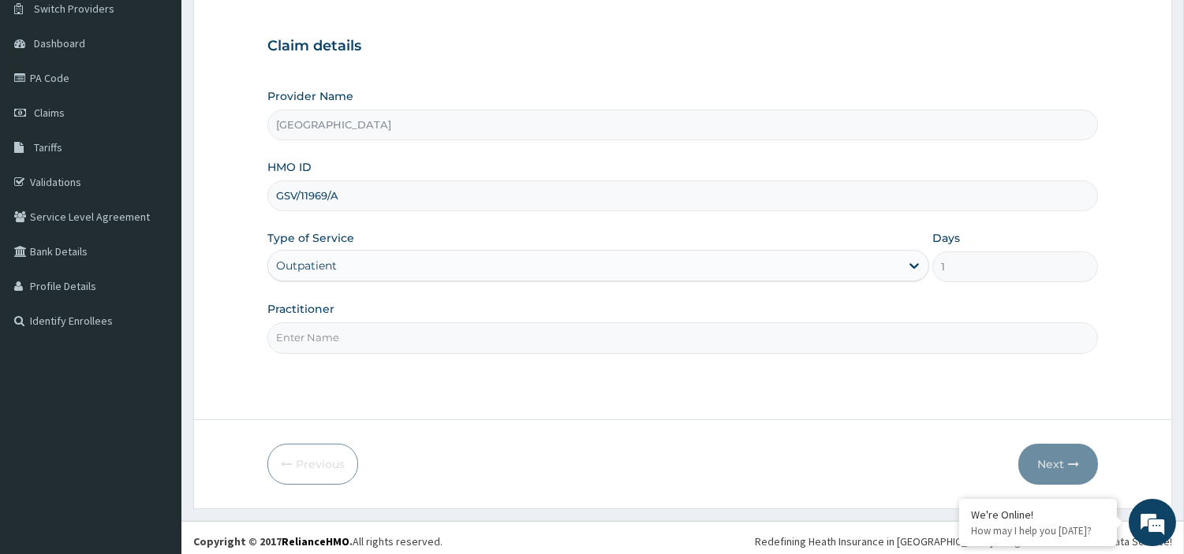
scroll to position [136, 0]
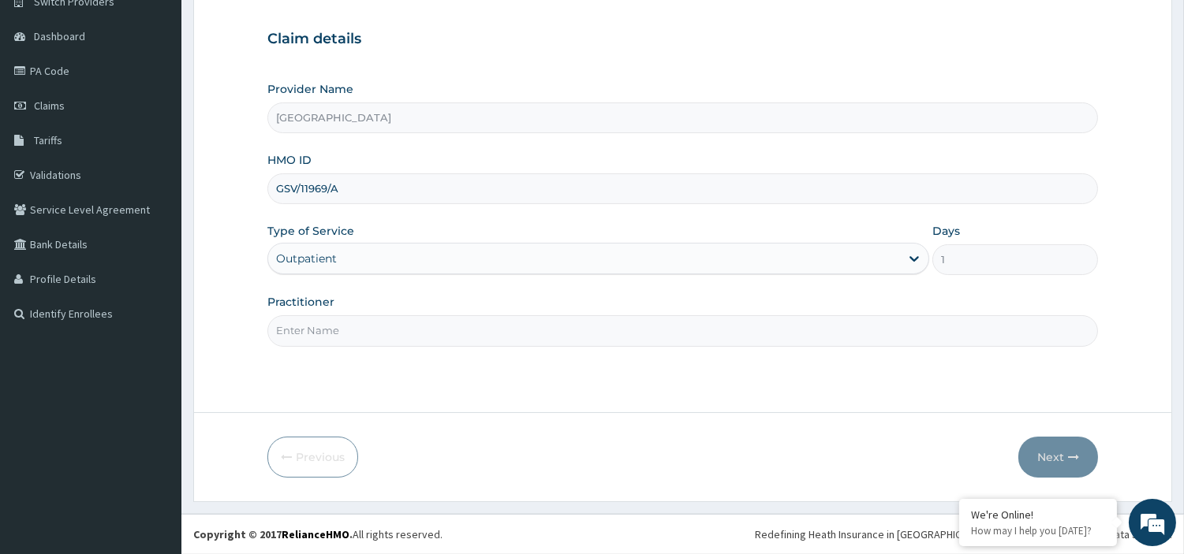
click at [423, 331] on input "Practitioner" at bounding box center [682, 330] width 830 height 31
type input "[PERSON_NAME]"
click at [1049, 464] on button "Next" at bounding box center [1058, 457] width 80 height 41
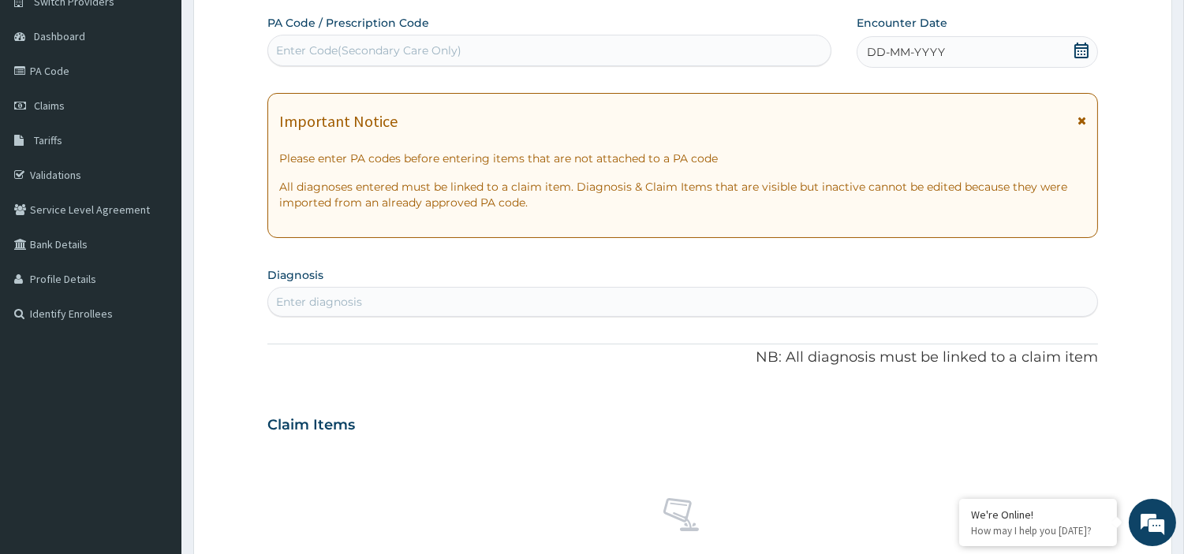
click at [510, 48] on div "Enter Code(Secondary Care Only)" at bounding box center [549, 50] width 562 height 25
paste input "PA/C059CE"
type input "PA/C059CE"
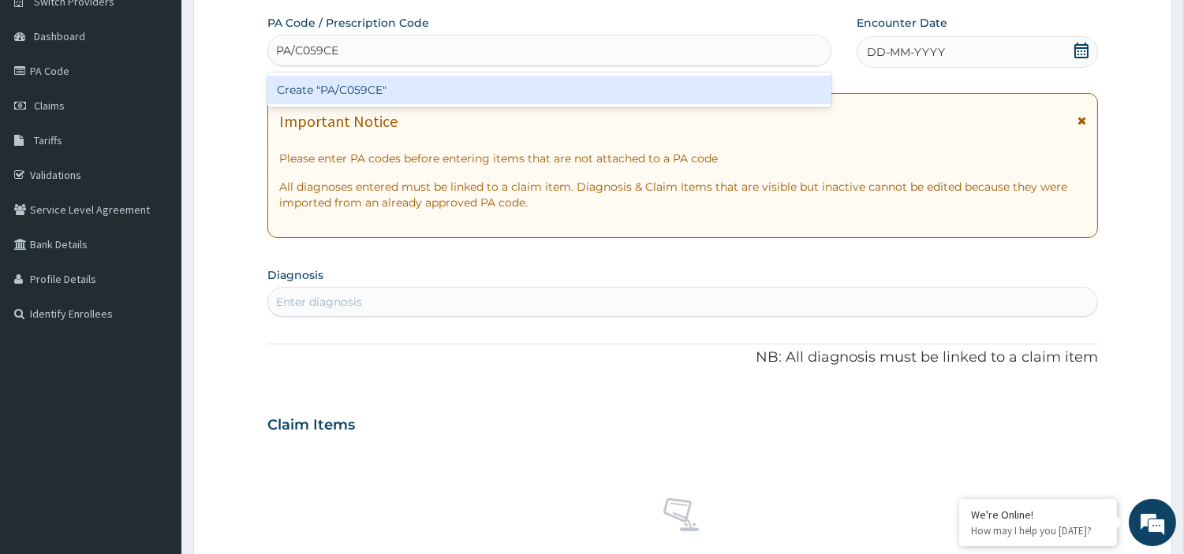
click at [519, 90] on div "Create "PA/C059CE"" at bounding box center [549, 90] width 564 height 28
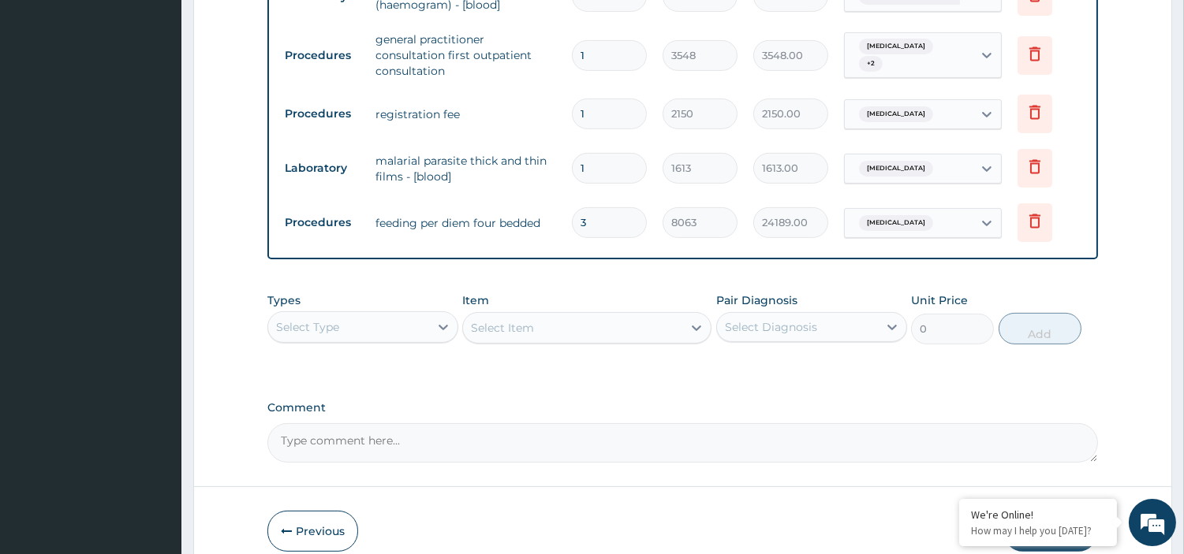
scroll to position [1019, 0]
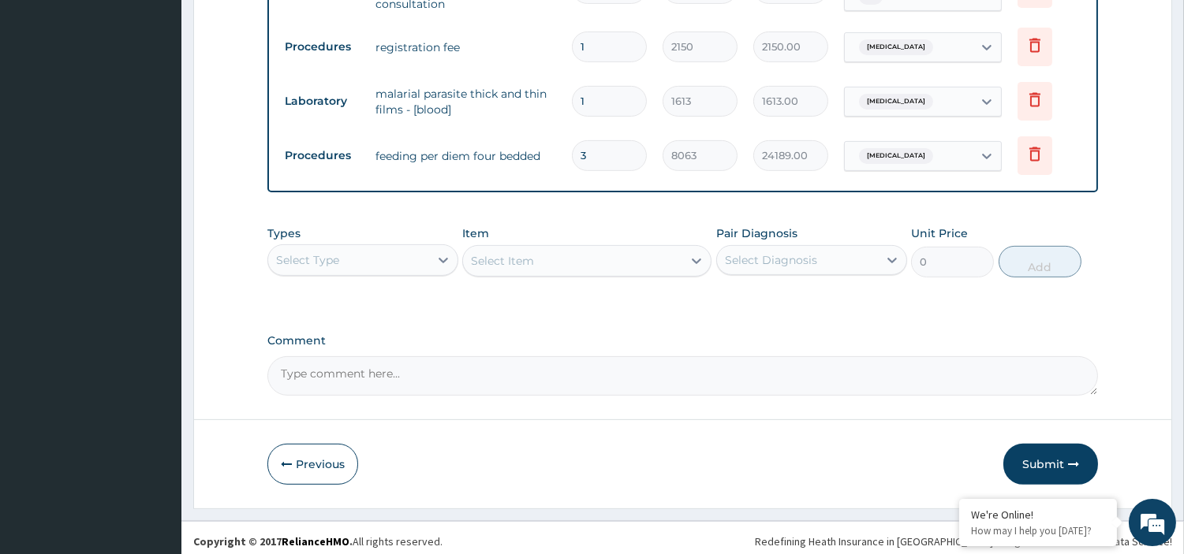
drag, startPoint x: 1049, startPoint y: 465, endPoint x: 1005, endPoint y: 447, distance: 47.7
click at [1049, 465] on button "Submit" at bounding box center [1050, 464] width 95 height 41
